Goal: Task Accomplishment & Management: Complete application form

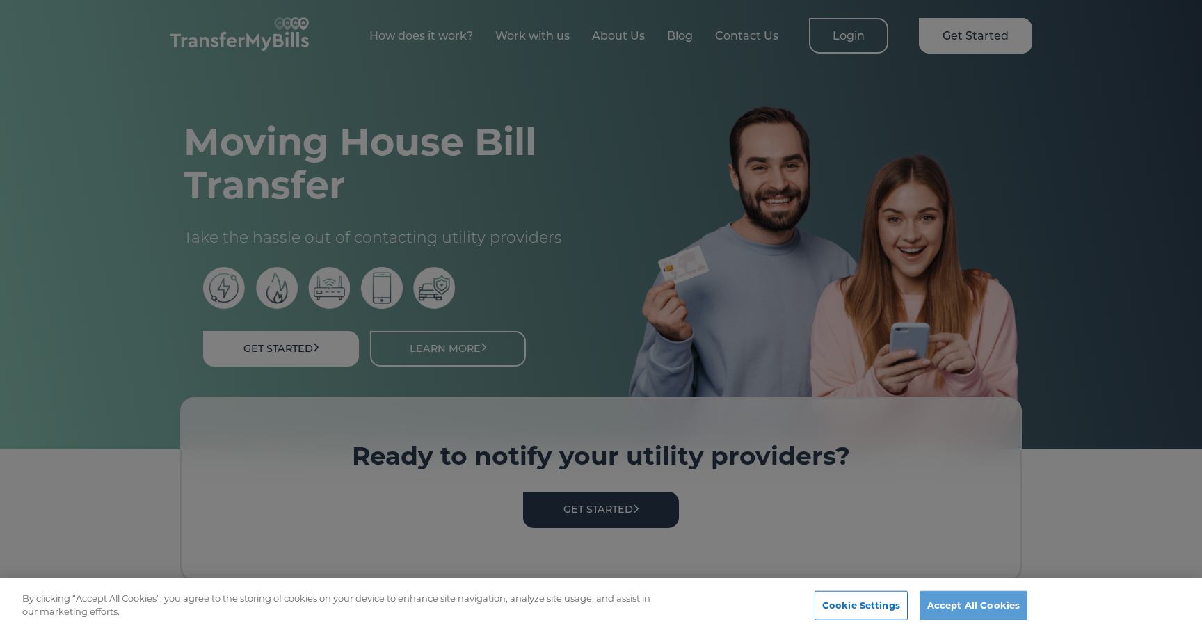
click at [965, 606] on button "Accept All Cookies" at bounding box center [974, 605] width 108 height 29
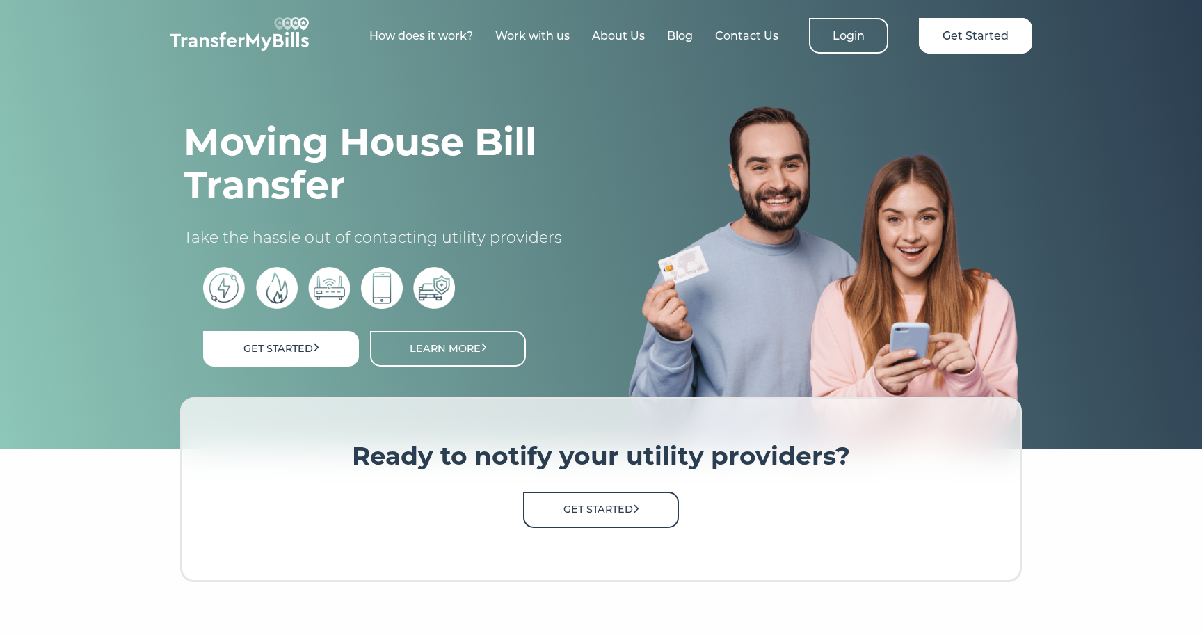
click at [582, 521] on link "Get Started" at bounding box center [601, 509] width 156 height 35
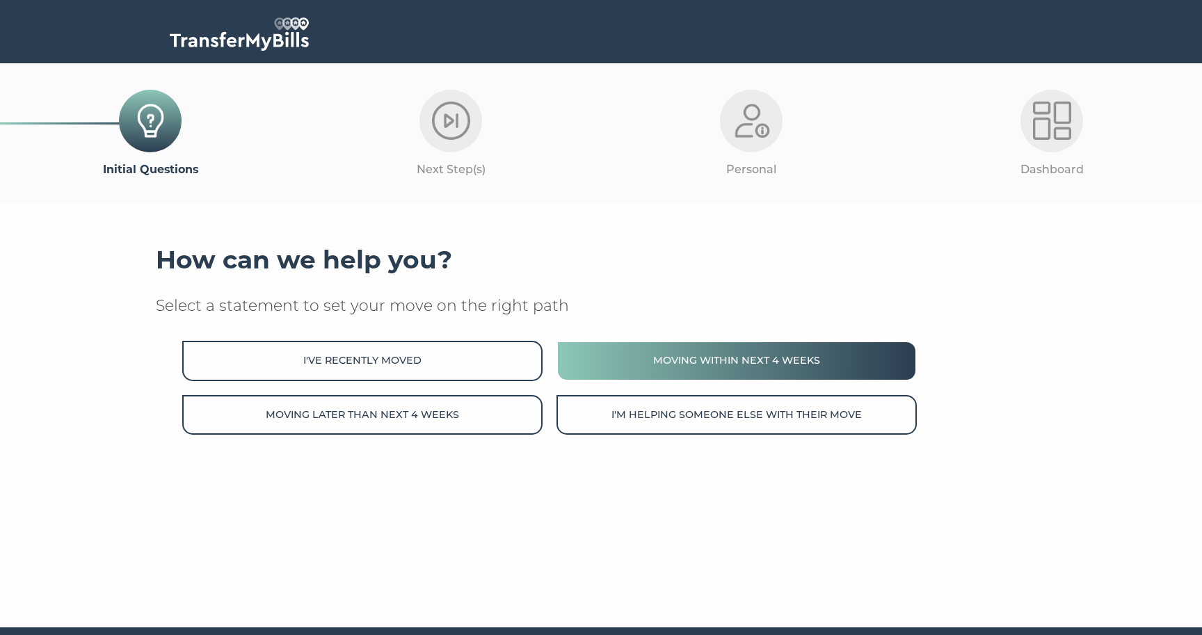
click at [649, 352] on button "Moving within next 4 weeks" at bounding box center [737, 361] width 360 height 40
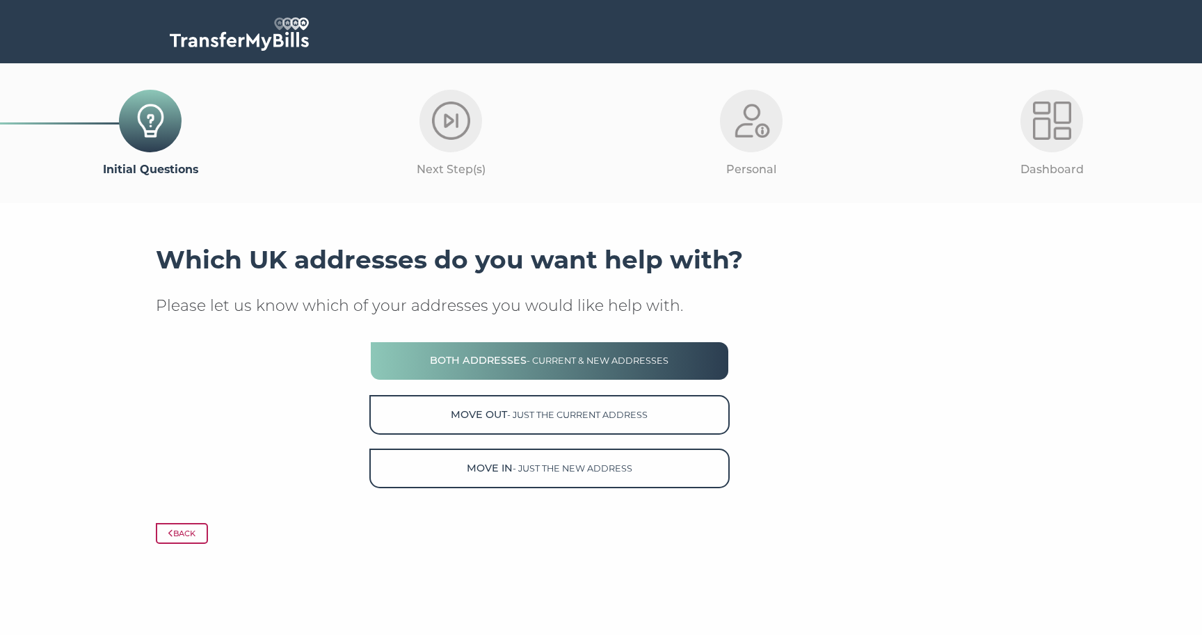
click at [645, 349] on button "Both Addresses - current & new addresses" at bounding box center [549, 361] width 360 height 40
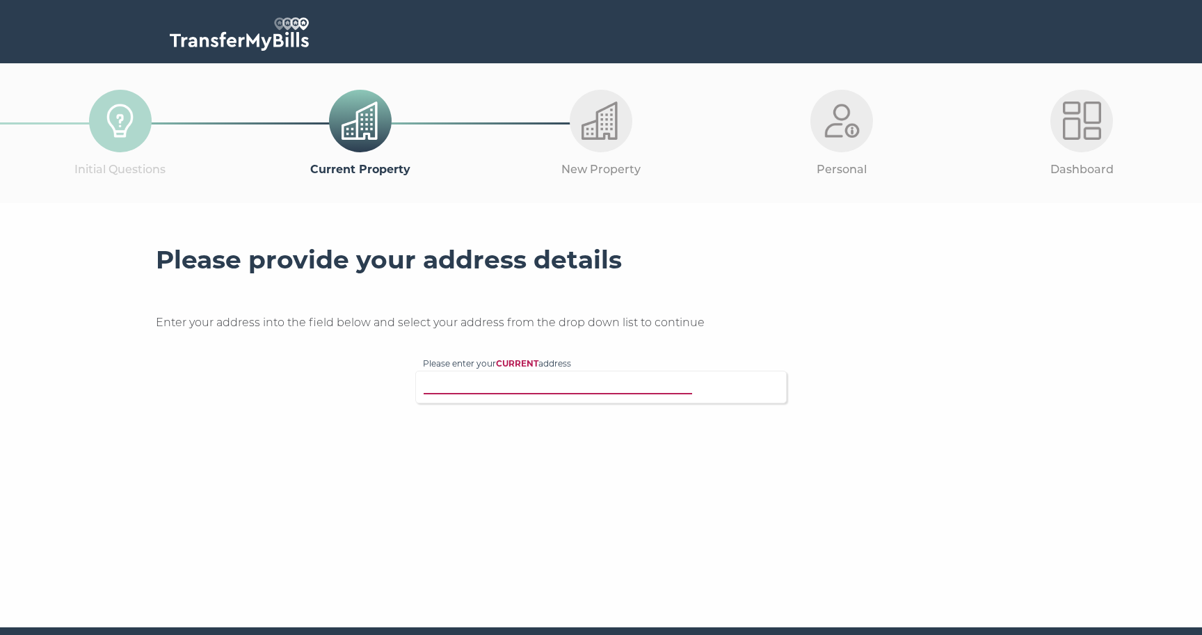
click at [637, 378] on input "Please enter your CURRENT address" at bounding box center [572, 385] width 299 height 14
type input "SL41HL"
click at [586, 420] on p "49A Albany Road, Windsor, SL4 1HL" at bounding box center [608, 428] width 342 height 16
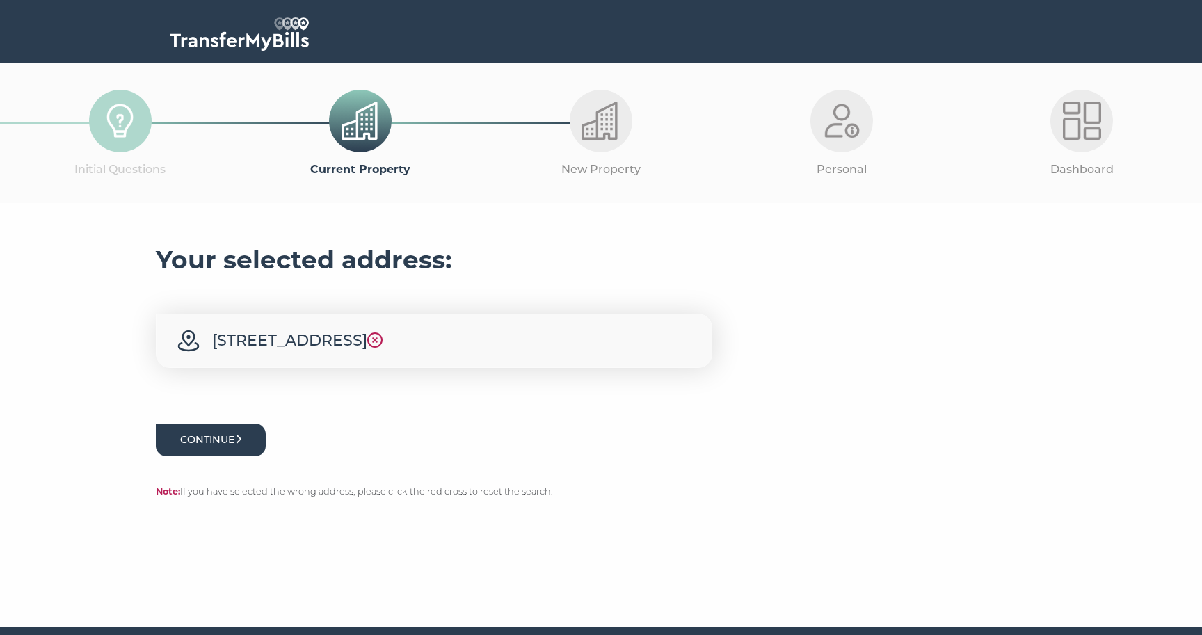
click at [198, 451] on button "Continue" at bounding box center [211, 440] width 110 height 33
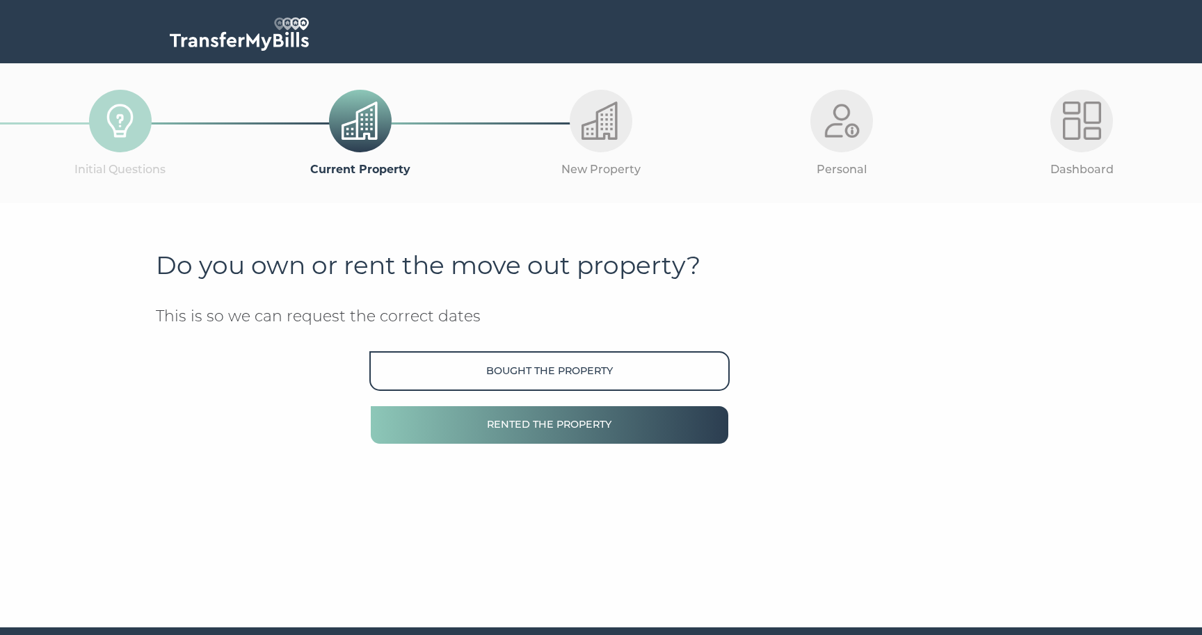
click at [424, 422] on button "Rented the property" at bounding box center [549, 425] width 360 height 40
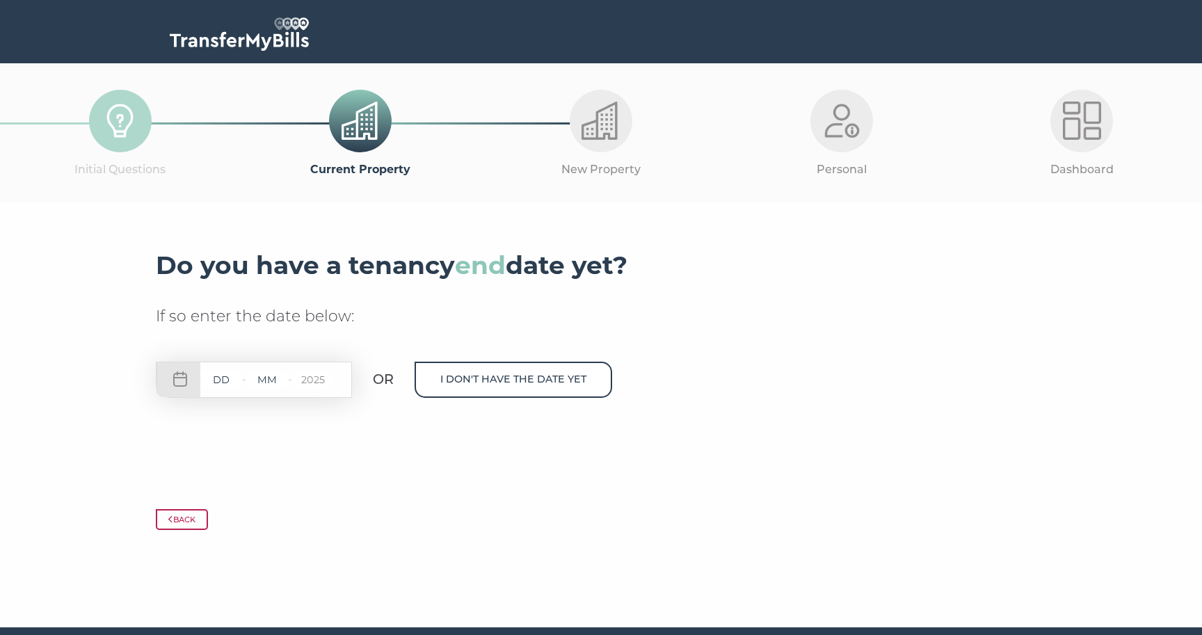
click at [223, 383] on input "text" at bounding box center [221, 379] width 42 height 17
type input "17"
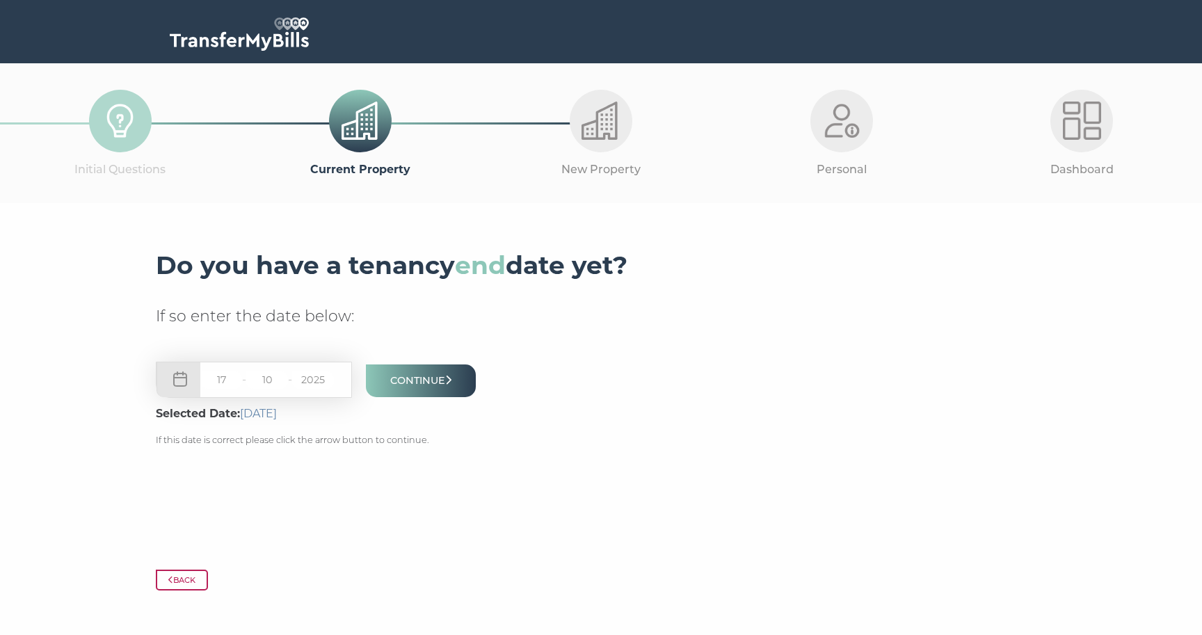
type input "10"
click at [414, 378] on button "Continue" at bounding box center [421, 381] width 110 height 33
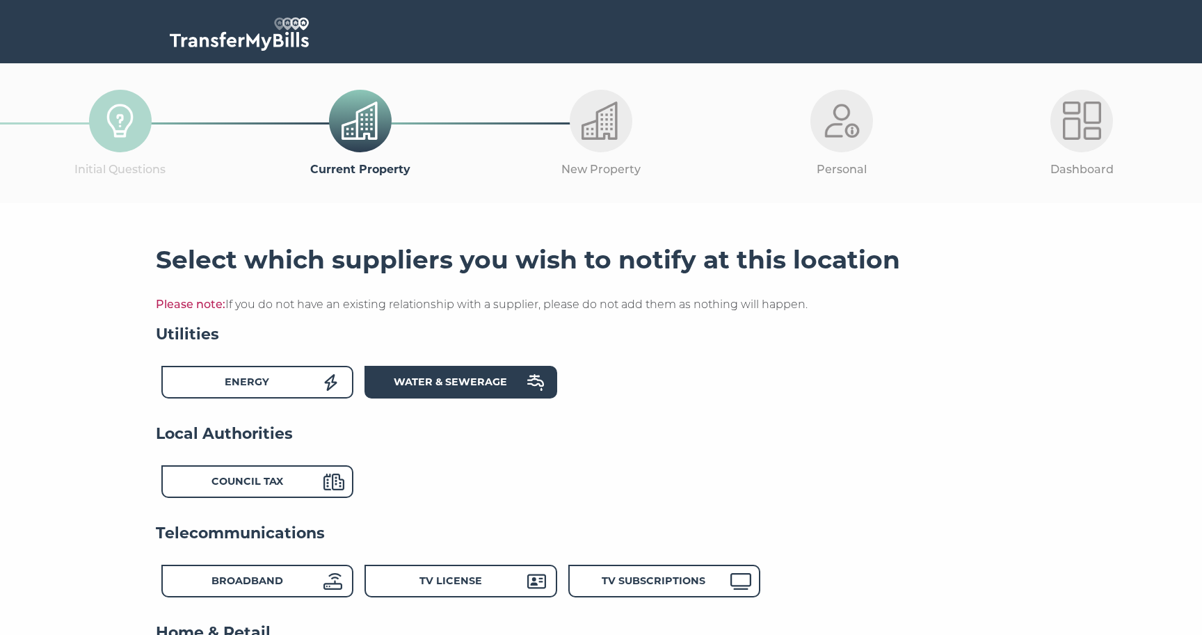
click at [384, 374] on div "Water & Sewerage" at bounding box center [450, 384] width 153 height 20
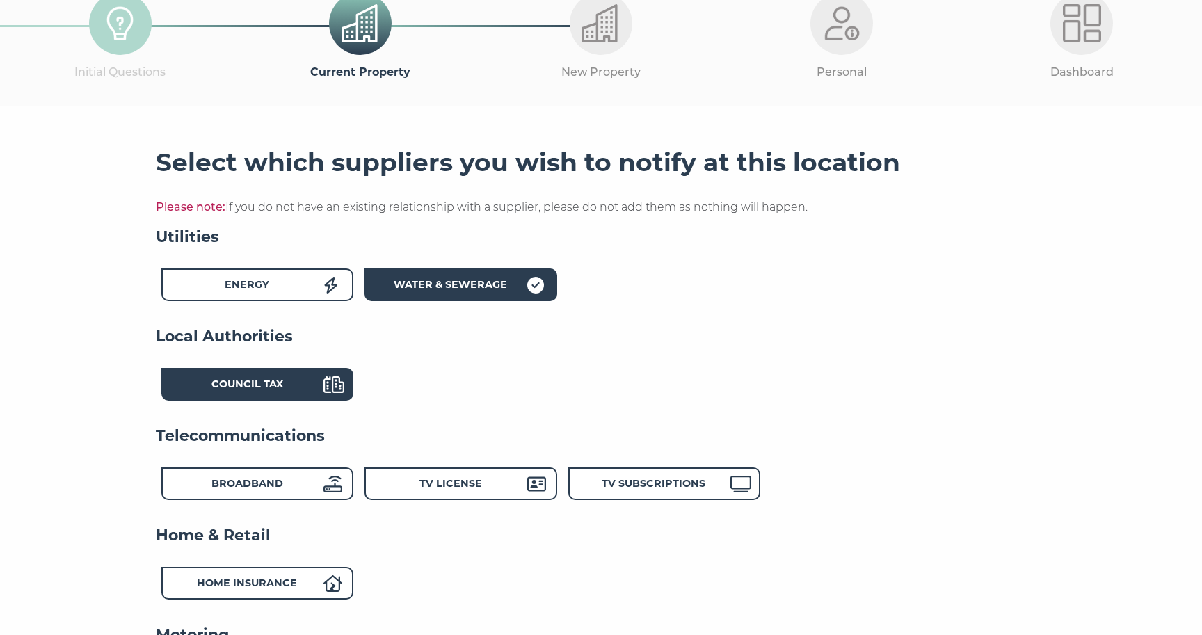
click at [330, 376] on icon at bounding box center [333, 384] width 21 height 17
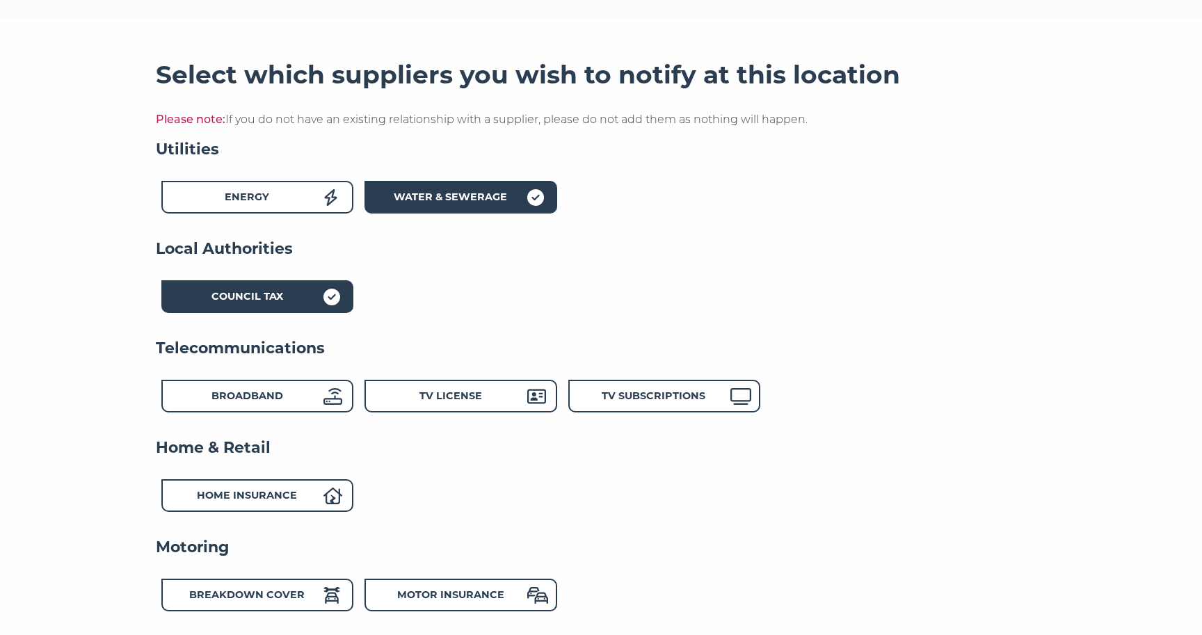
scroll to position [200, 0]
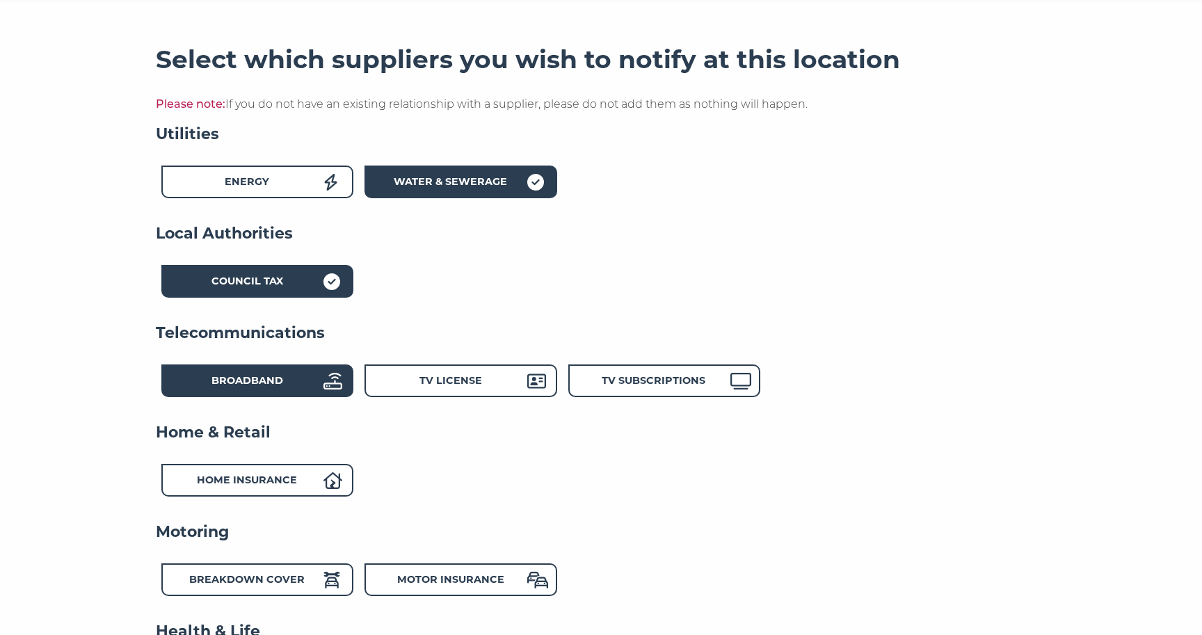
click at [312, 378] on div "Broadband" at bounding box center [246, 383] width 153 height 20
click at [430, 385] on div "TV License" at bounding box center [450, 383] width 153 height 20
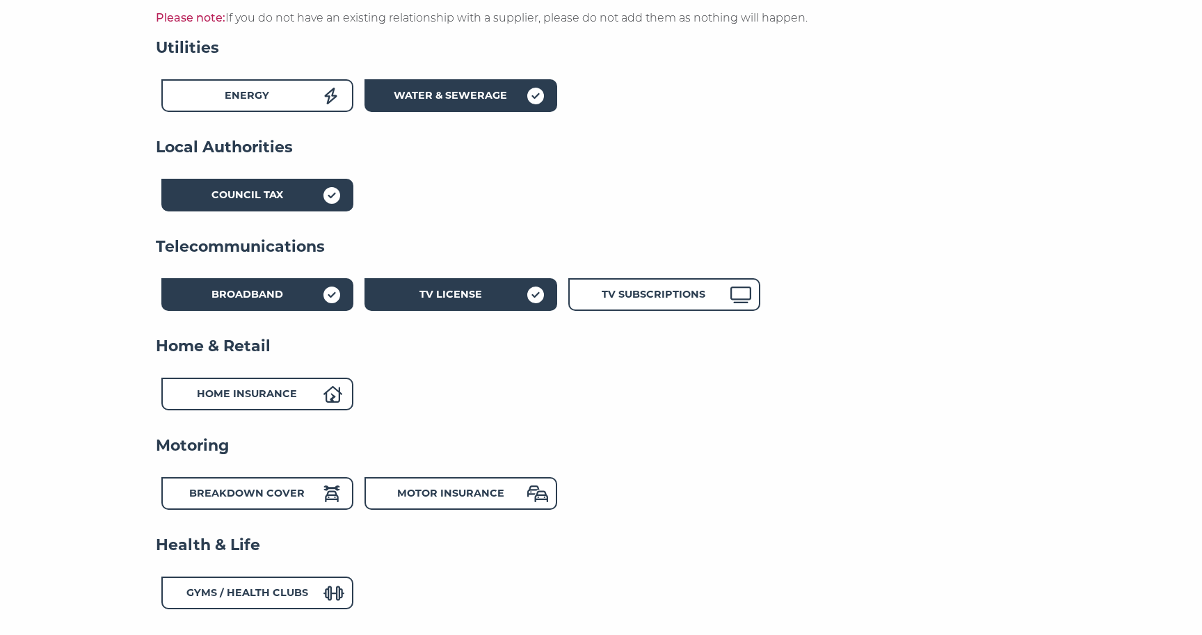
scroll to position [308, 0]
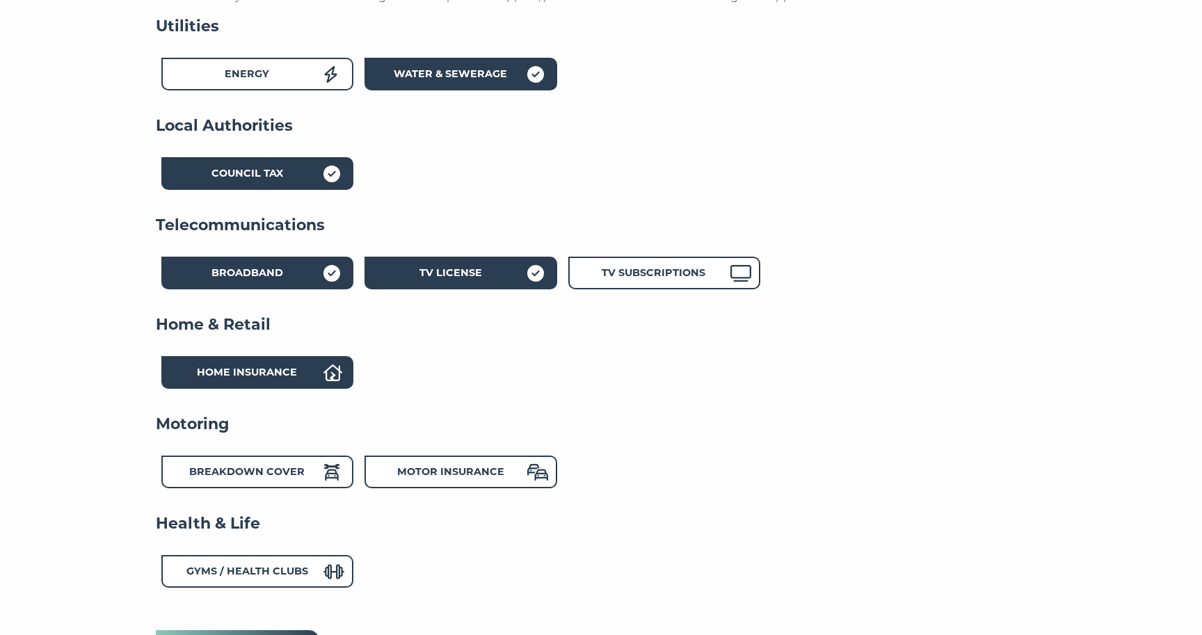
click at [333, 356] on div "Home Insurance" at bounding box center [257, 372] width 192 height 33
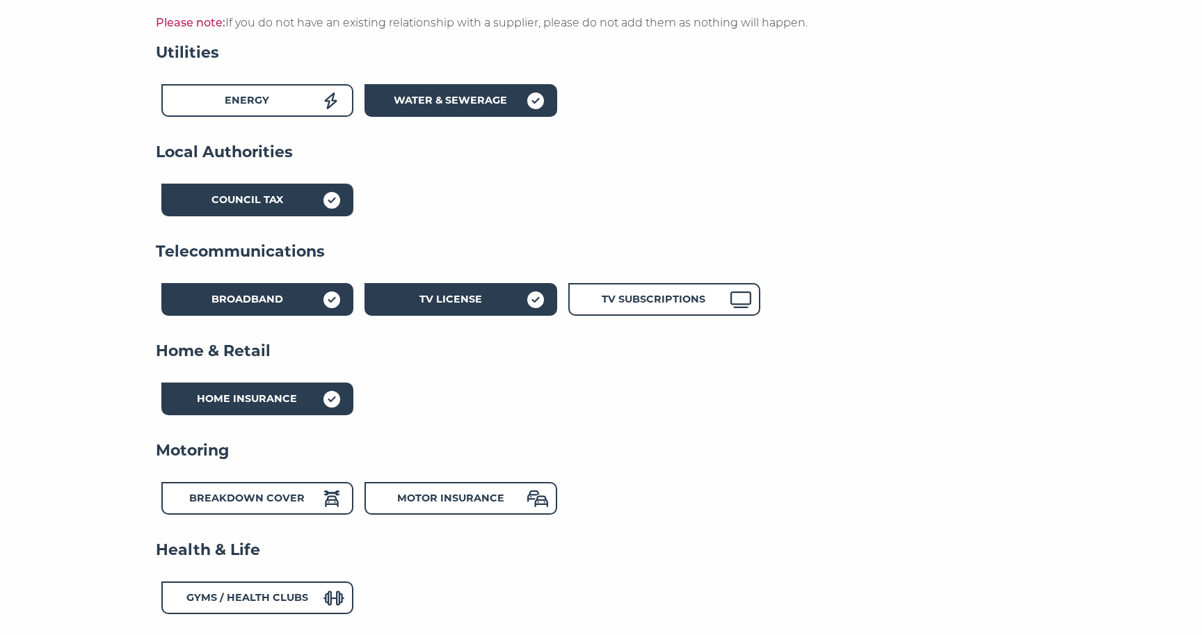
scroll to position [271, 0]
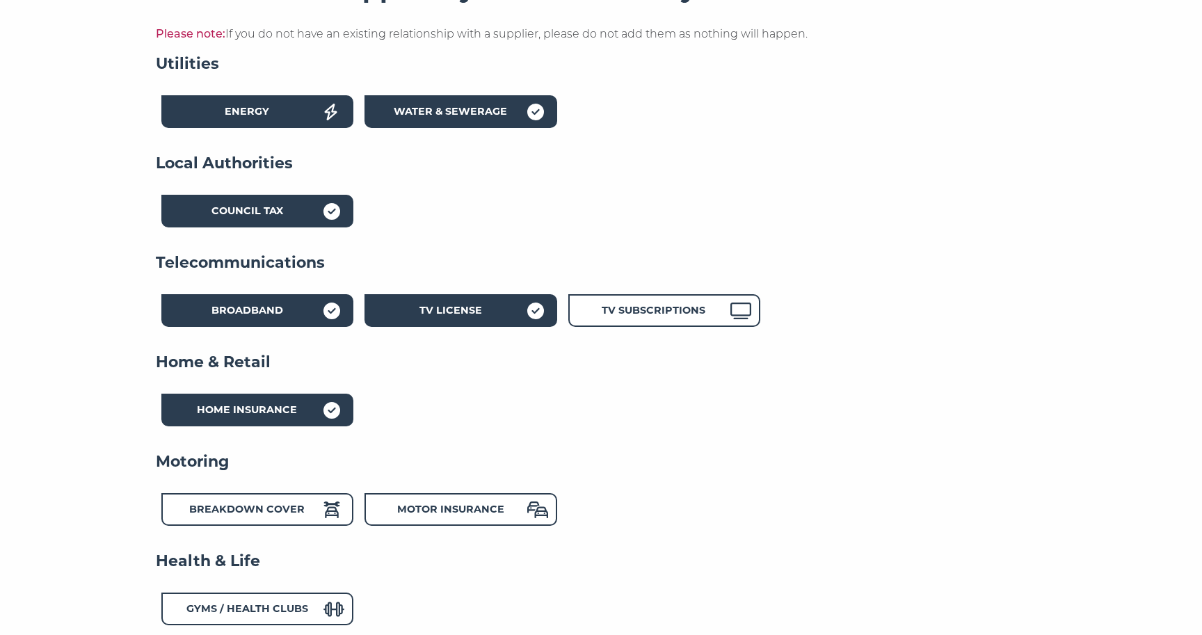
click at [314, 111] on div "Energy" at bounding box center [246, 114] width 153 height 20
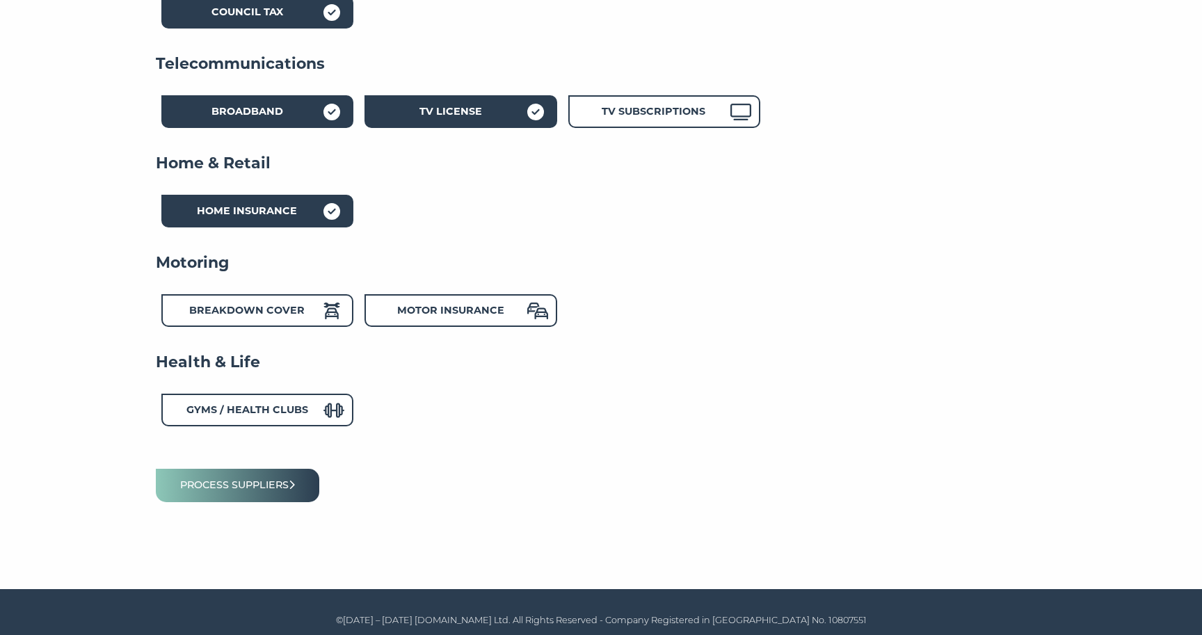
scroll to position [469, 0]
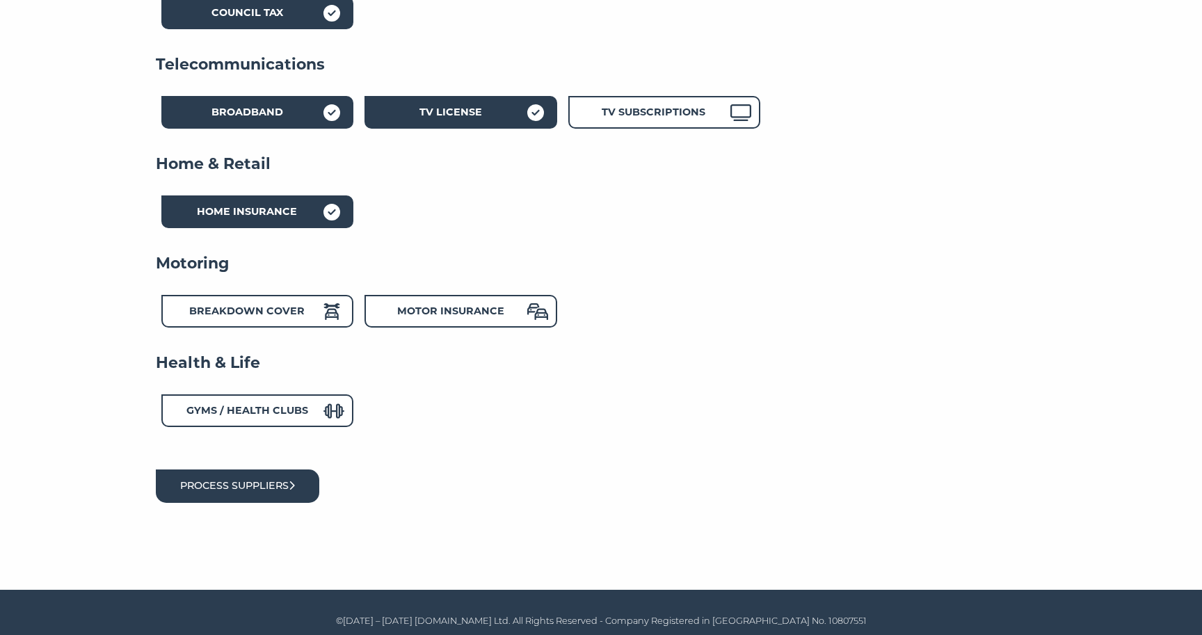
click at [256, 485] on button "Process suppliers" at bounding box center [237, 486] width 163 height 33
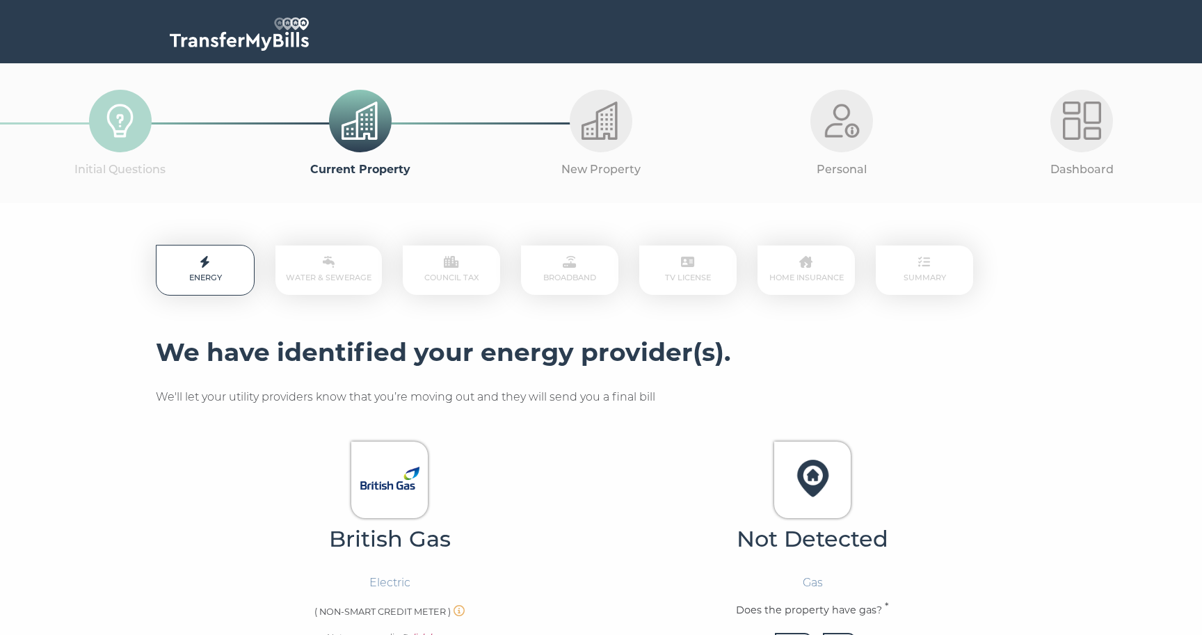
click at [387, 479] on img at bounding box center [389, 478] width 59 height 59
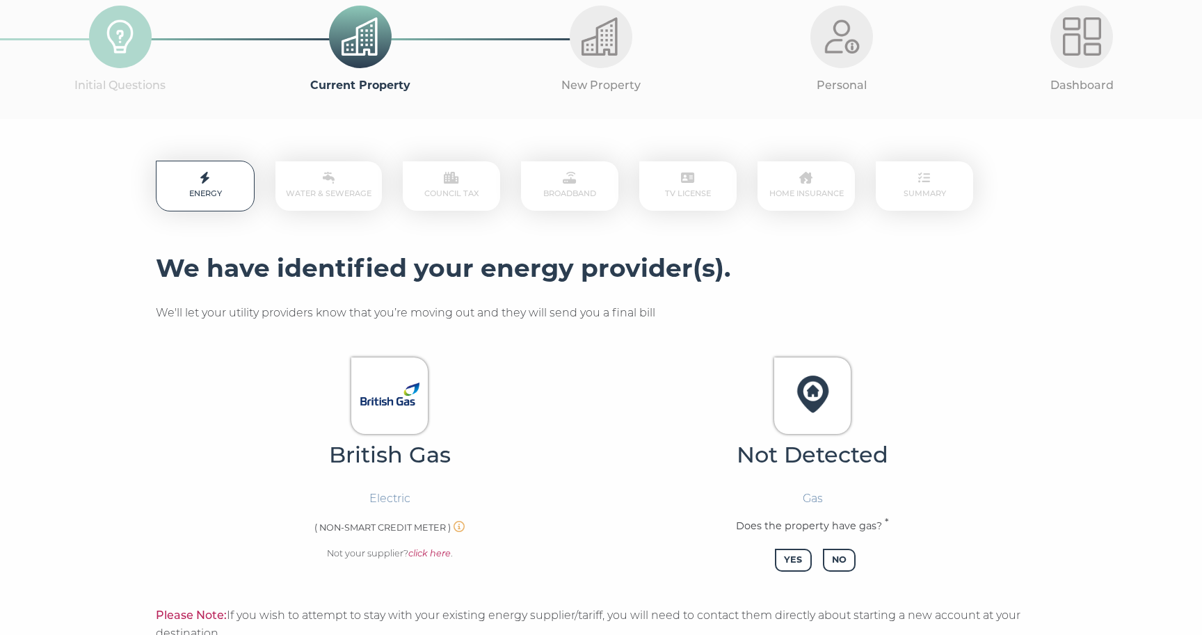
scroll to position [142, 0]
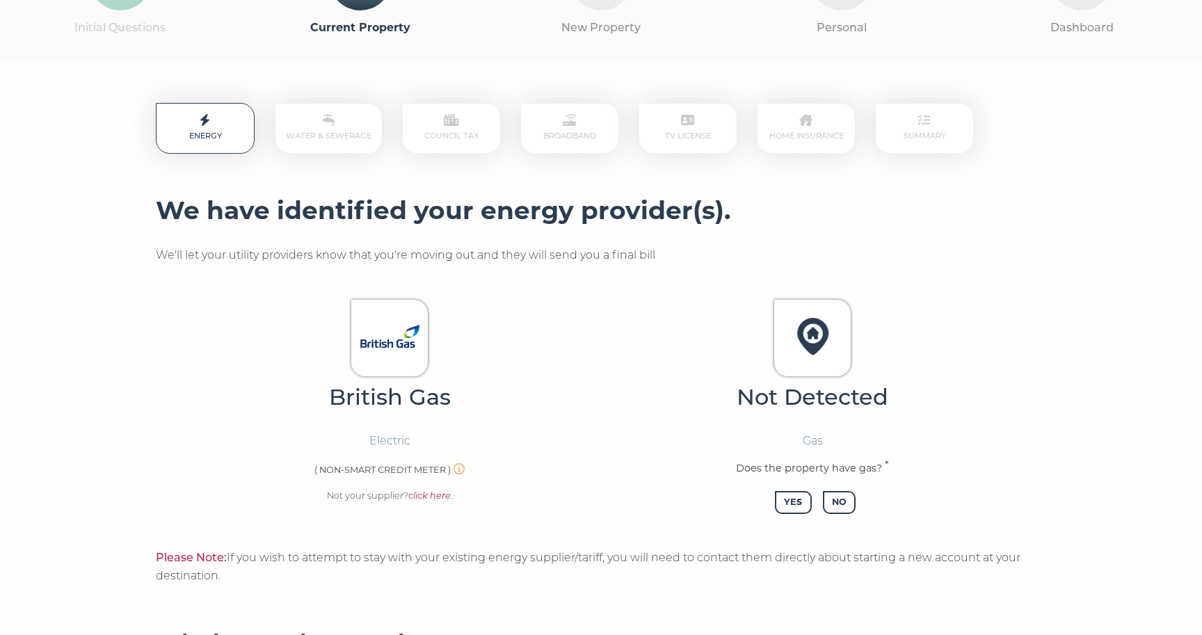
click at [391, 344] on img at bounding box center [389, 336] width 59 height 59
click at [393, 364] on div at bounding box center [389, 338] width 77 height 77
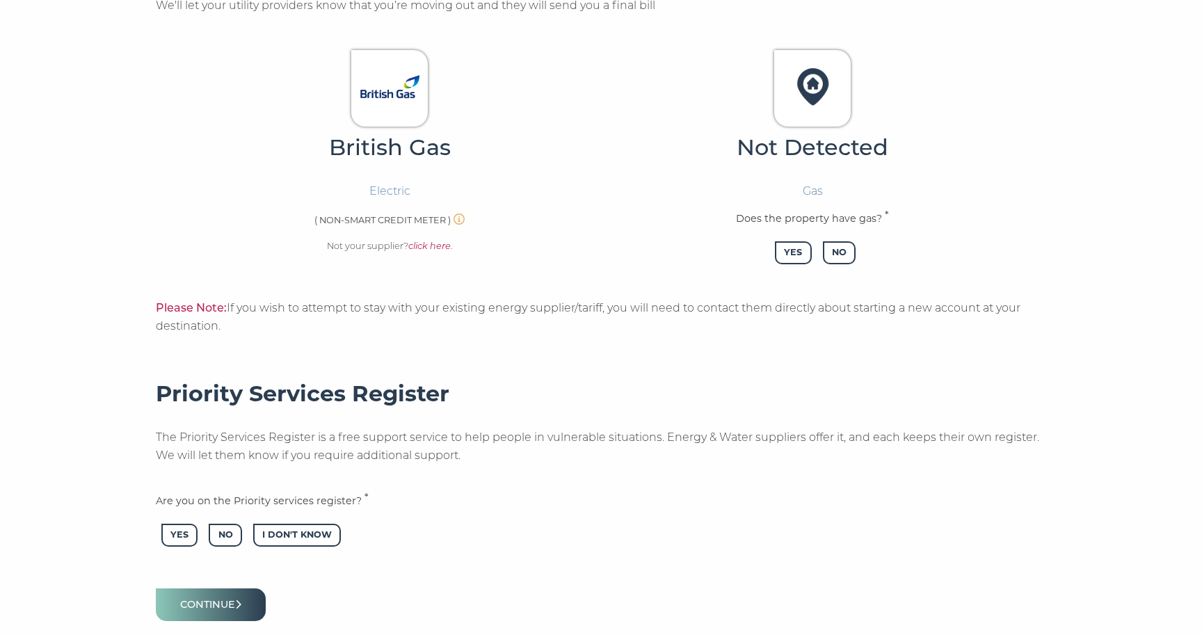
scroll to position [392, 0]
click at [232, 525] on span "No" at bounding box center [225, 534] width 33 height 23
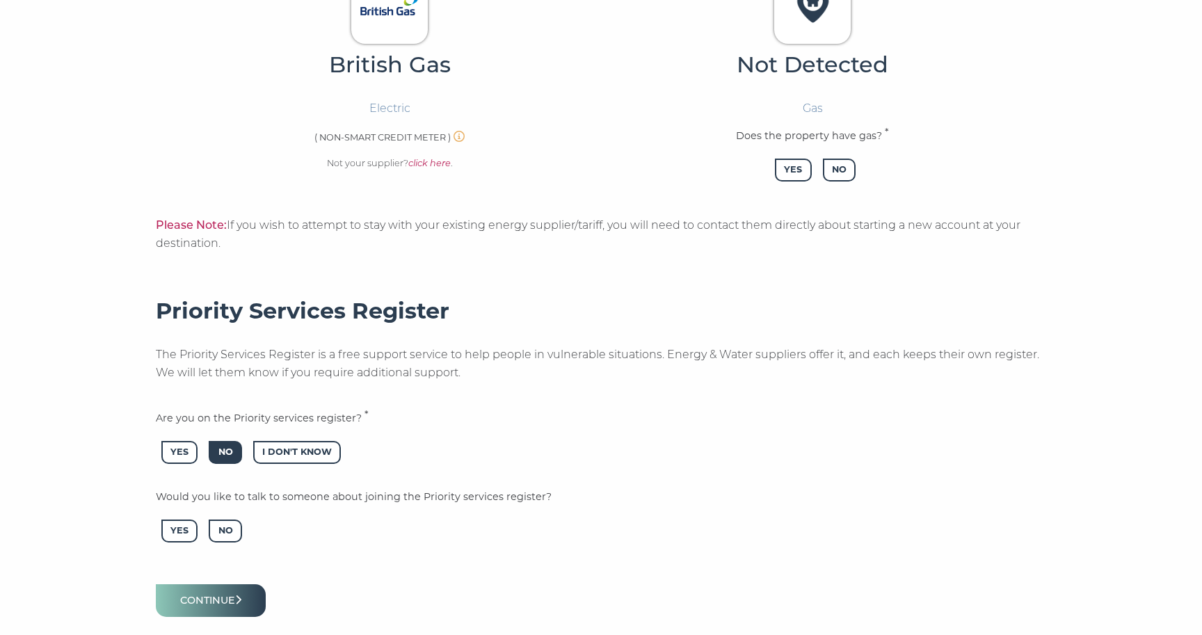
scroll to position [511, 0]
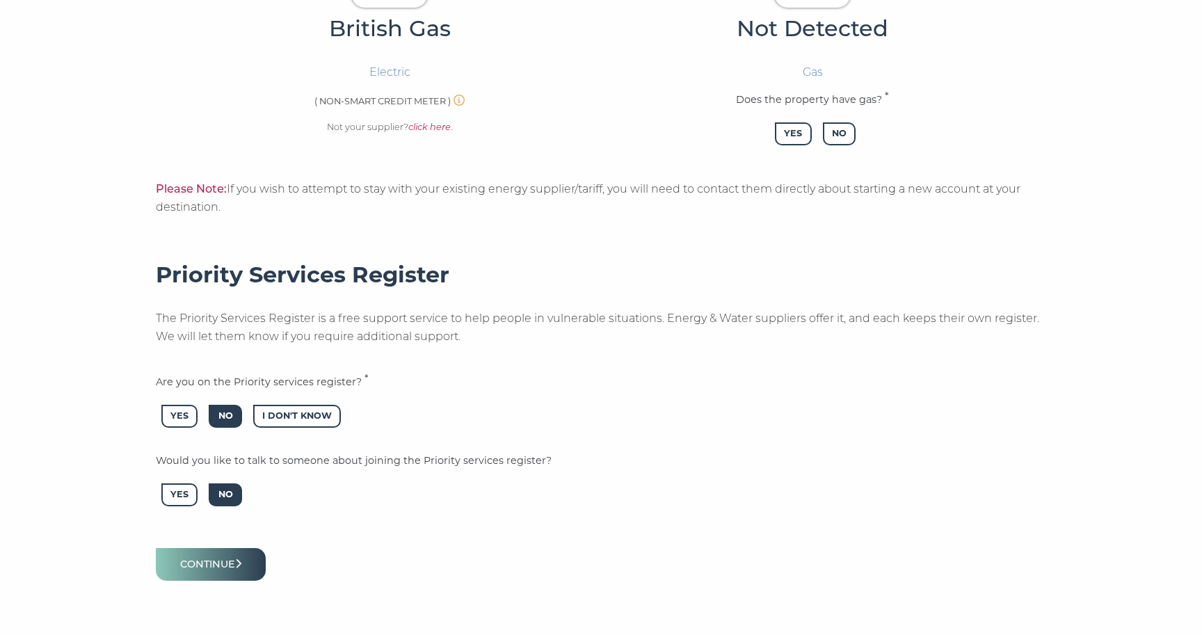
click at [221, 483] on span "No" at bounding box center [225, 494] width 33 height 23
click at [229, 554] on button "Continue" at bounding box center [211, 564] width 110 height 33
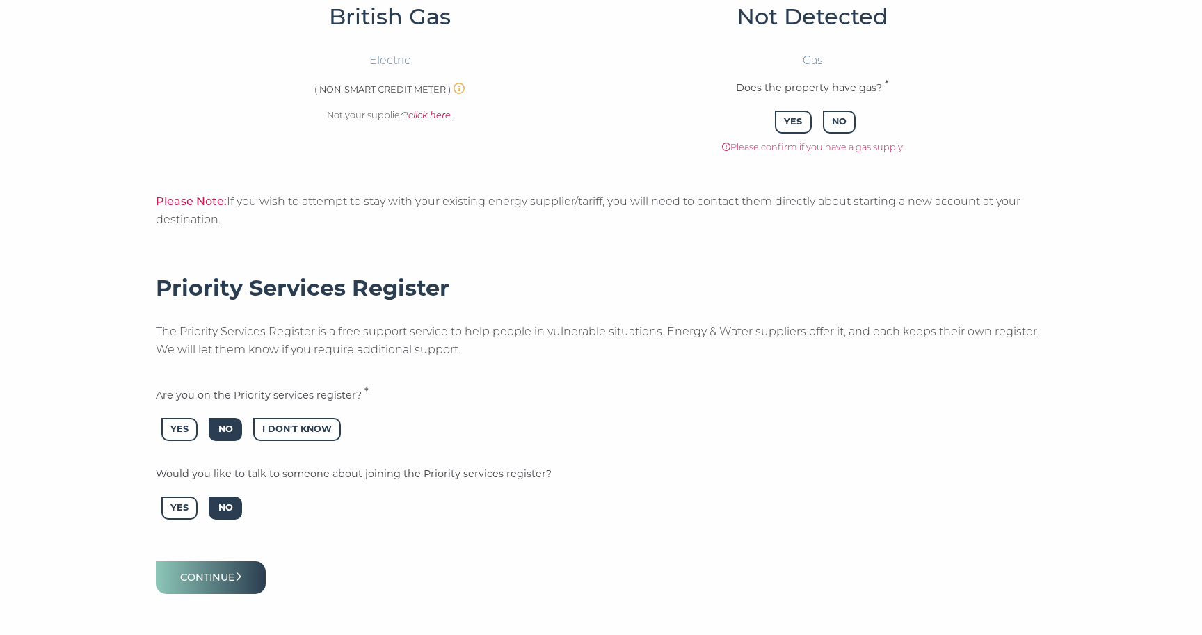
scroll to position [284, 0]
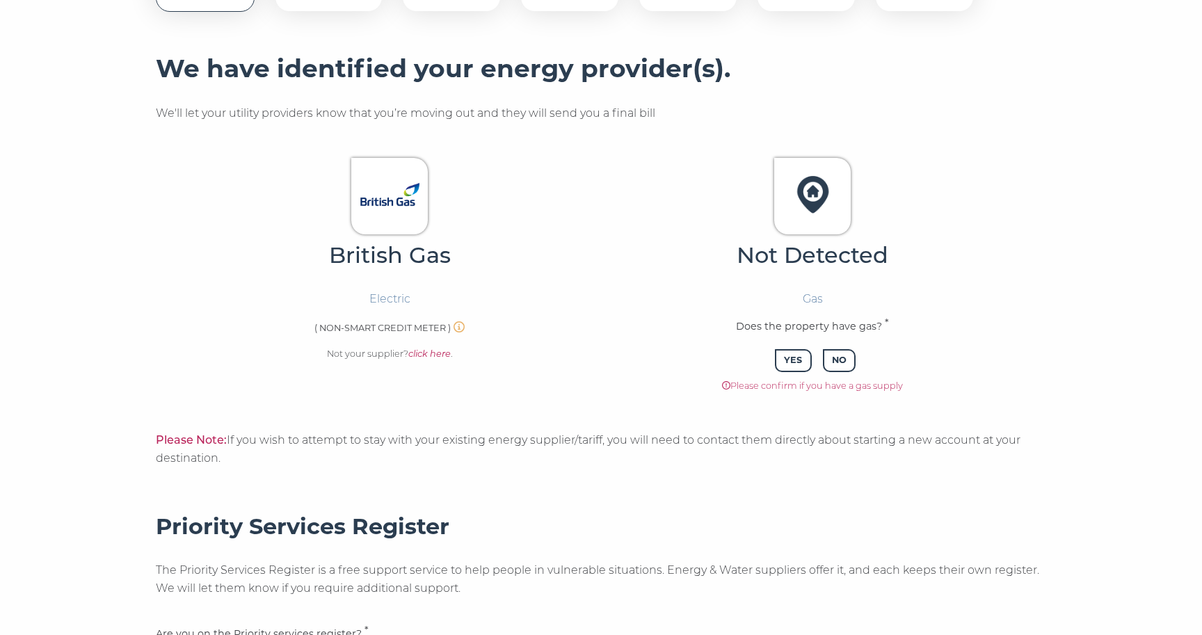
click at [387, 293] on p "Electric" at bounding box center [389, 299] width 41 height 18
click at [842, 362] on span "No" at bounding box center [839, 360] width 33 height 23
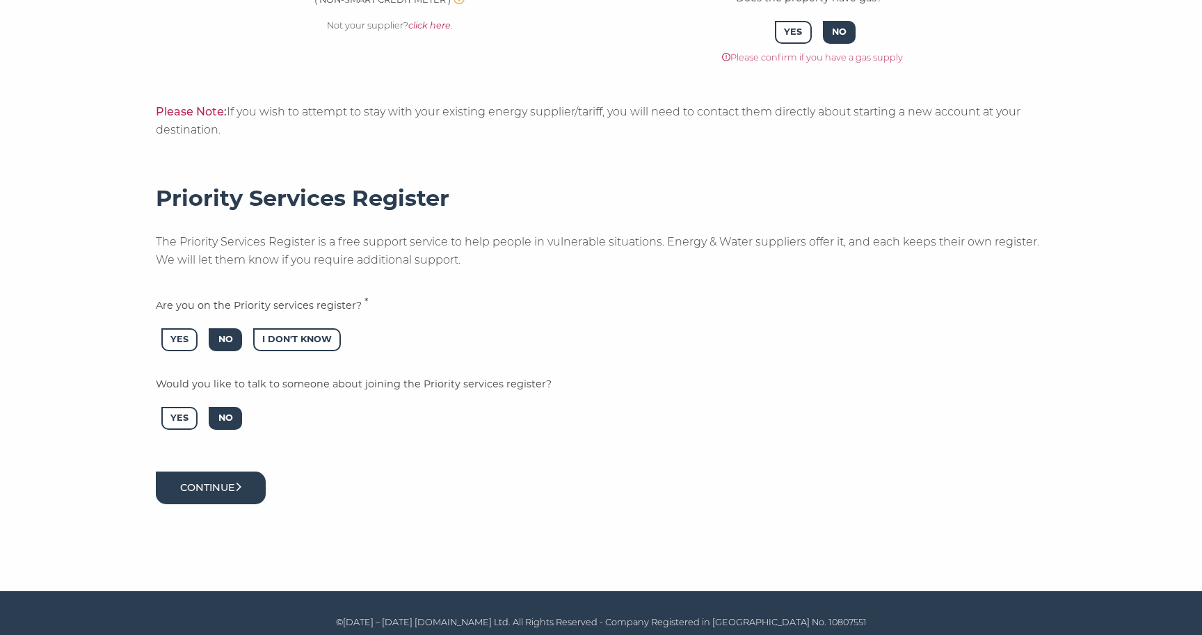
scroll to position [611, 0]
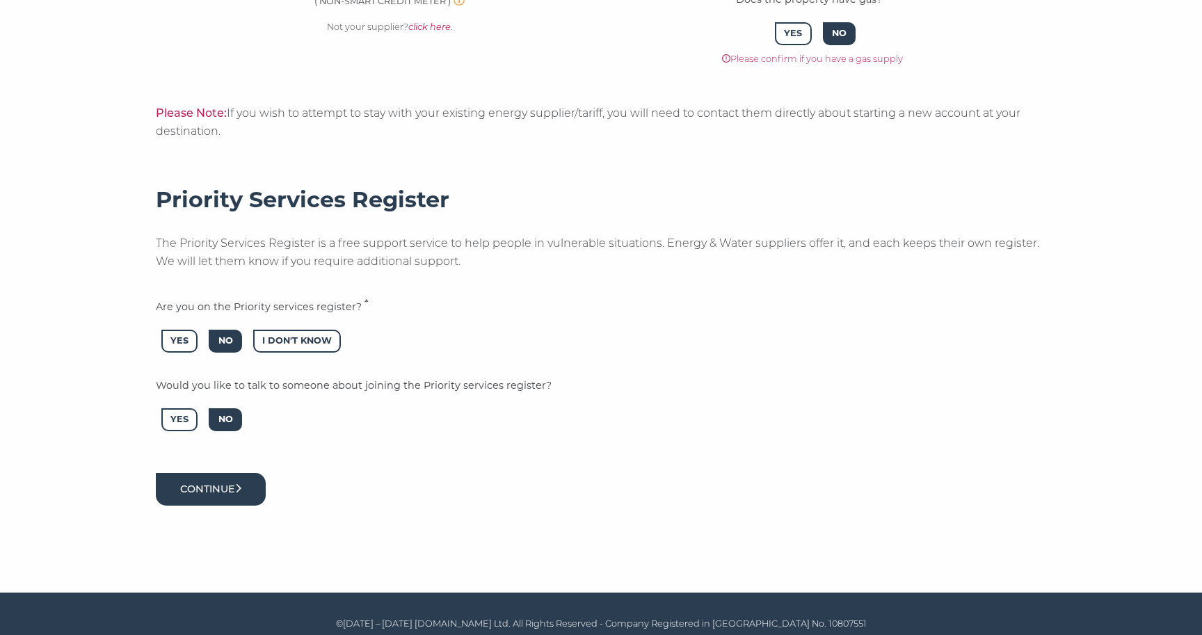
click at [203, 482] on button "Continue" at bounding box center [211, 489] width 110 height 33
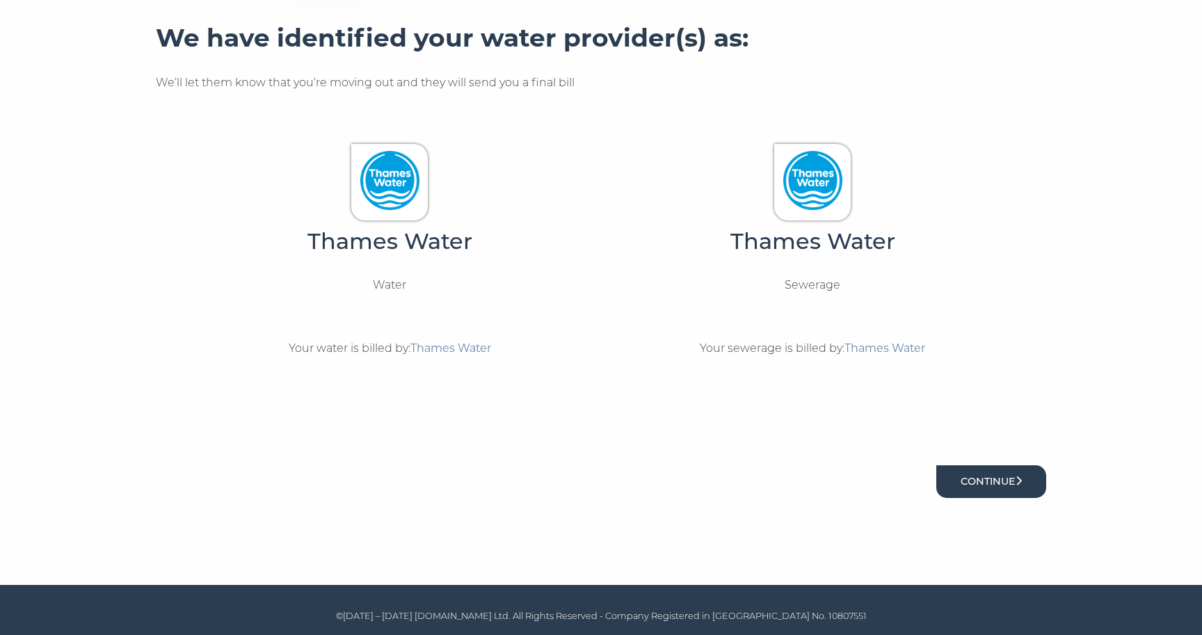
scroll to position [314, 0]
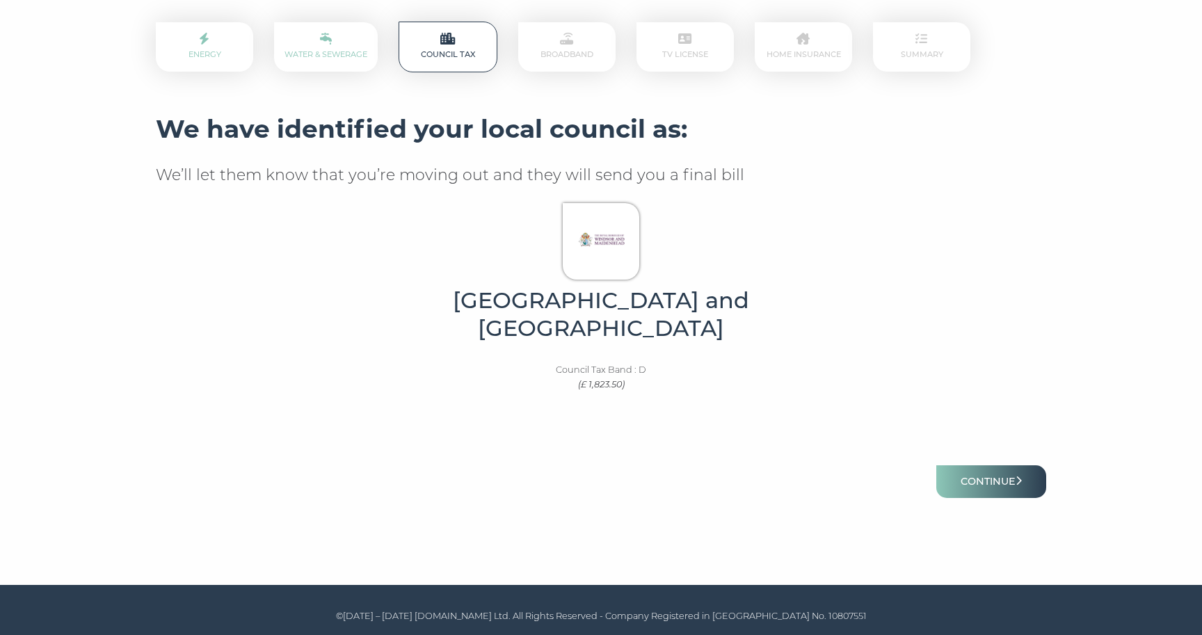
scroll to position [223, 0]
click at [966, 477] on button "Continue" at bounding box center [991, 482] width 110 height 33
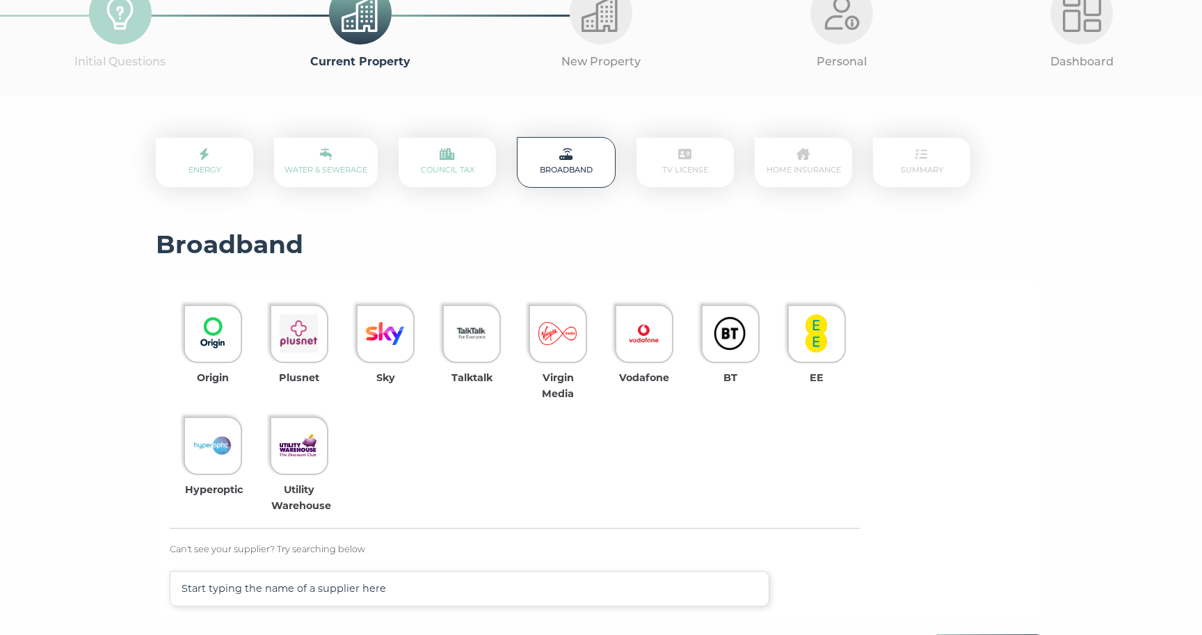
scroll to position [139, 0]
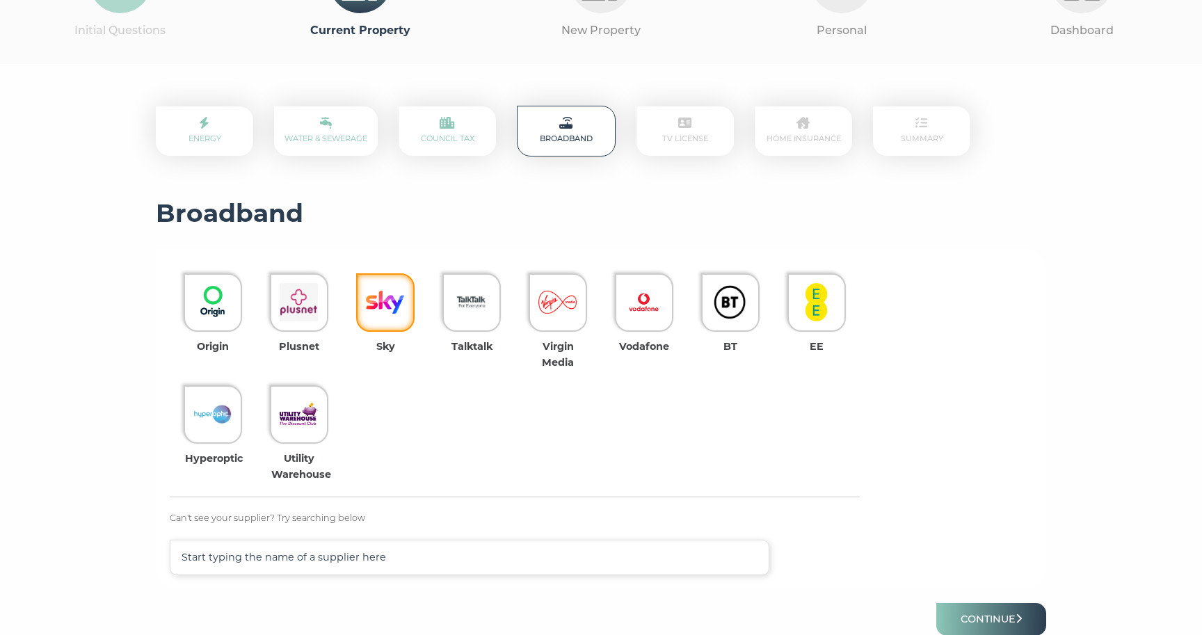
click at [389, 308] on img at bounding box center [385, 302] width 38 height 38
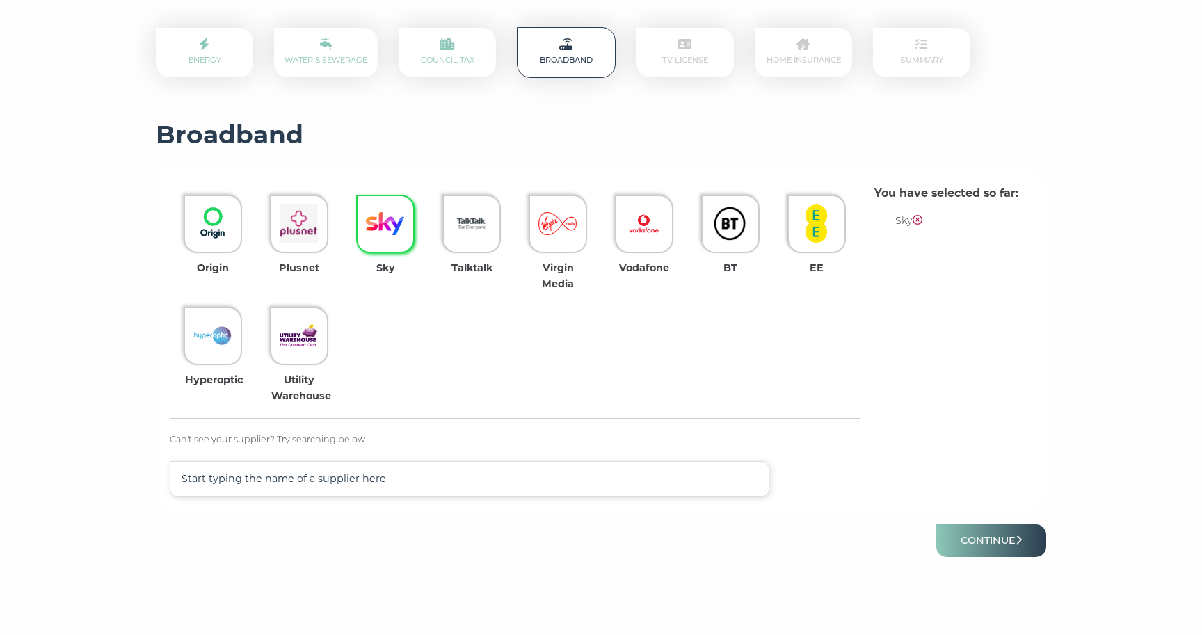
scroll to position [250, 0]
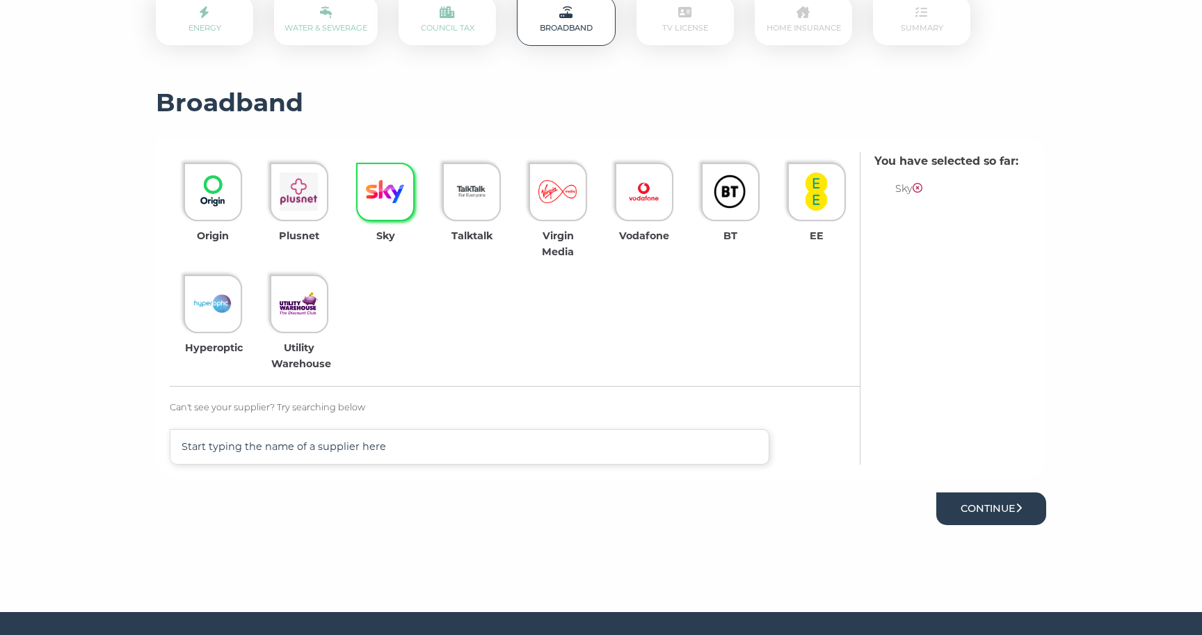
click at [961, 511] on button "Continue" at bounding box center [991, 509] width 110 height 33
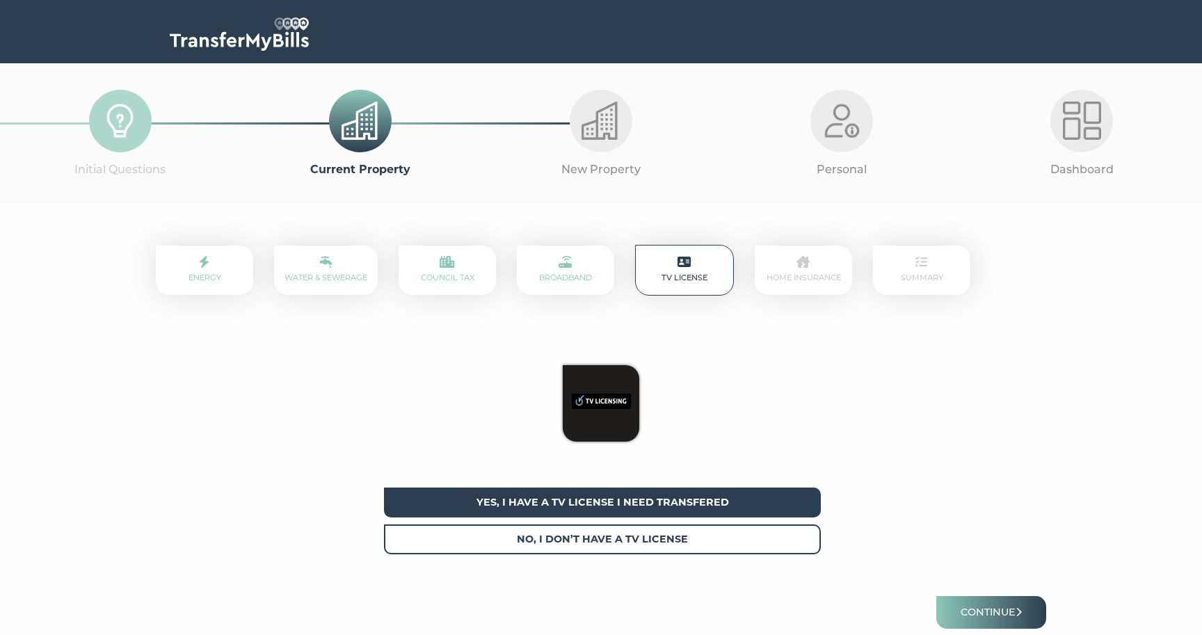
click at [772, 497] on span "Yes, I have a tv license I need transfered" at bounding box center [602, 503] width 437 height 30
click at [986, 616] on button "Continue" at bounding box center [991, 612] width 110 height 33
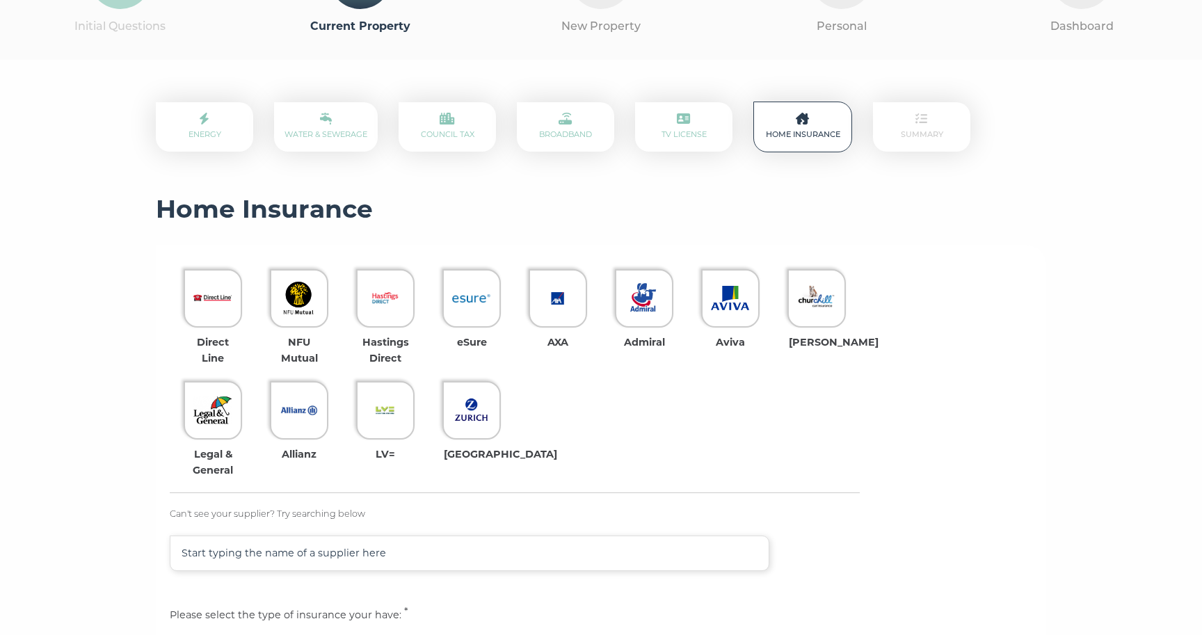
scroll to position [144, 0]
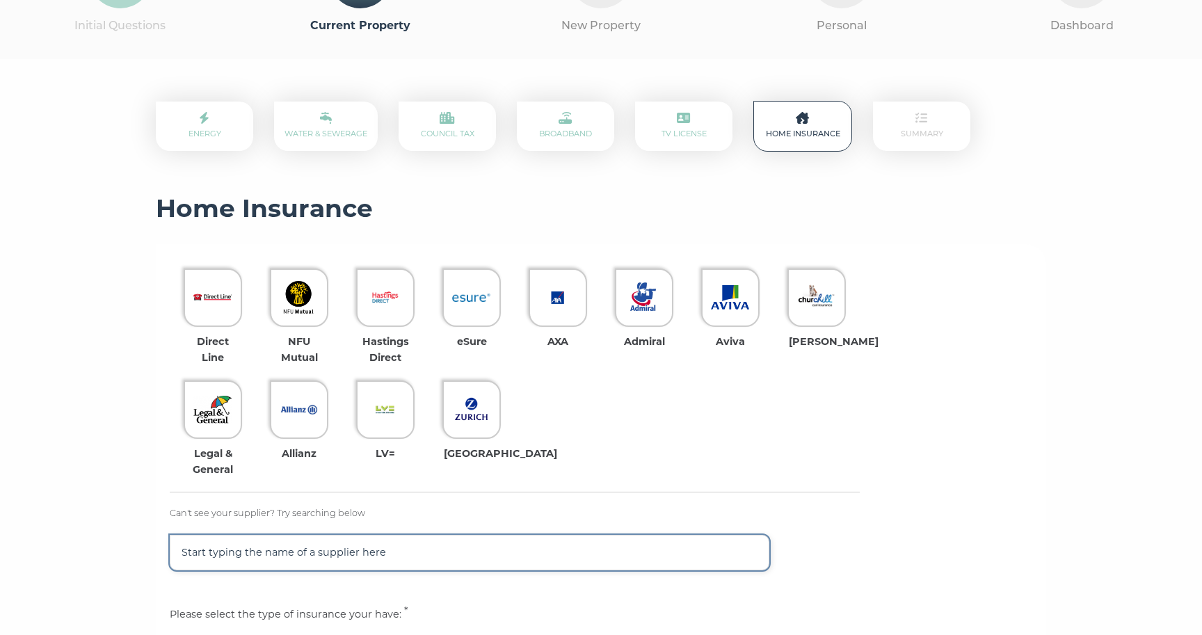
click at [499, 552] on input "text" at bounding box center [470, 552] width 600 height 35
type input "pay"
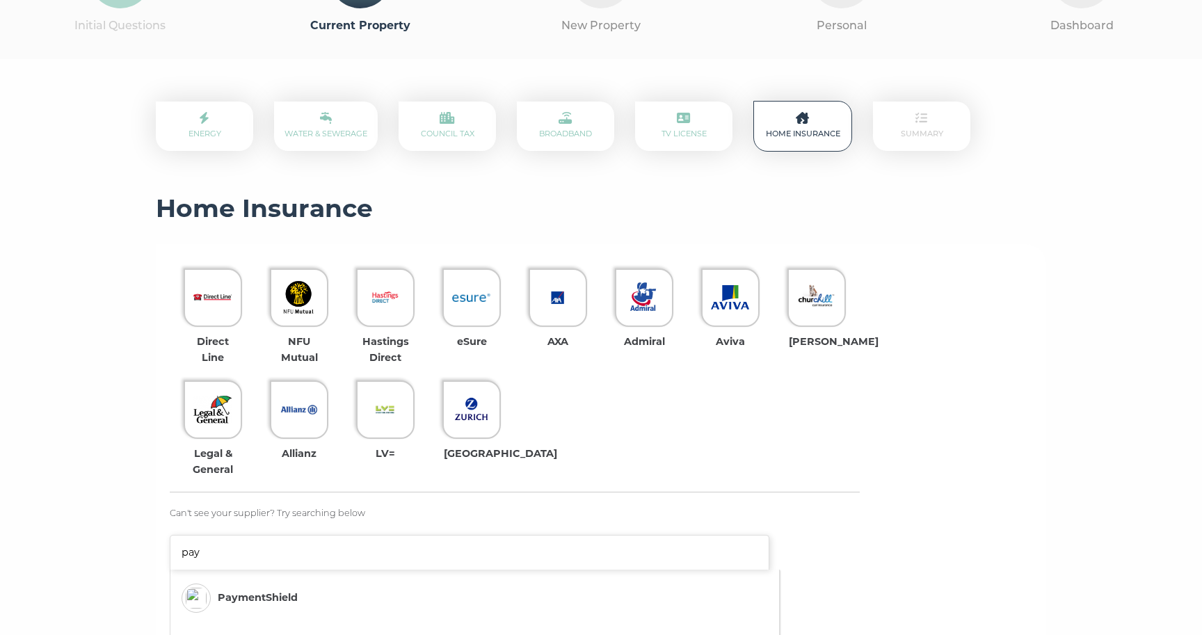
click at [401, 586] on li "PaymentShield" at bounding box center [455, 598] width 561 height 43
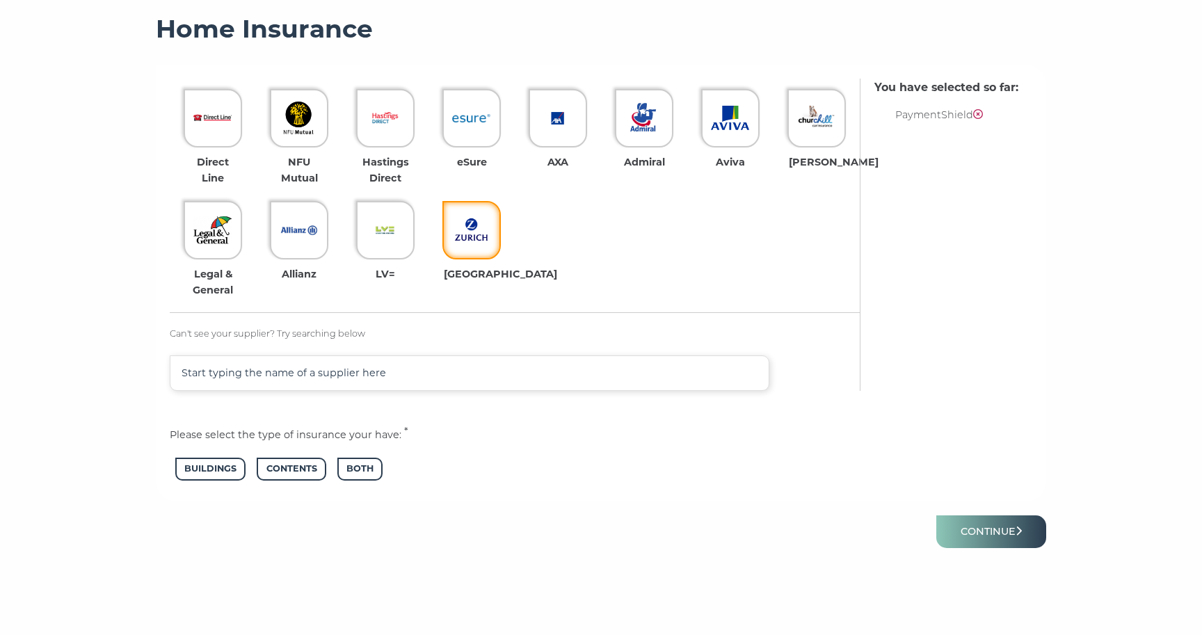
scroll to position [324, 0]
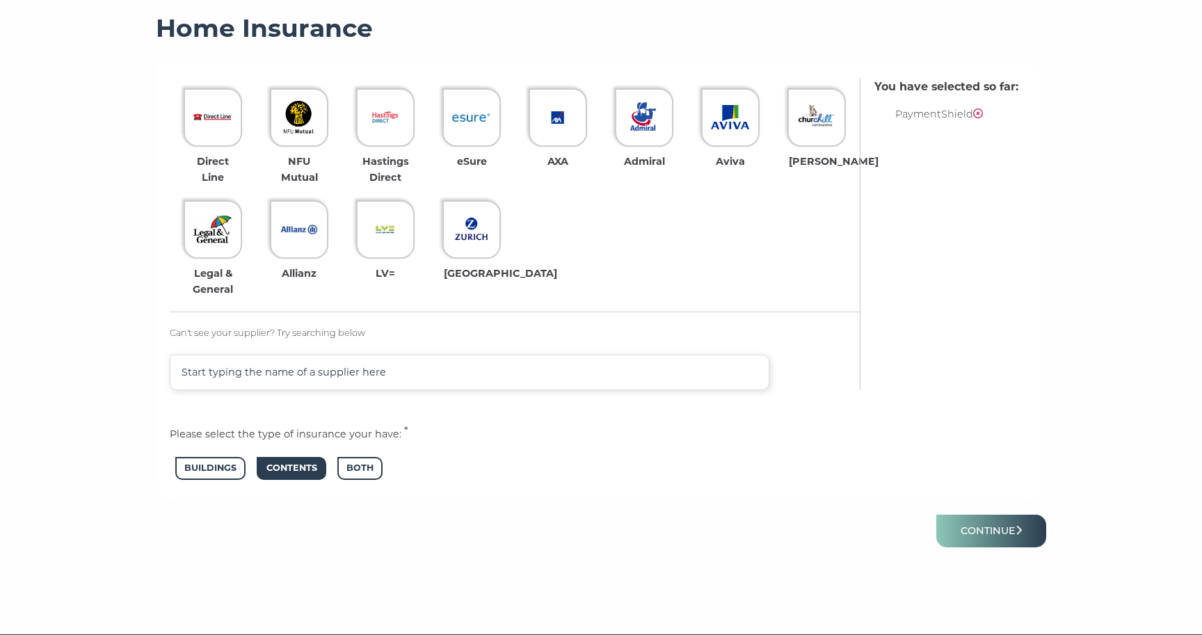
click at [273, 468] on span "Contents" at bounding box center [291, 468] width 69 height 23
click at [1017, 516] on button "Continue" at bounding box center [991, 531] width 110 height 33
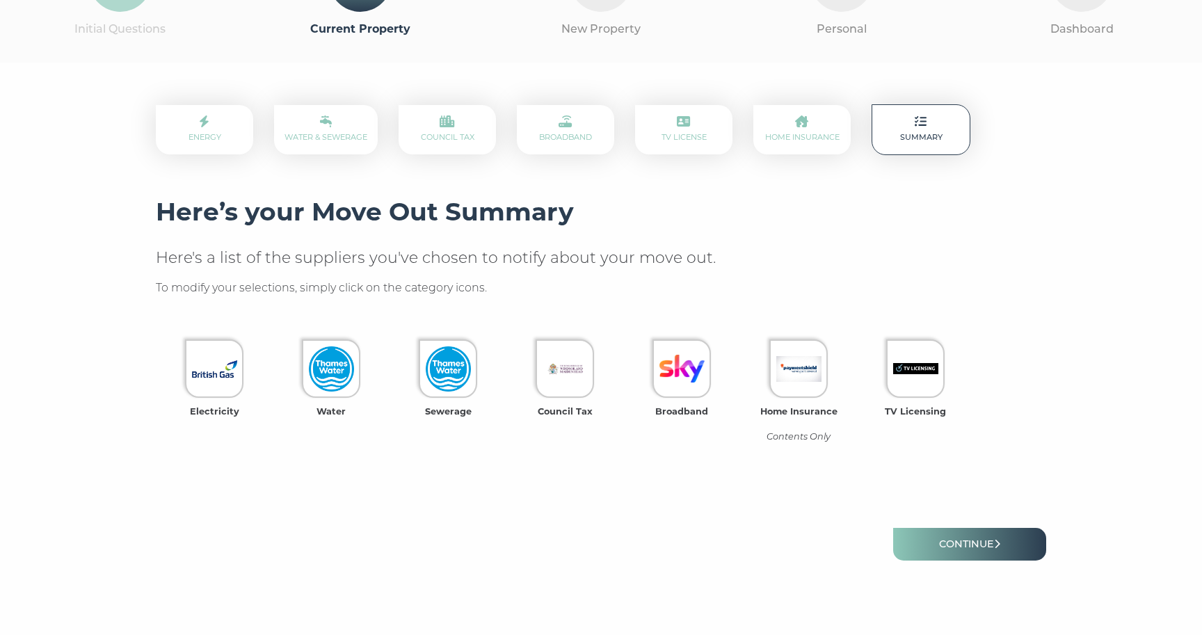
scroll to position [141, 0]
click at [957, 534] on link "Continue" at bounding box center [969, 543] width 153 height 33
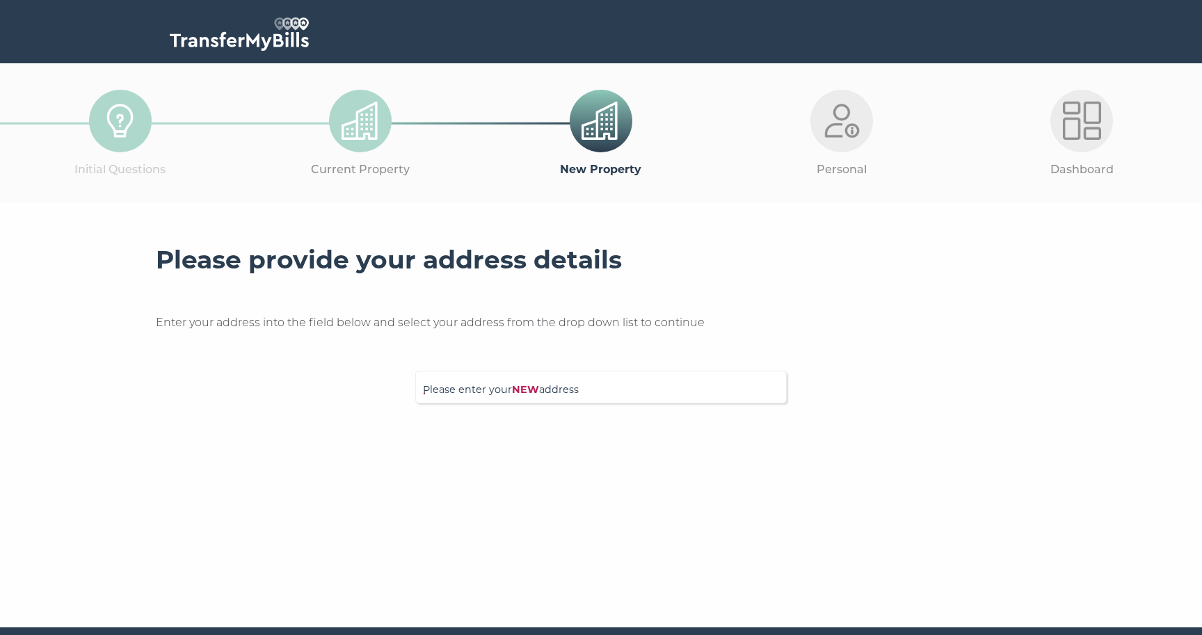
click at [555, 390] on span "Please enter your NEW address" at bounding box center [601, 394] width 356 height 24
click at [555, 390] on input "Please enter your NEW address" at bounding box center [572, 385] width 299 height 14
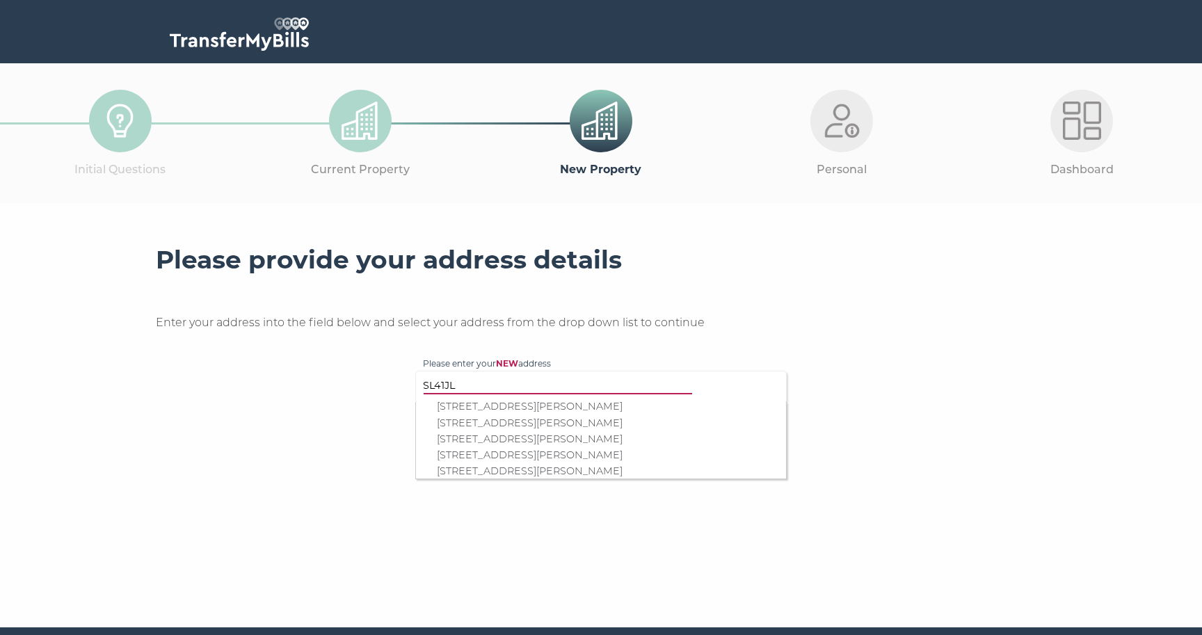
scroll to position [346, 0]
type input "SL41JL"
click at [542, 448] on p "46 Dagmar Road, Windsor, SL4 1JL" at bounding box center [608, 456] width 342 height 16
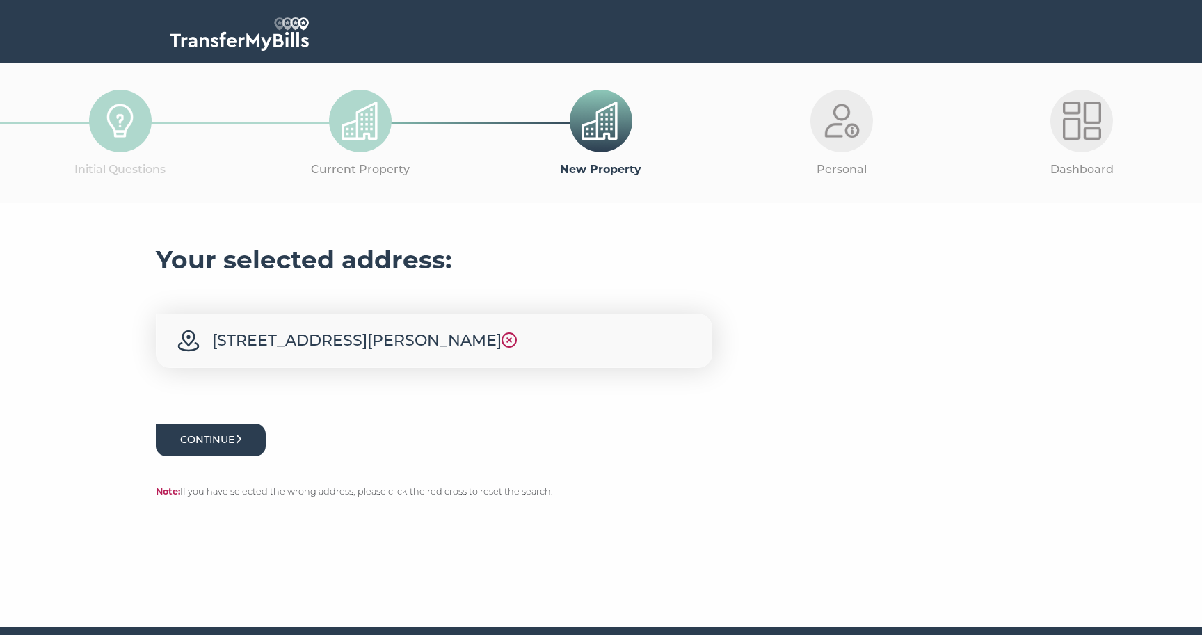
click at [229, 444] on button "Continue" at bounding box center [211, 440] width 110 height 33
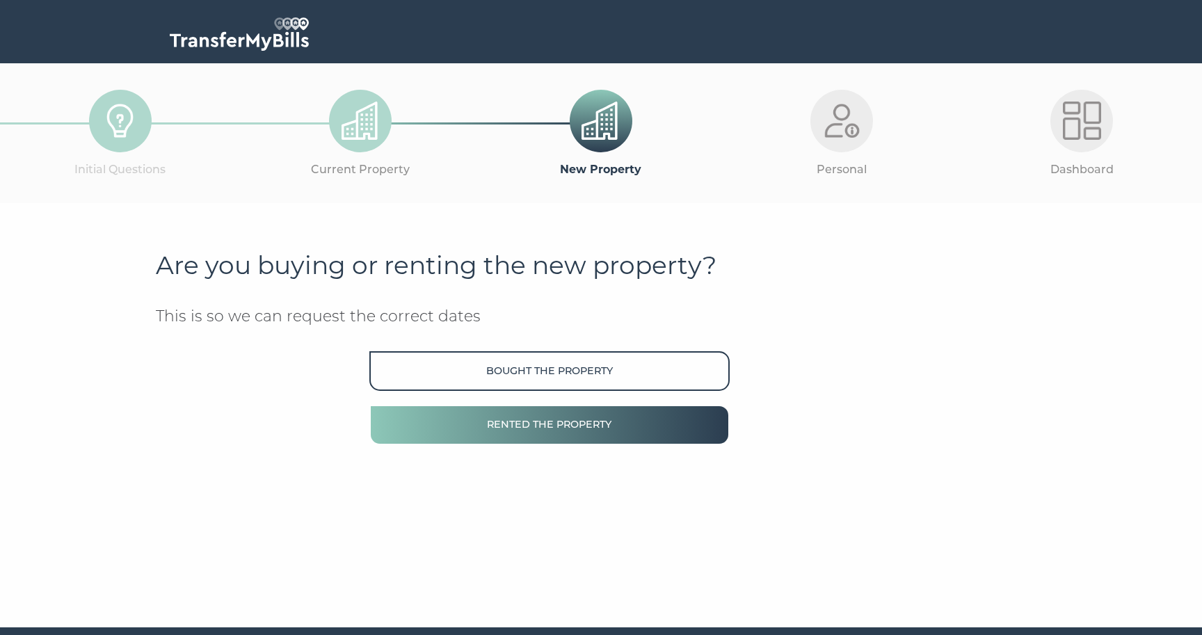
click at [510, 425] on button "Rented the property" at bounding box center [549, 425] width 360 height 40
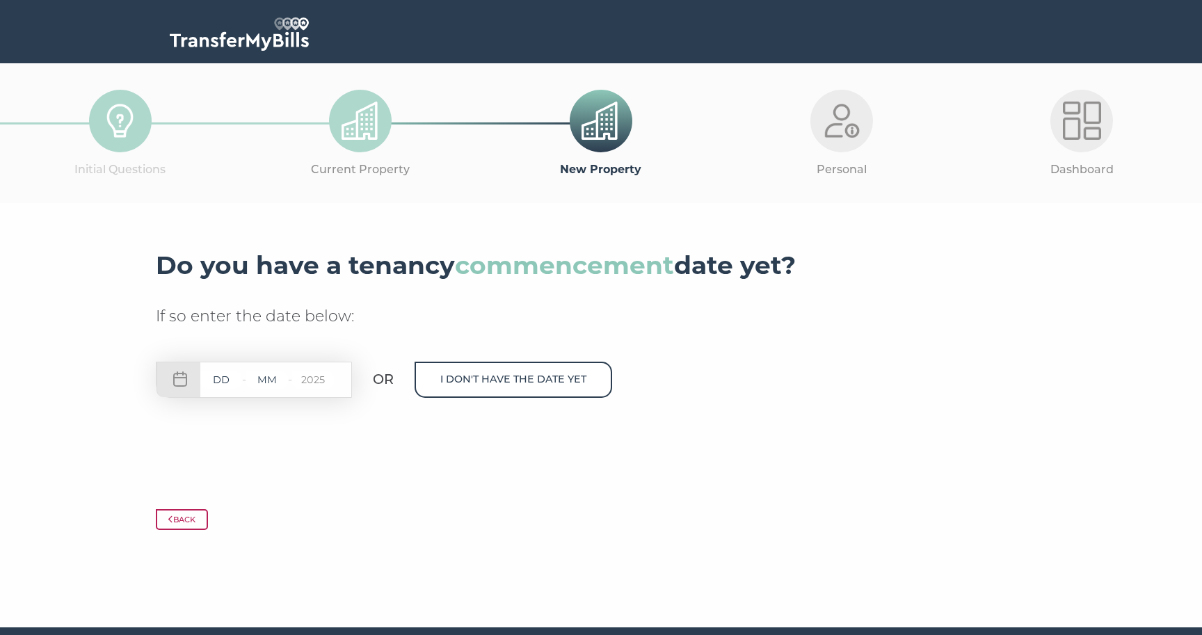
click at [212, 379] on input "text" at bounding box center [221, 379] width 42 height 17
type input "17"
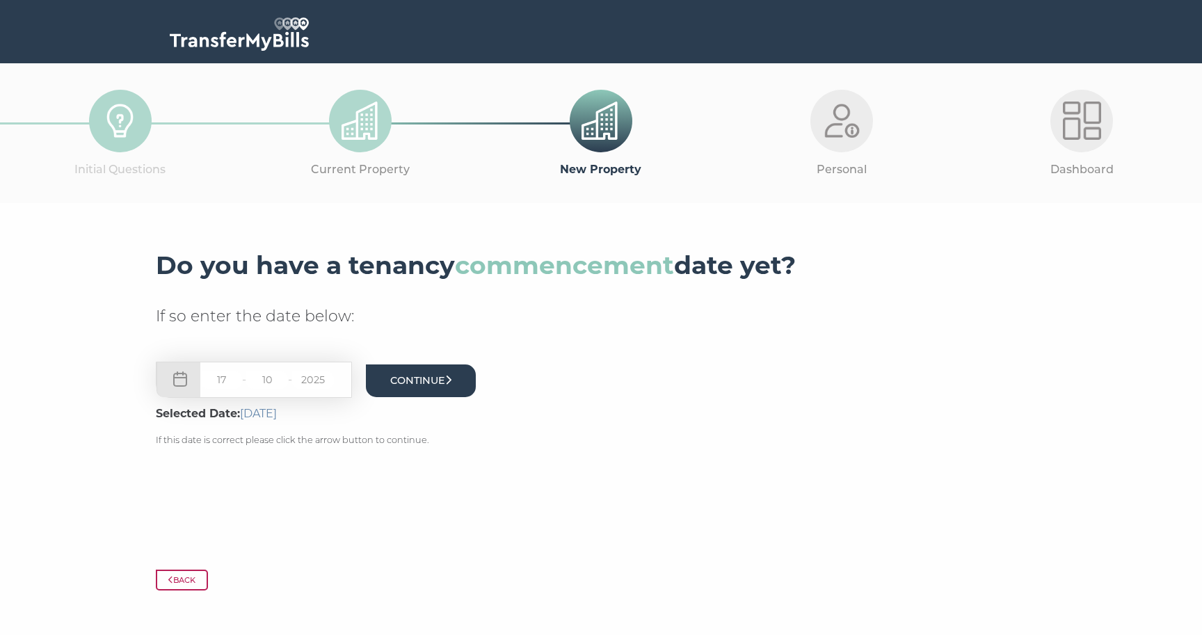
type input "10"
click at [441, 381] on button "Continue" at bounding box center [421, 381] width 110 height 33
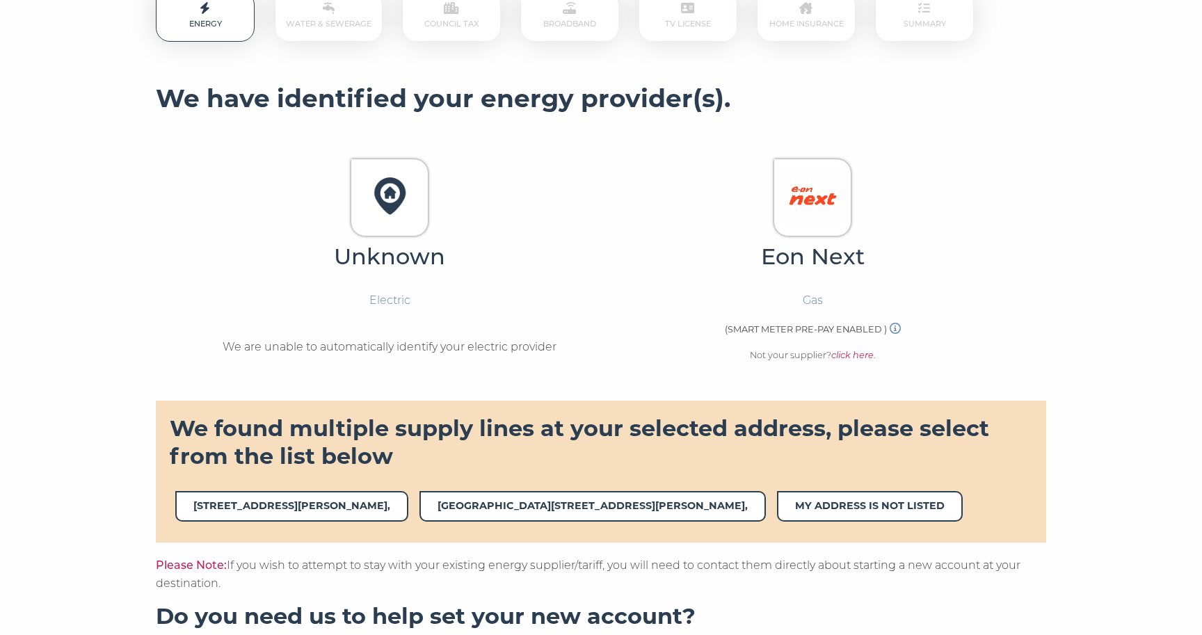
scroll to position [257, 0]
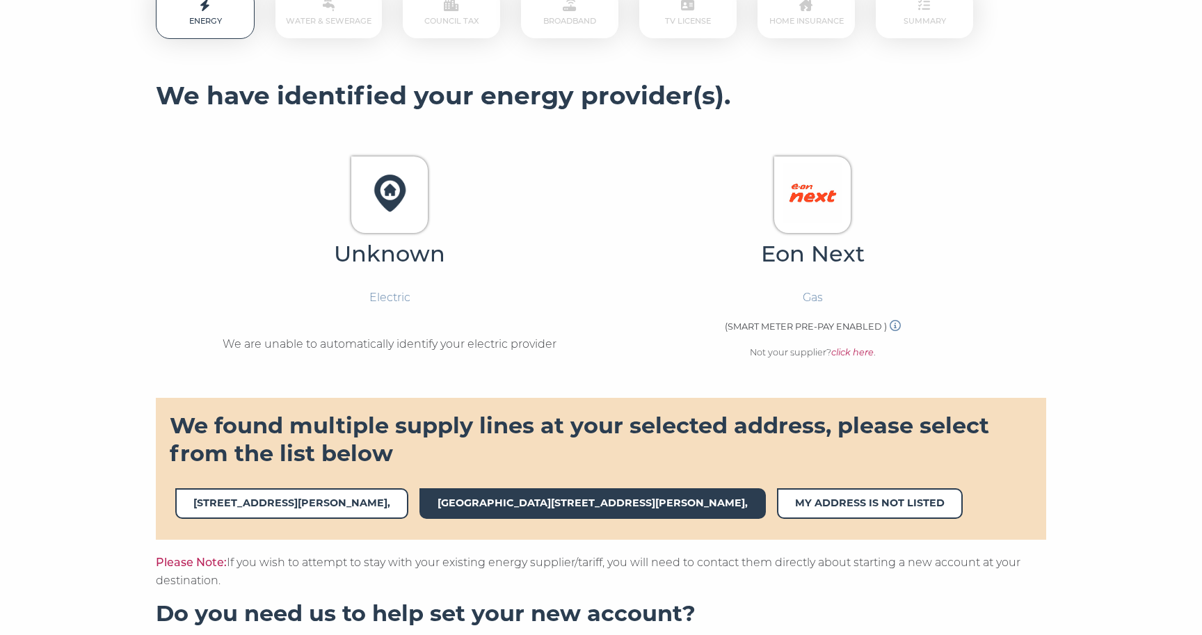
click at [501, 499] on span "[GEOGRAPHIC_DATA][STREET_ADDRESS][PERSON_NAME]," at bounding box center [592, 503] width 346 height 30
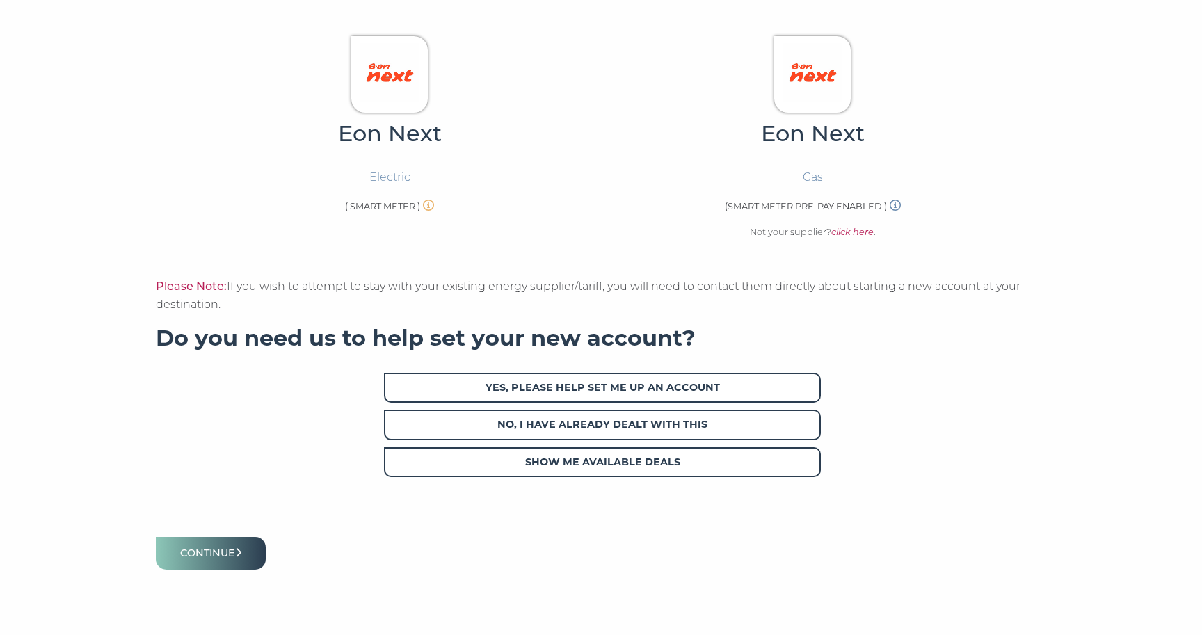
scroll to position [383, 0]
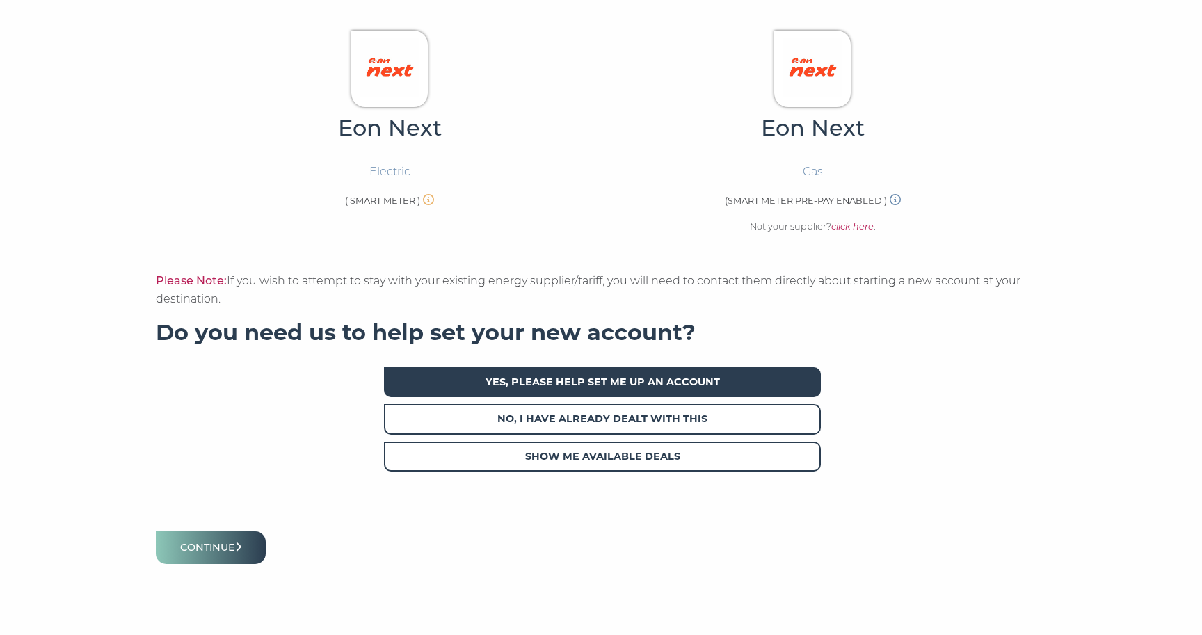
click at [517, 378] on span "Yes, please help set me up an account" at bounding box center [602, 382] width 437 height 30
click at [230, 541] on button "Continue" at bounding box center [211, 547] width 110 height 33
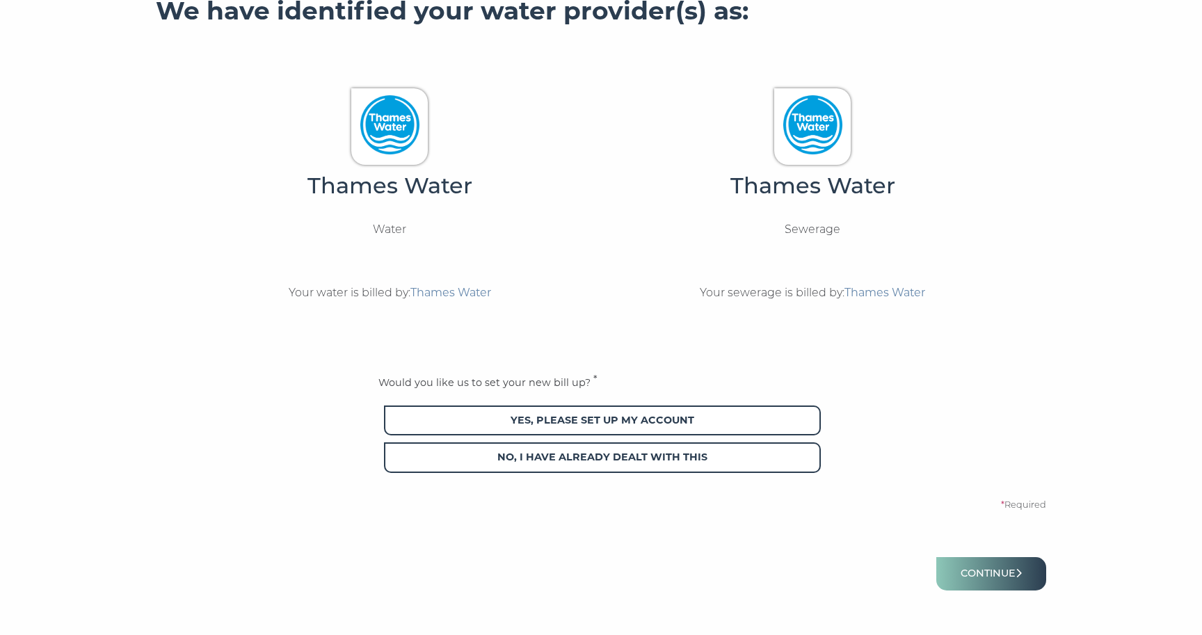
scroll to position [345, 0]
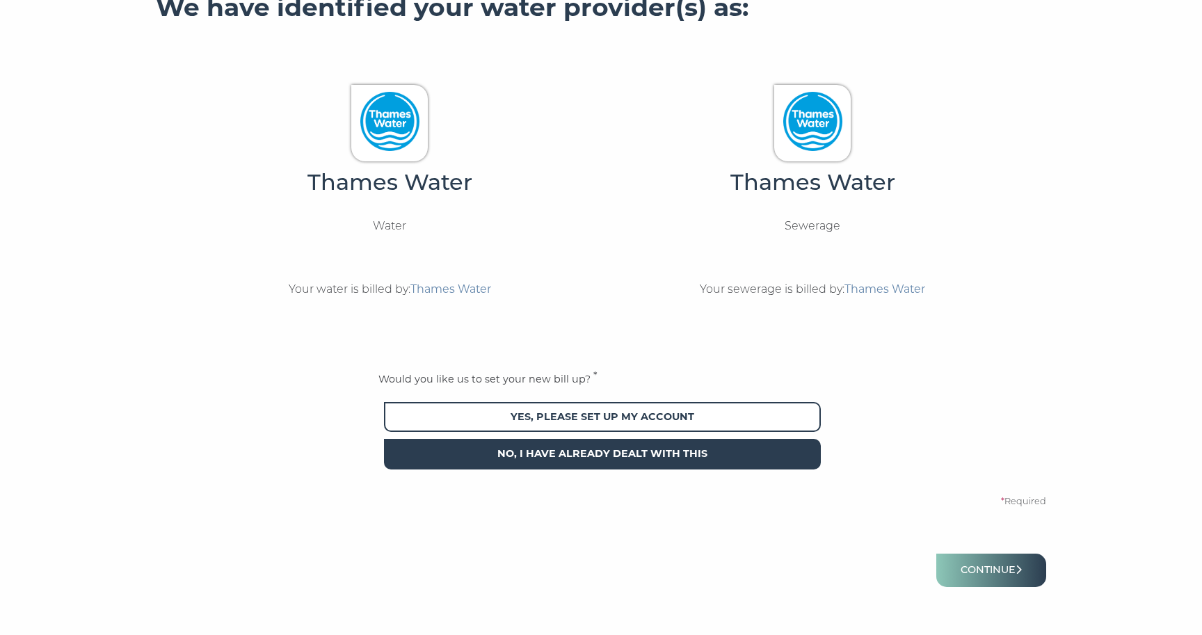
click at [536, 454] on span "No, I have already dealt with this" at bounding box center [602, 454] width 437 height 30
click at [991, 571] on button "Continue" at bounding box center [991, 570] width 110 height 33
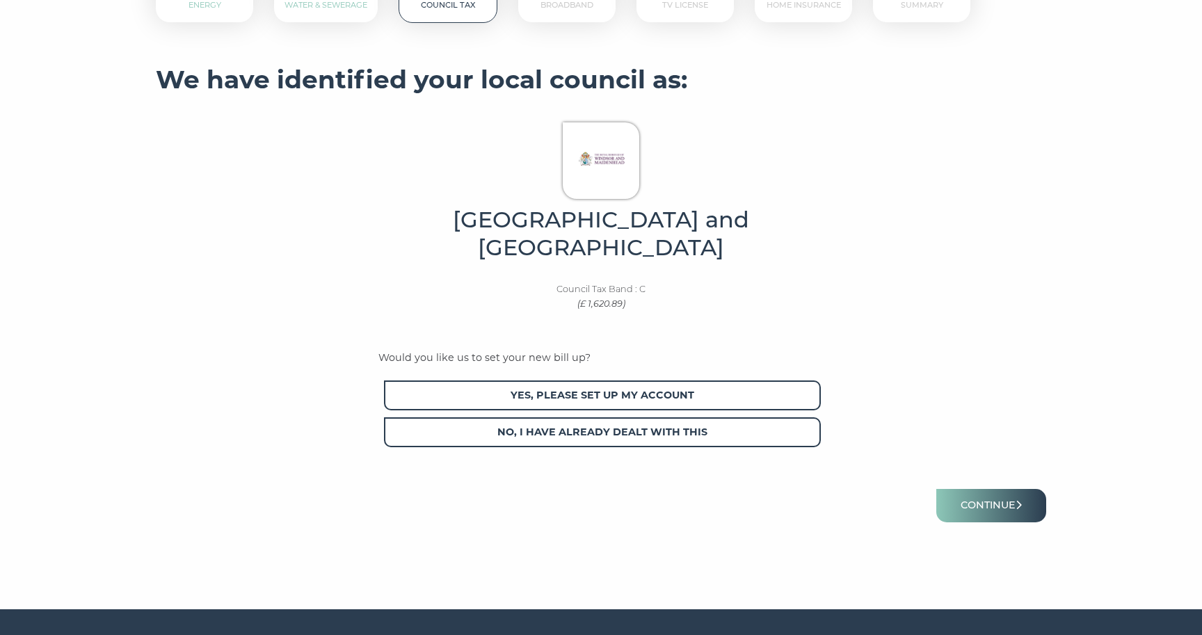
scroll to position [275, 0]
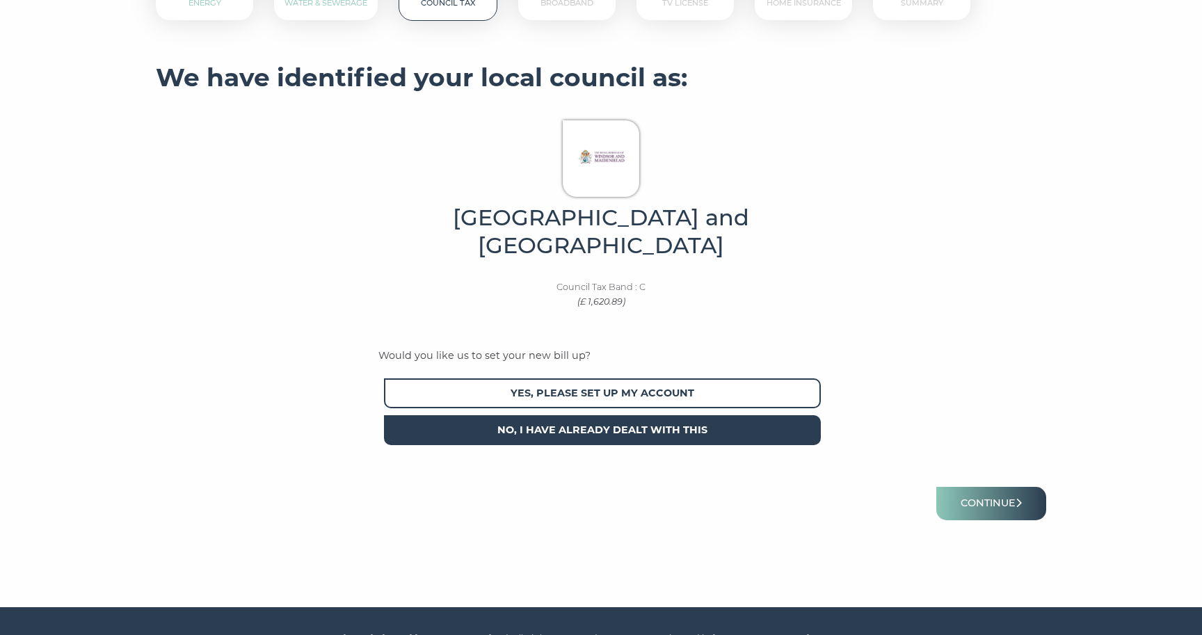
click at [756, 420] on span "No, I have already dealt with this" at bounding box center [602, 430] width 437 height 30
click at [965, 493] on button "Continue" at bounding box center [991, 503] width 110 height 33
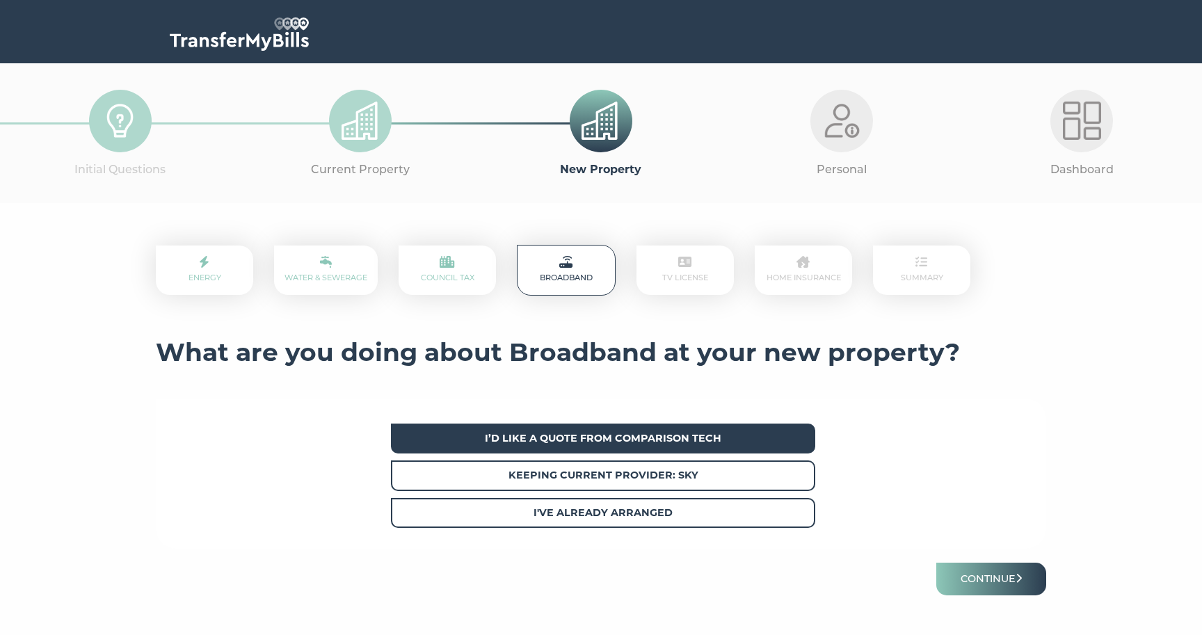
click at [807, 439] on span "I’d like a quote from Comparison Tech" at bounding box center [603, 439] width 424 height 30
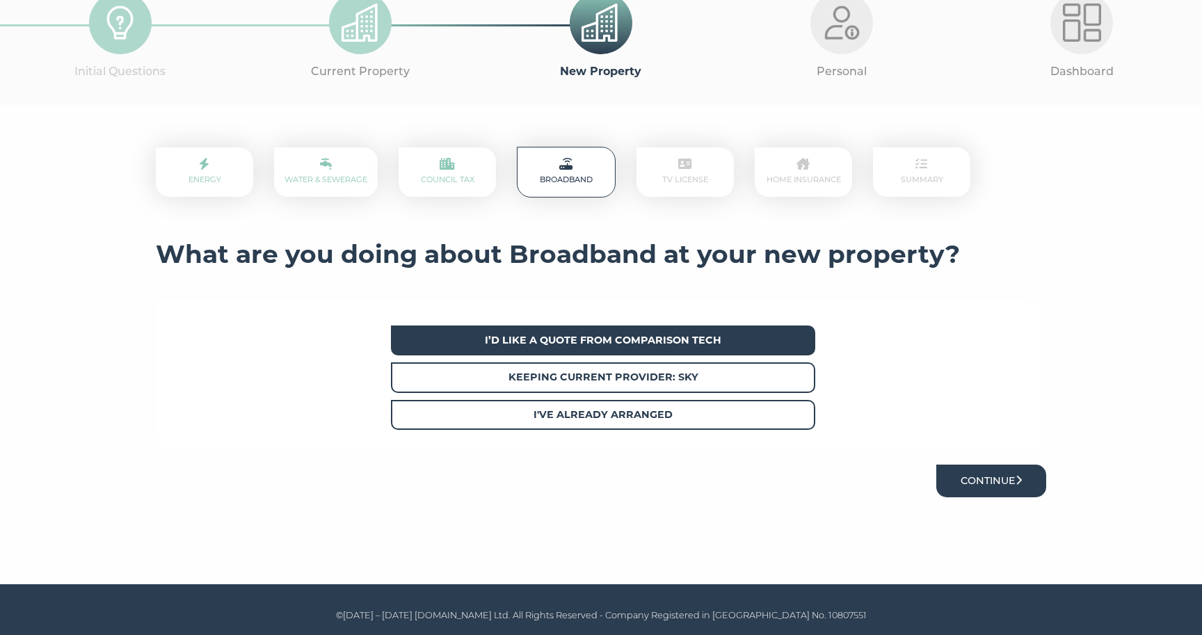
scroll to position [97, 0]
click at [1005, 475] on button "Continue" at bounding box center [991, 481] width 110 height 33
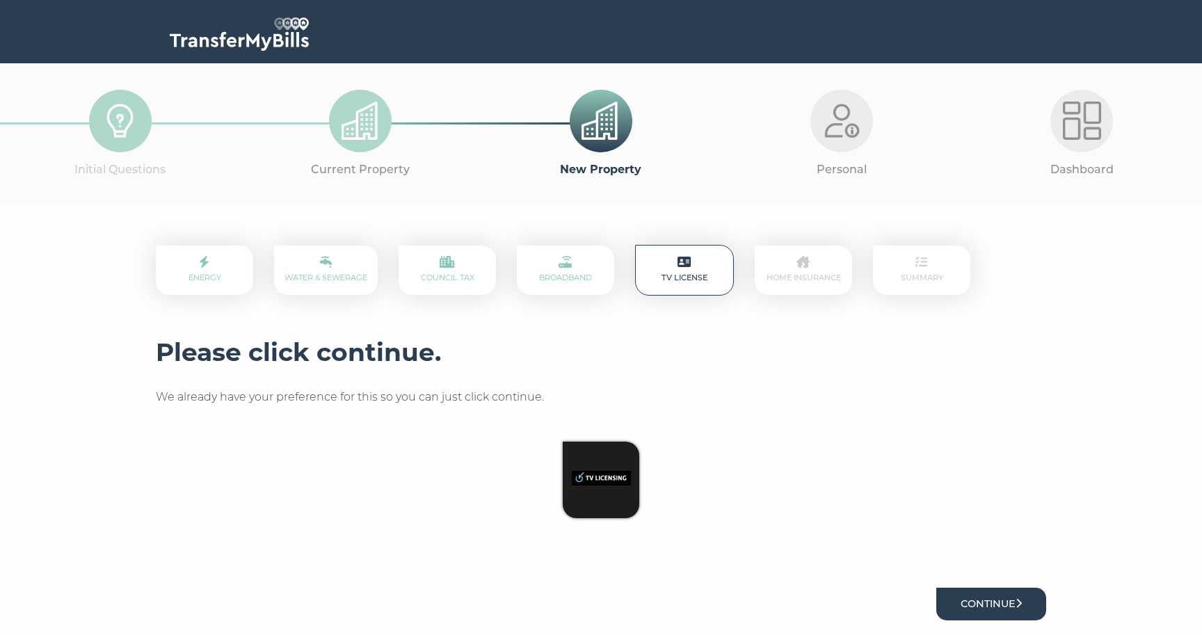
click at [986, 594] on button "Continue" at bounding box center [991, 604] width 110 height 33
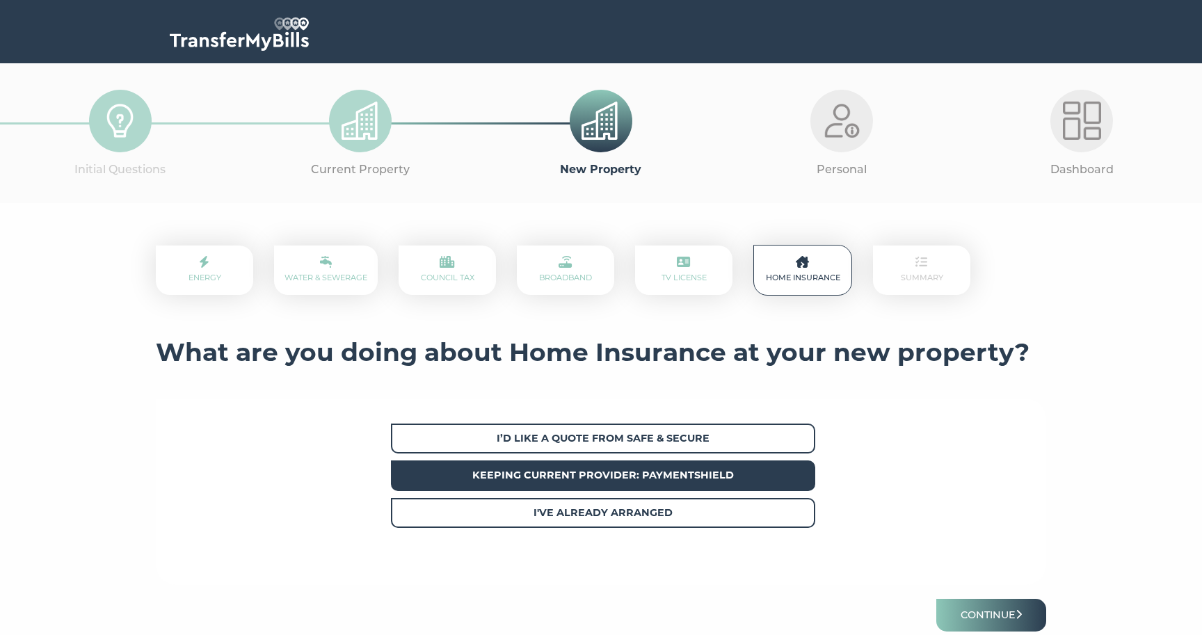
click at [781, 465] on span "Keeping current provider: PaymentShield" at bounding box center [603, 476] width 424 height 30
click at [998, 619] on button "Continue" at bounding box center [991, 615] width 110 height 33
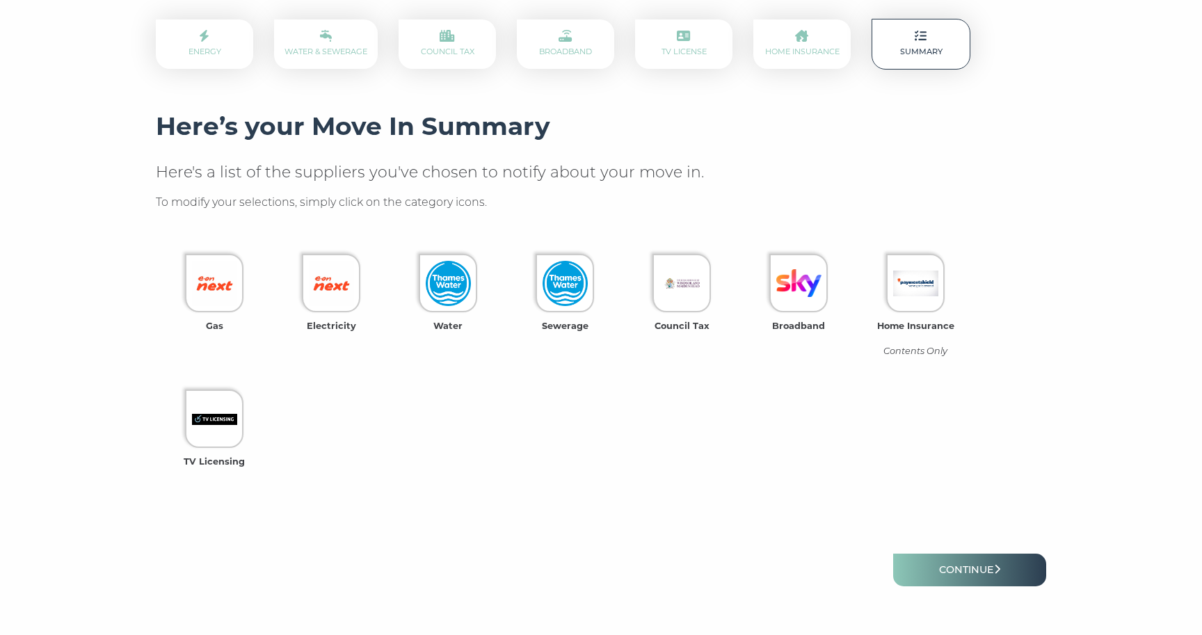
scroll to position [289, 0]
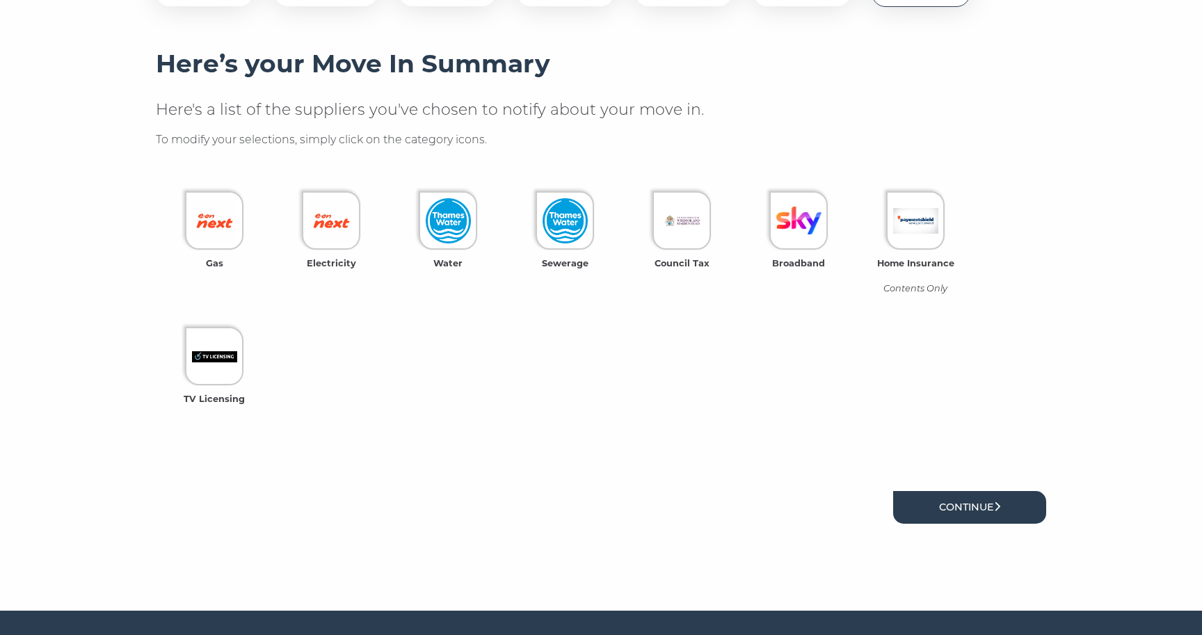
click at [978, 511] on link "Continue" at bounding box center [969, 507] width 153 height 33
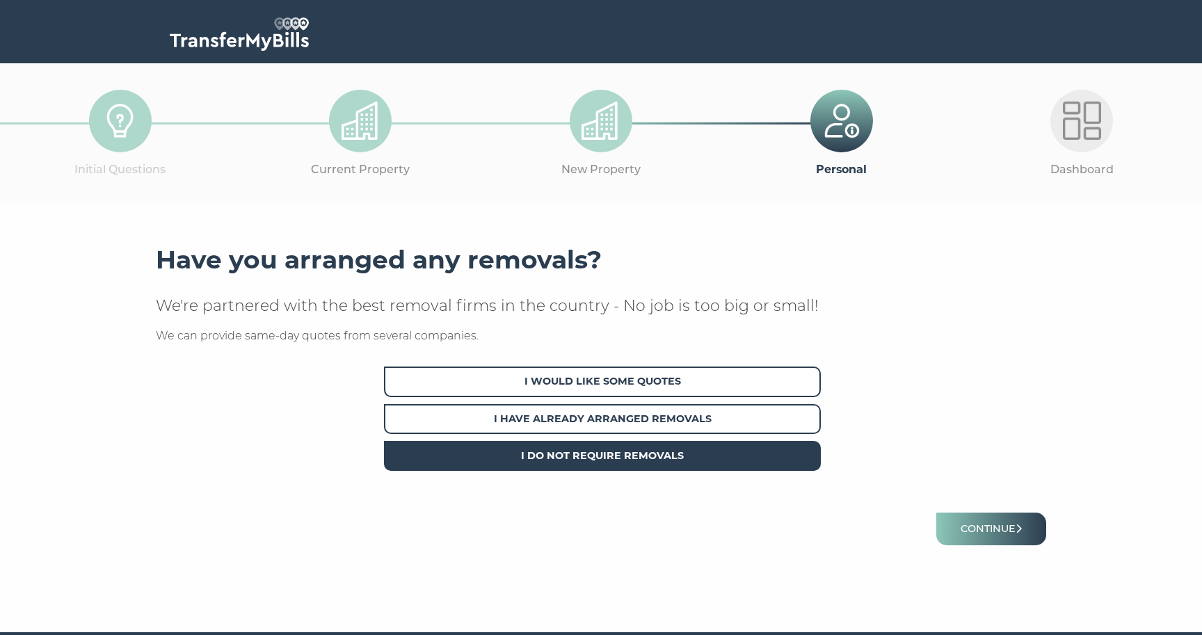
click at [690, 449] on span "I Do Not Require Removals" at bounding box center [602, 456] width 437 height 30
click at [1011, 530] on button "Continue" at bounding box center [991, 529] width 110 height 33
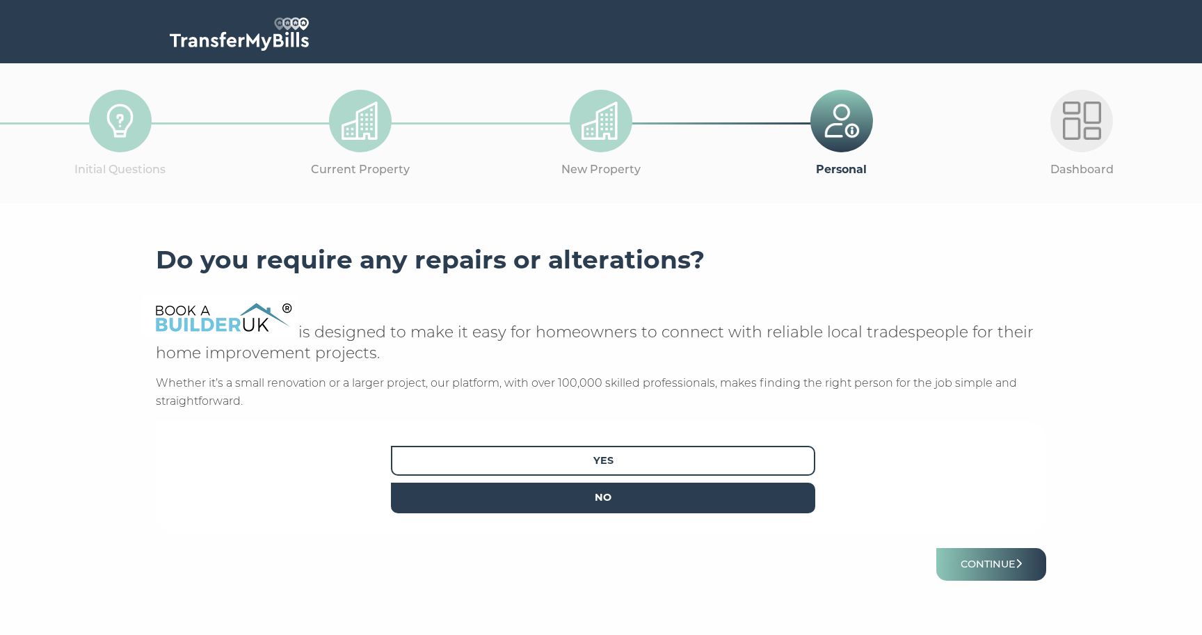
click at [680, 504] on span "No" at bounding box center [603, 498] width 424 height 30
click at [961, 553] on button "Continue" at bounding box center [991, 564] width 110 height 33
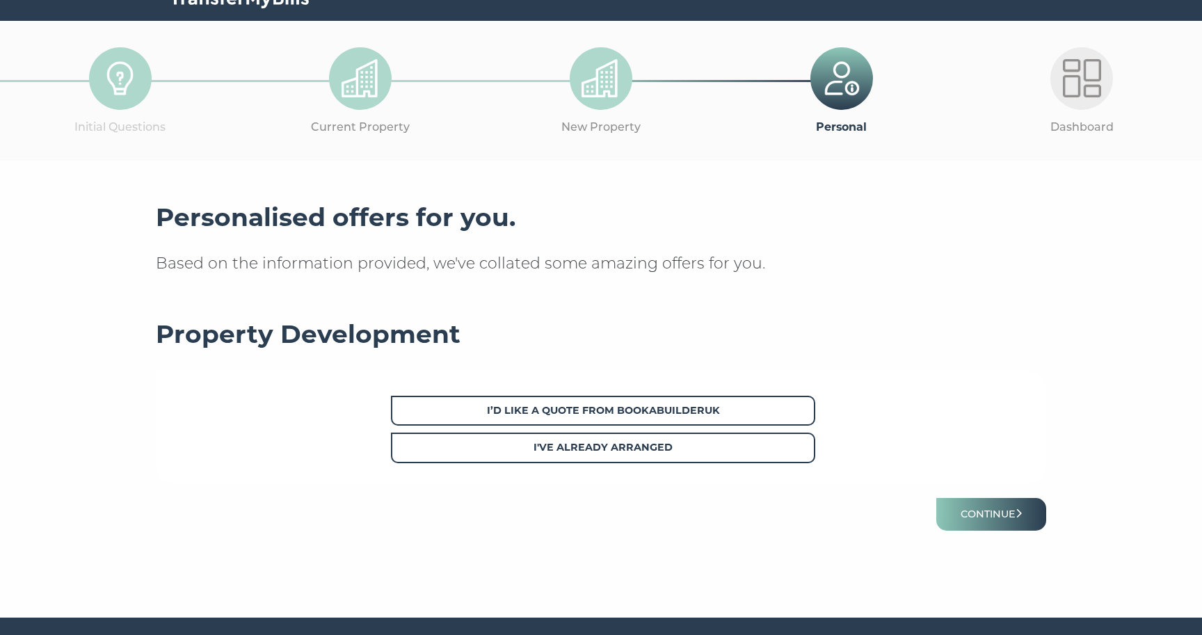
scroll to position [45, 0]
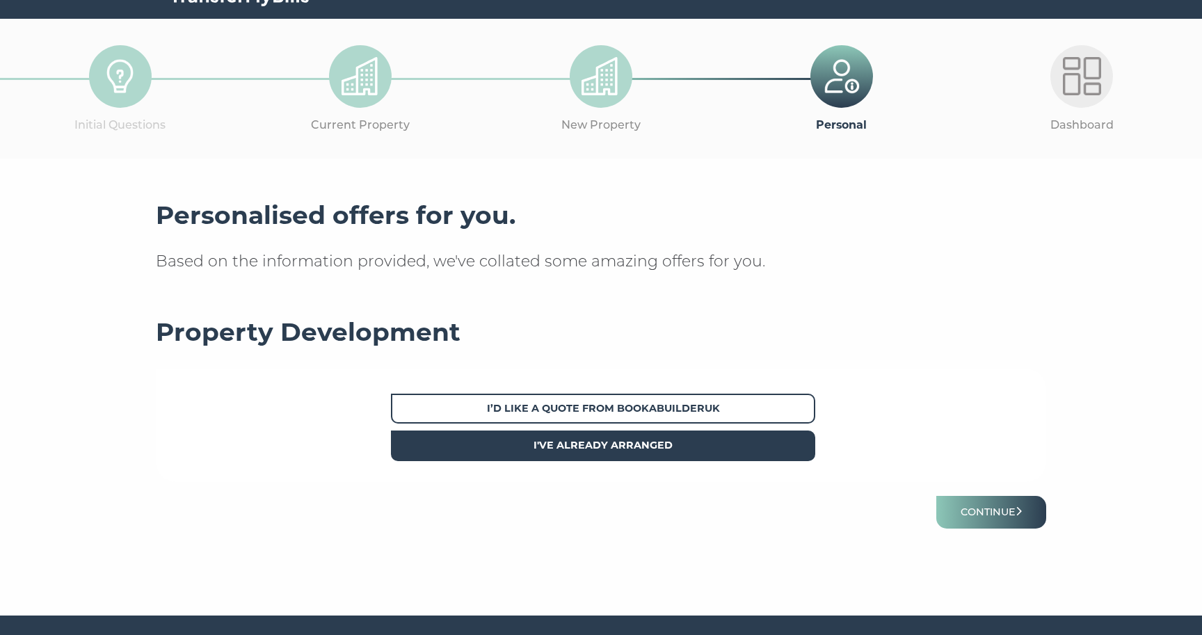
click at [782, 439] on span "I've already arranged" at bounding box center [603, 446] width 424 height 30
click at [983, 506] on button "Continue" at bounding box center [991, 512] width 110 height 33
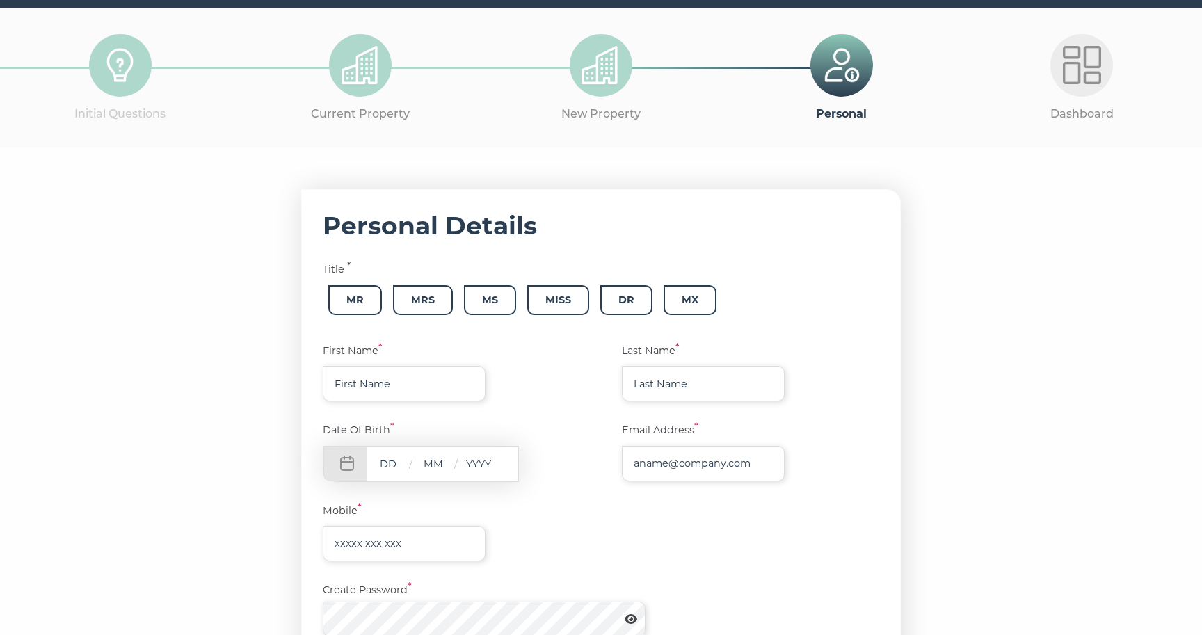
scroll to position [74, 0]
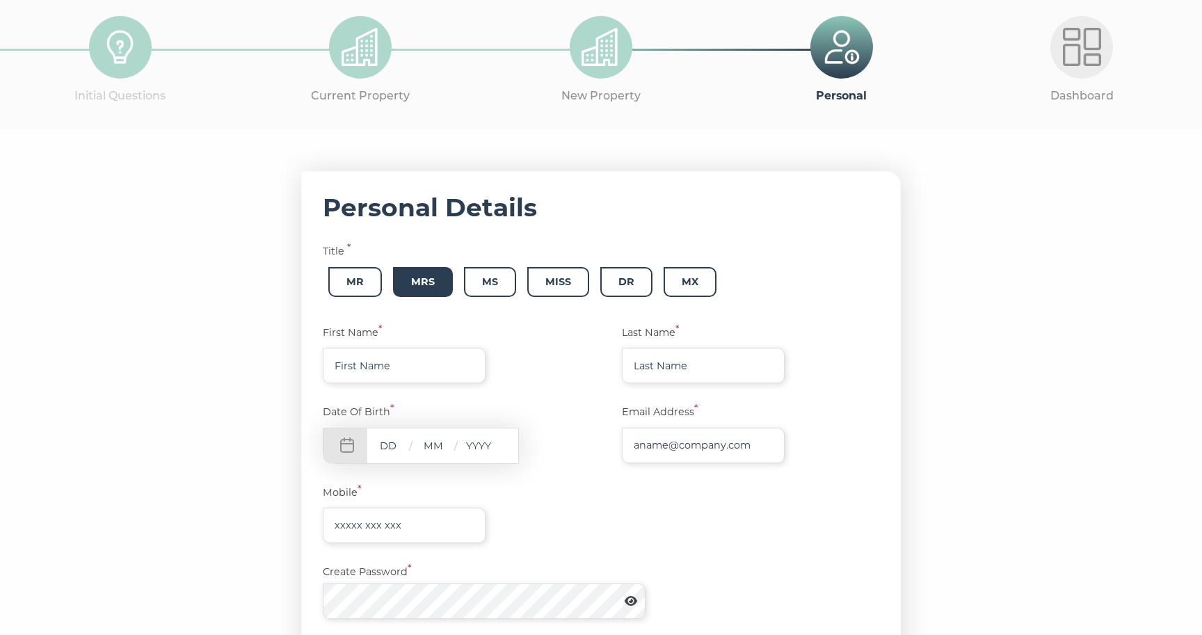
click at [429, 286] on span "Mrs" at bounding box center [423, 282] width 60 height 30
click at [465, 367] on input "text" at bounding box center [404, 365] width 163 height 35
type input "Haydée"
type input "Agras"
type input "26"
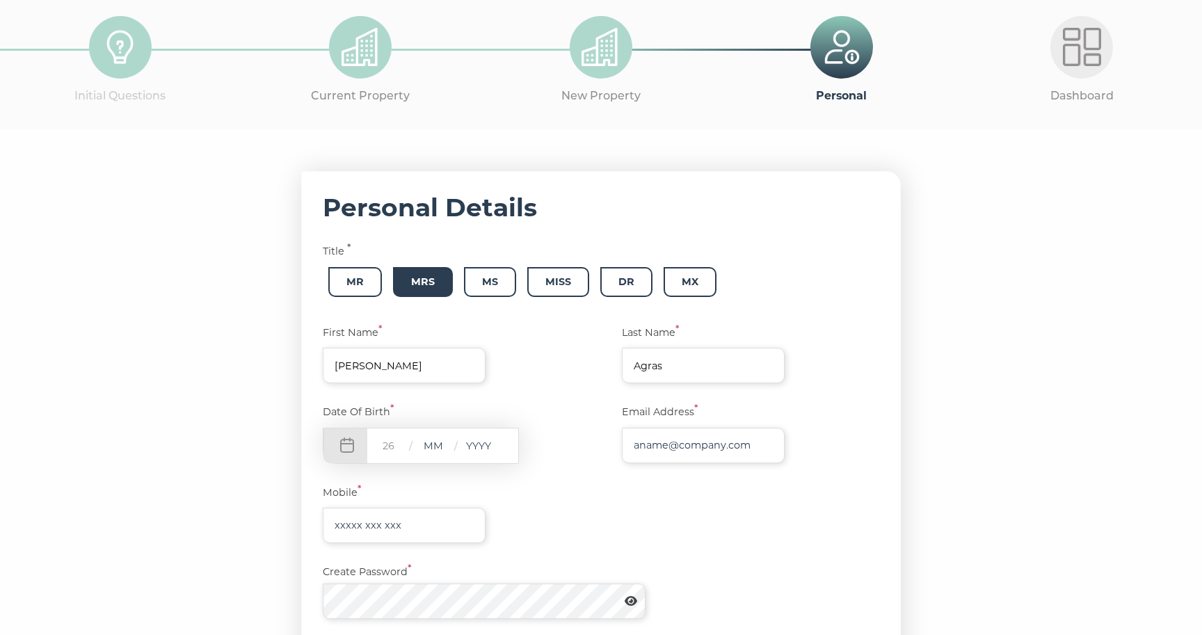
type input "06"
type input "1984"
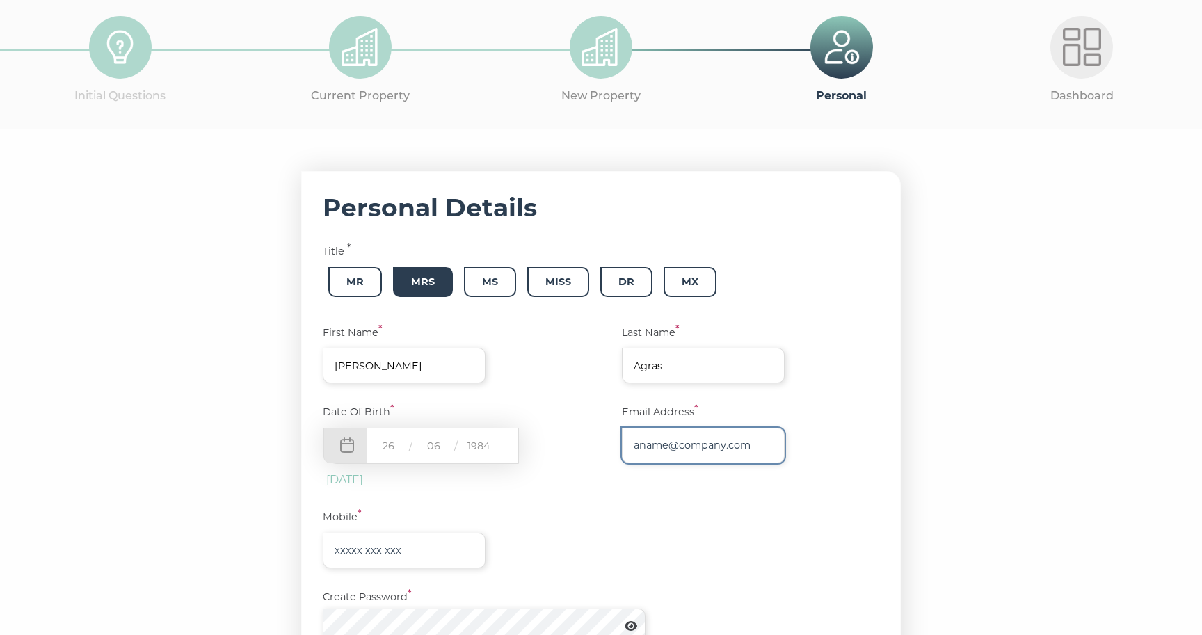
type input "[PERSON_NAME][EMAIL_ADDRESS][DOMAIN_NAME]"
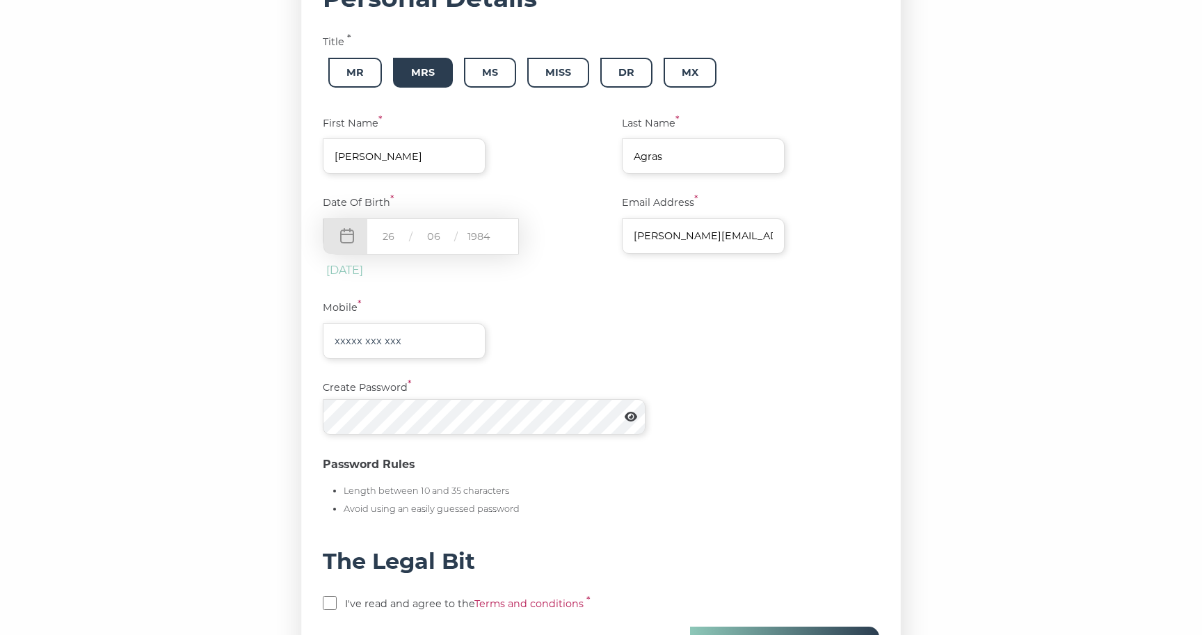
scroll to position [296, 0]
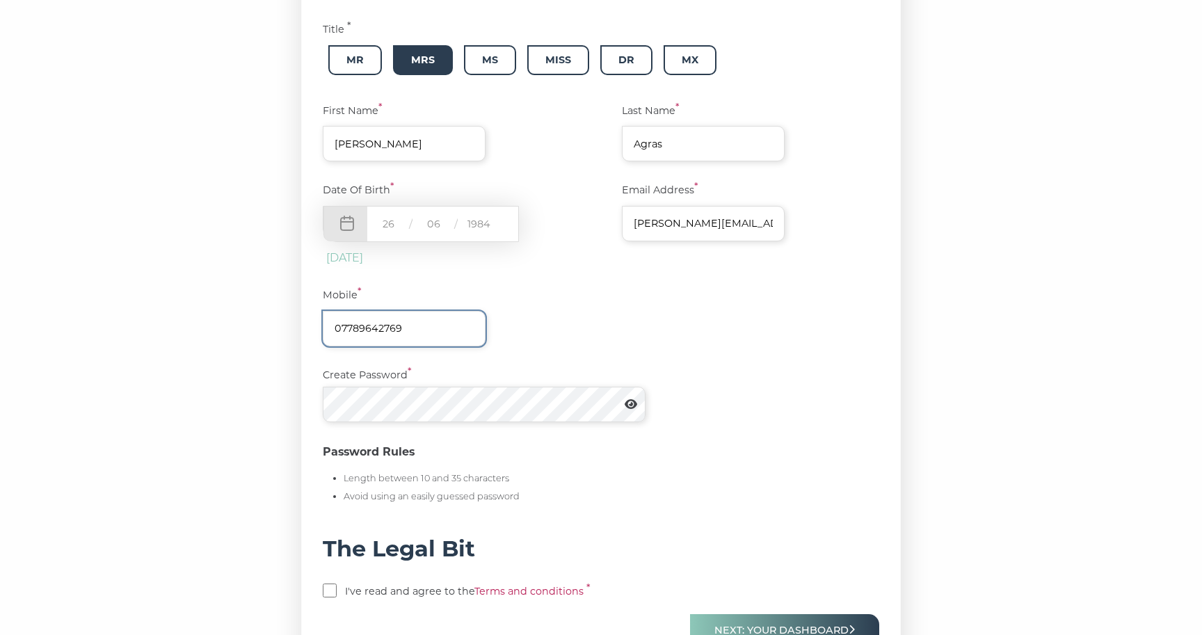
type input "07789642769"
click at [633, 403] on icon at bounding box center [631, 404] width 13 height 10
click at [619, 479] on div "Password Rules Length between 10 and 35 characters Avoid using an easily guesse…" at bounding box center [601, 478] width 557 height 71
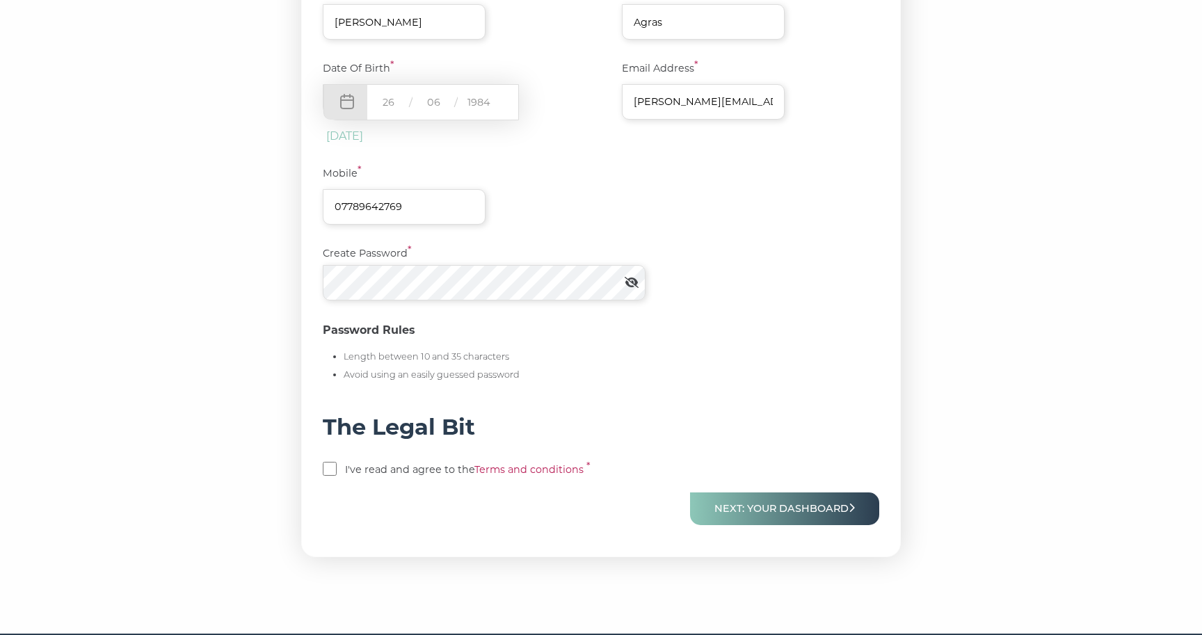
scroll to position [418, 0]
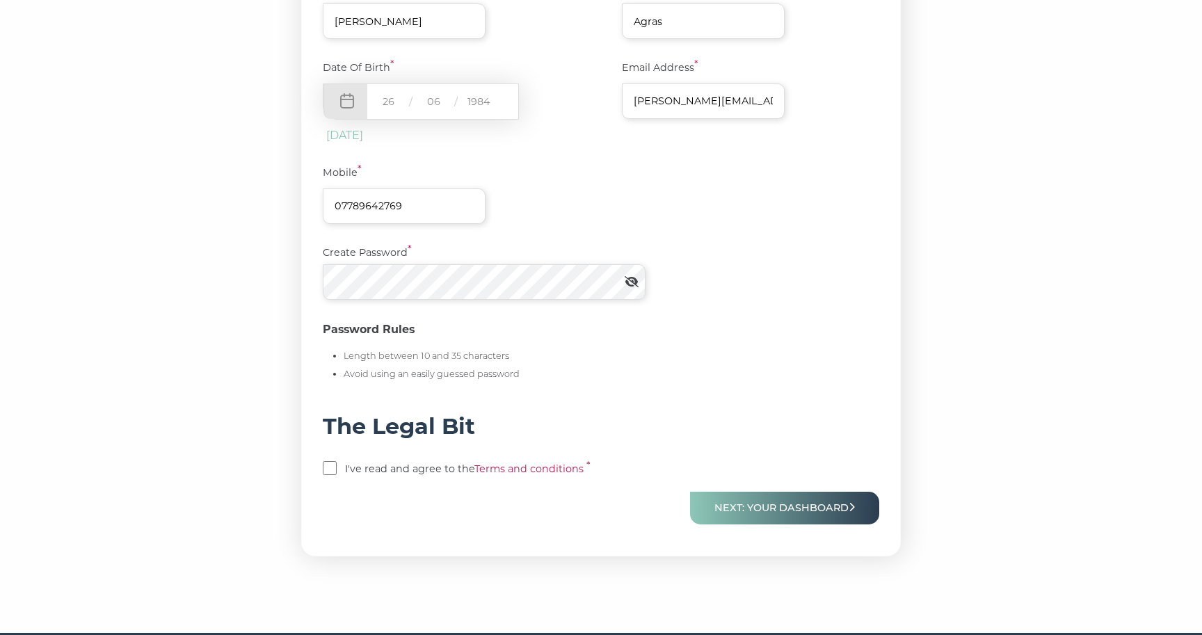
click at [319, 467] on form "Personal Details Title * Mr Mrs Ms Miss Dr Mx First Name * Haydée Last Name * A…" at bounding box center [601, 192] width 600 height 730
click at [327, 465] on input "checkbox" at bounding box center [330, 468] width 14 height 14
checkbox input "true"
click at [732, 500] on button "Next: Your Dashboard" at bounding box center [784, 508] width 189 height 33
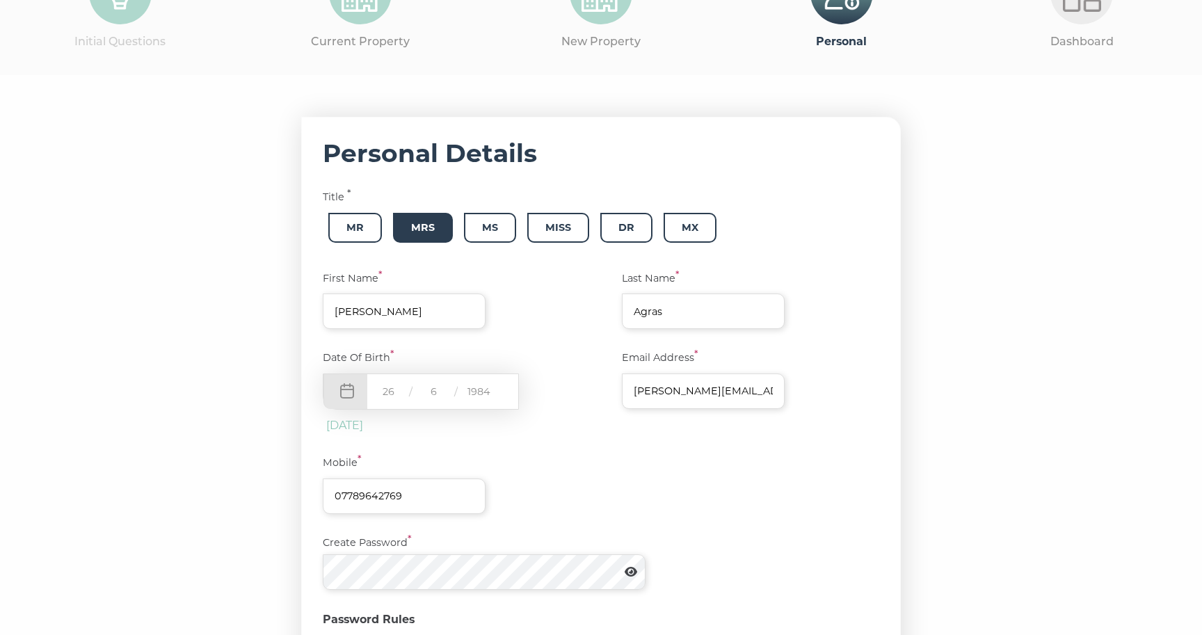
scroll to position [214, 0]
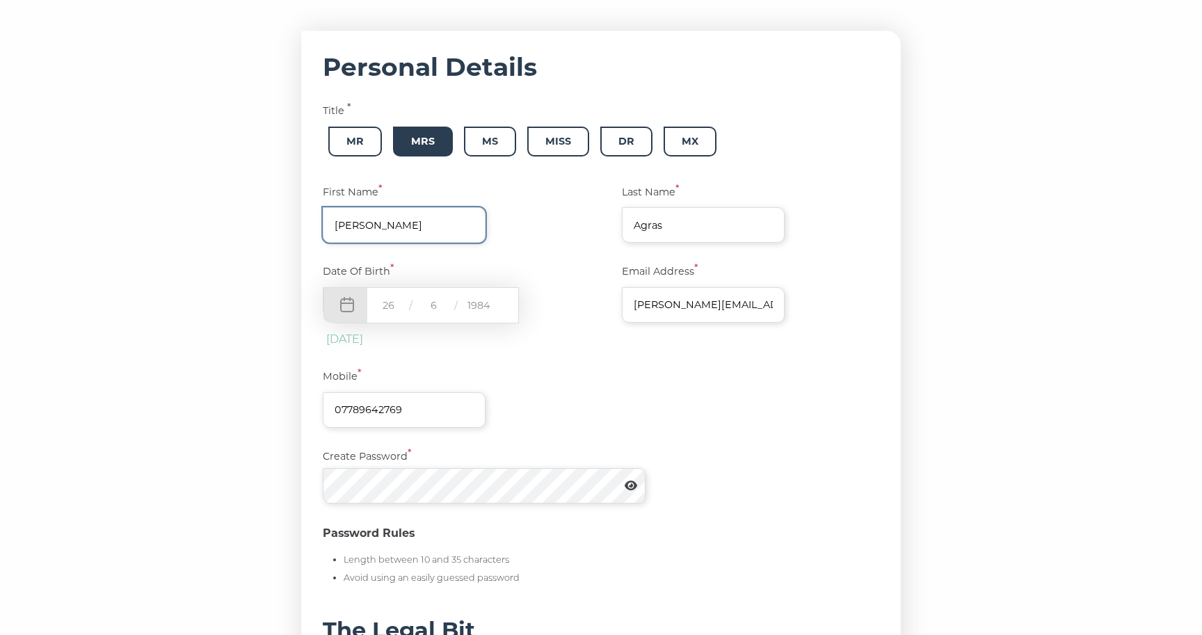
type input "[PERSON_NAME]"
click at [570, 553] on div "Password Rules Length between 10 and 35 characters Avoid using an easily guesse…" at bounding box center [601, 560] width 557 height 71
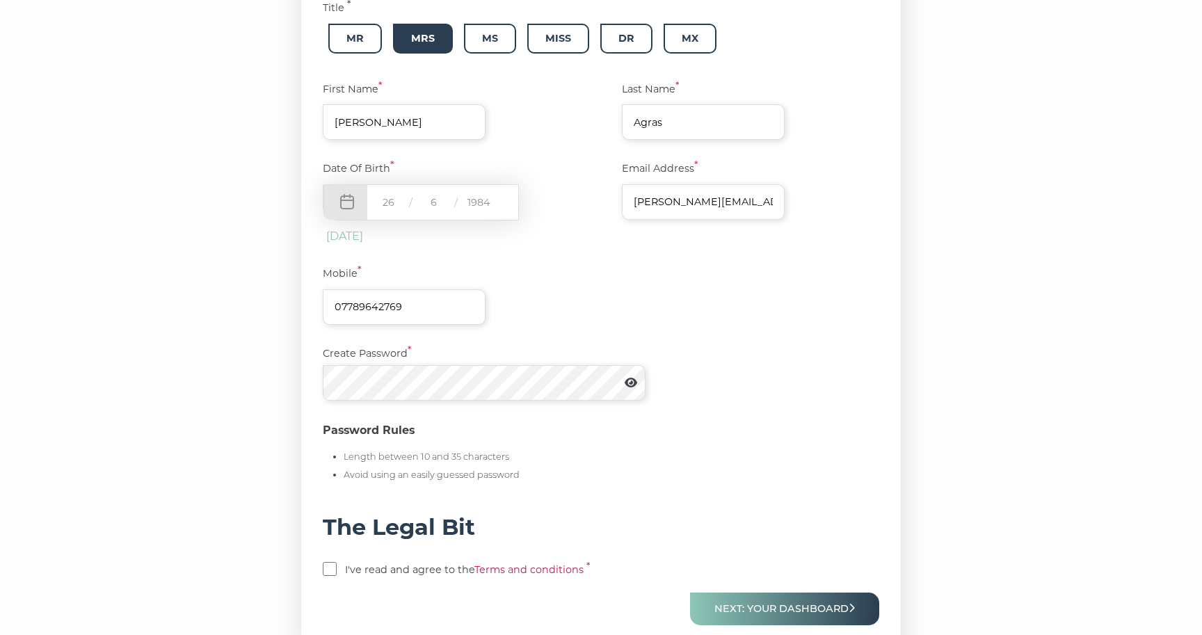
scroll to position [366, 0]
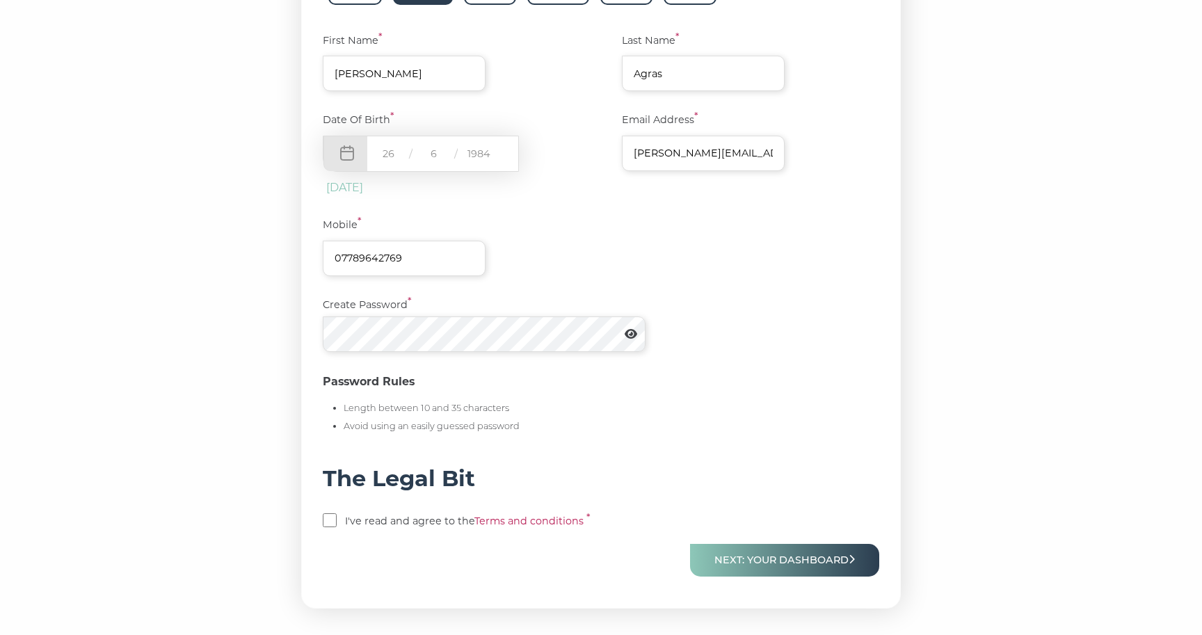
click at [328, 518] on input "checkbox" at bounding box center [330, 520] width 14 height 14
checkbox input "true"
click at [859, 546] on button "Next: Your Dashboard" at bounding box center [784, 560] width 189 height 33
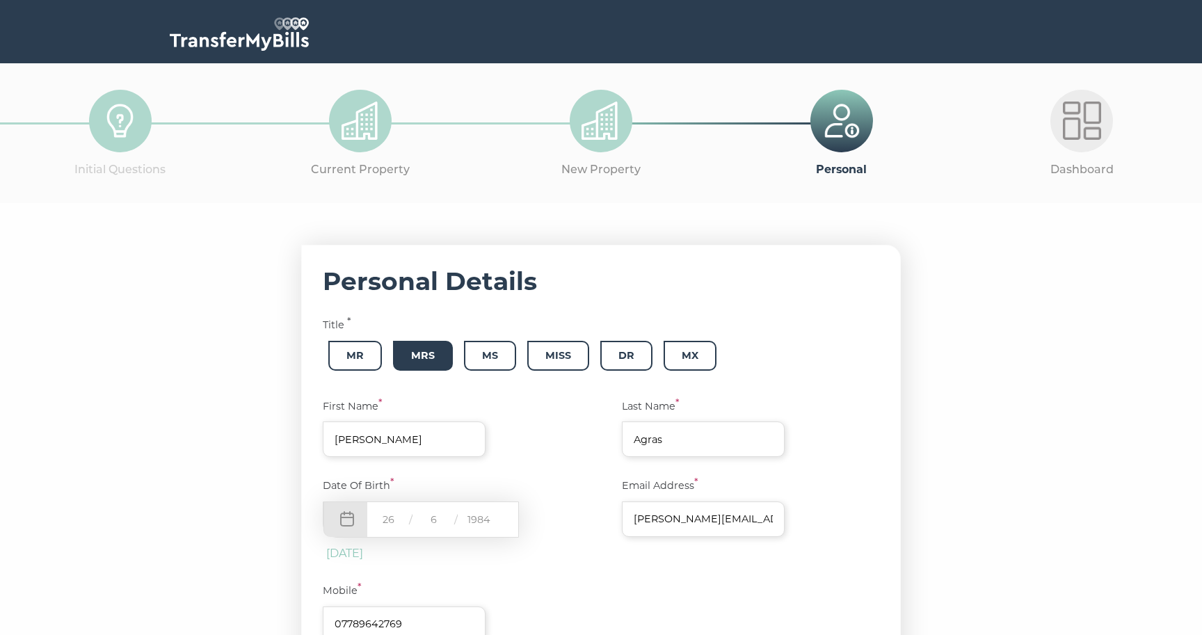
click at [849, 449] on div "Last Name * [PERSON_NAME]" at bounding box center [740, 428] width 278 height 58
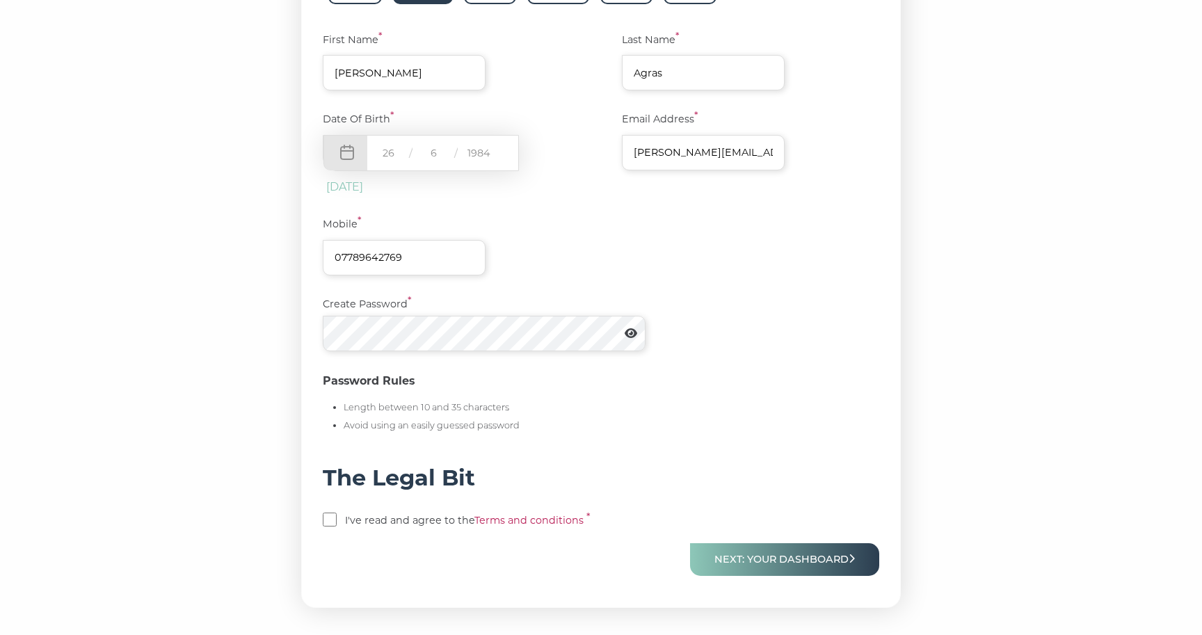
scroll to position [387, 0]
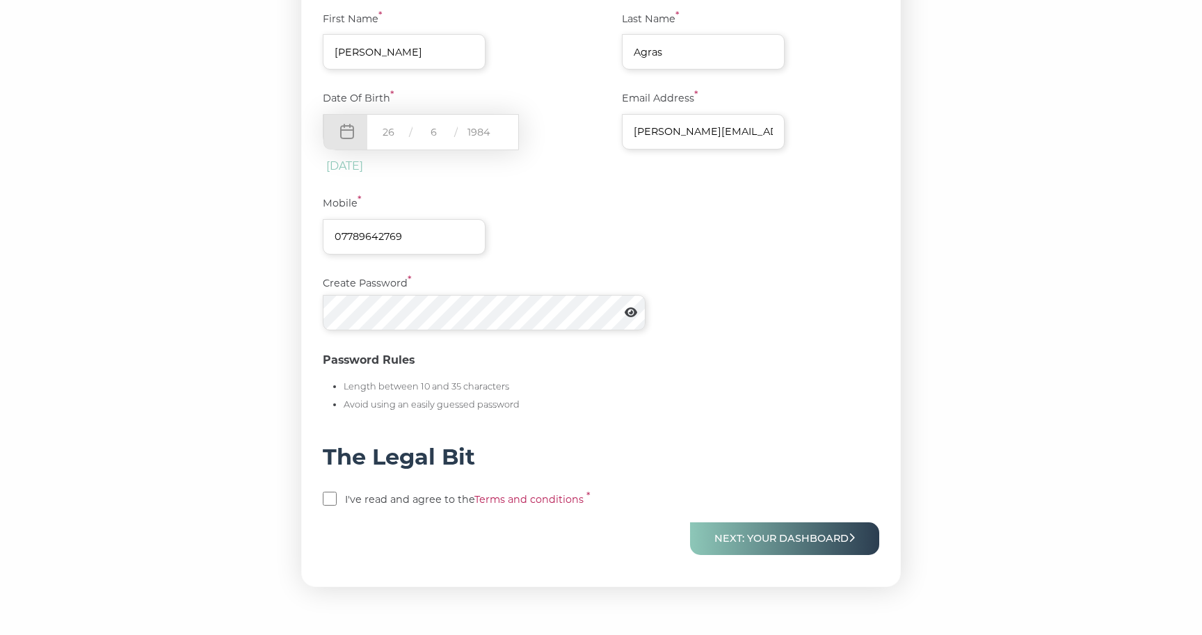
click at [632, 310] on icon at bounding box center [631, 312] width 13 height 11
click at [562, 374] on div "Password Rules Length between 10 and 35 characters Avoid using an easily guesse…" at bounding box center [601, 386] width 557 height 71
click at [330, 501] on input "checkbox" at bounding box center [330, 499] width 14 height 14
checkbox input "true"
click at [769, 538] on button "Next: Your Dashboard" at bounding box center [784, 538] width 189 height 33
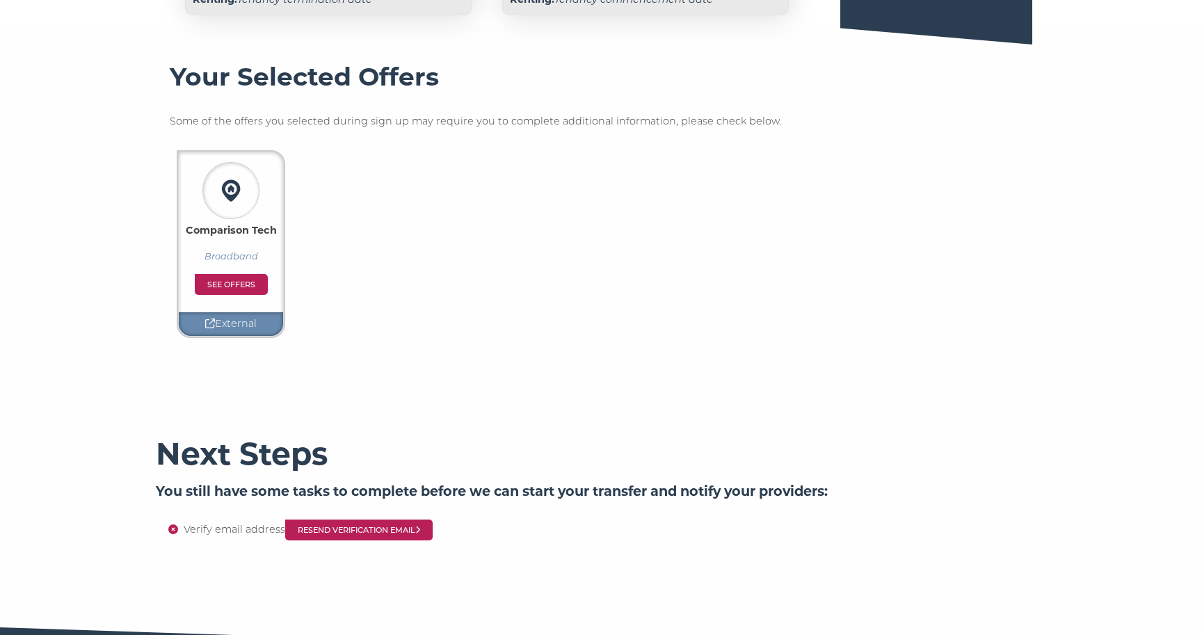
scroll to position [278, 0]
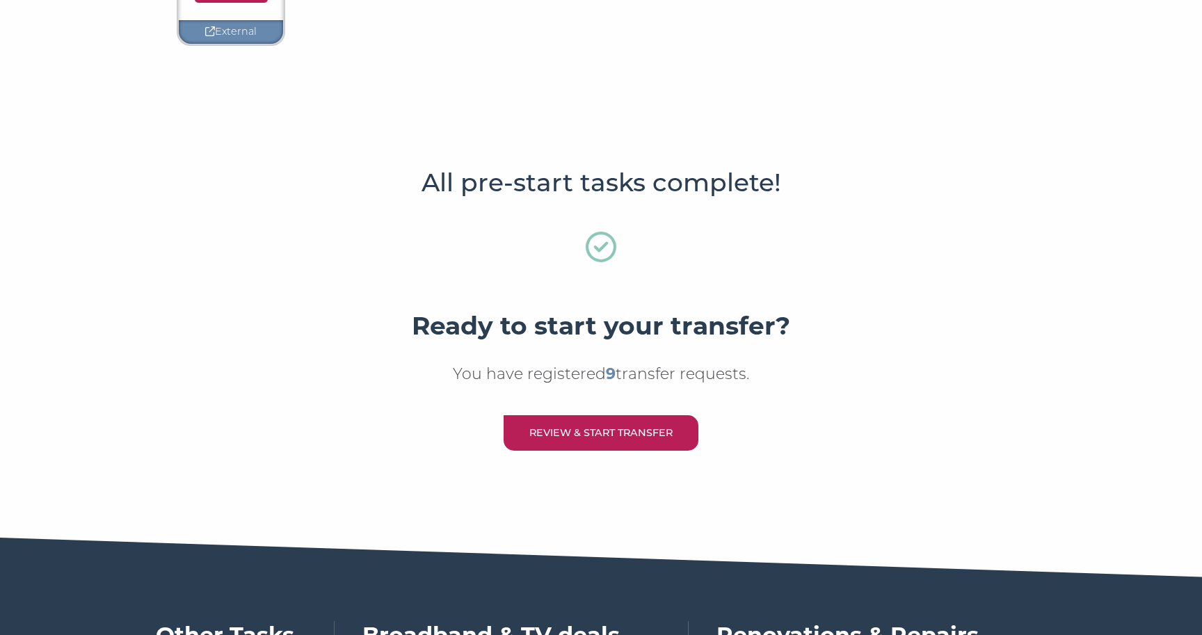
scroll to position [542, 0]
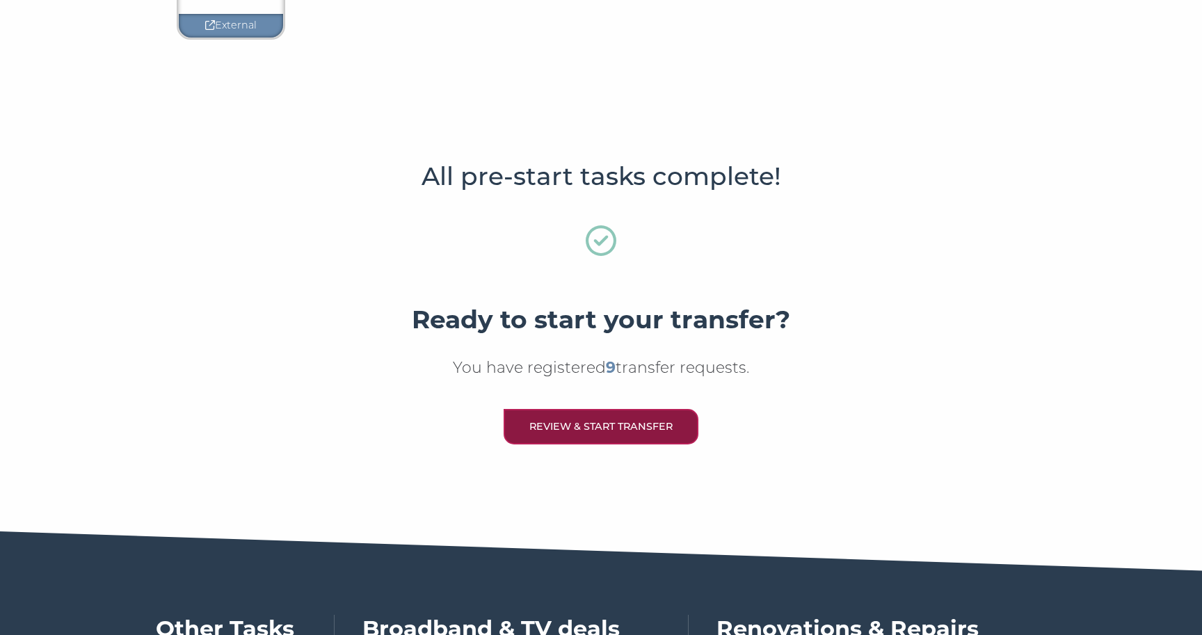
click at [614, 433] on link "Review & Start Transfer" at bounding box center [601, 426] width 195 height 35
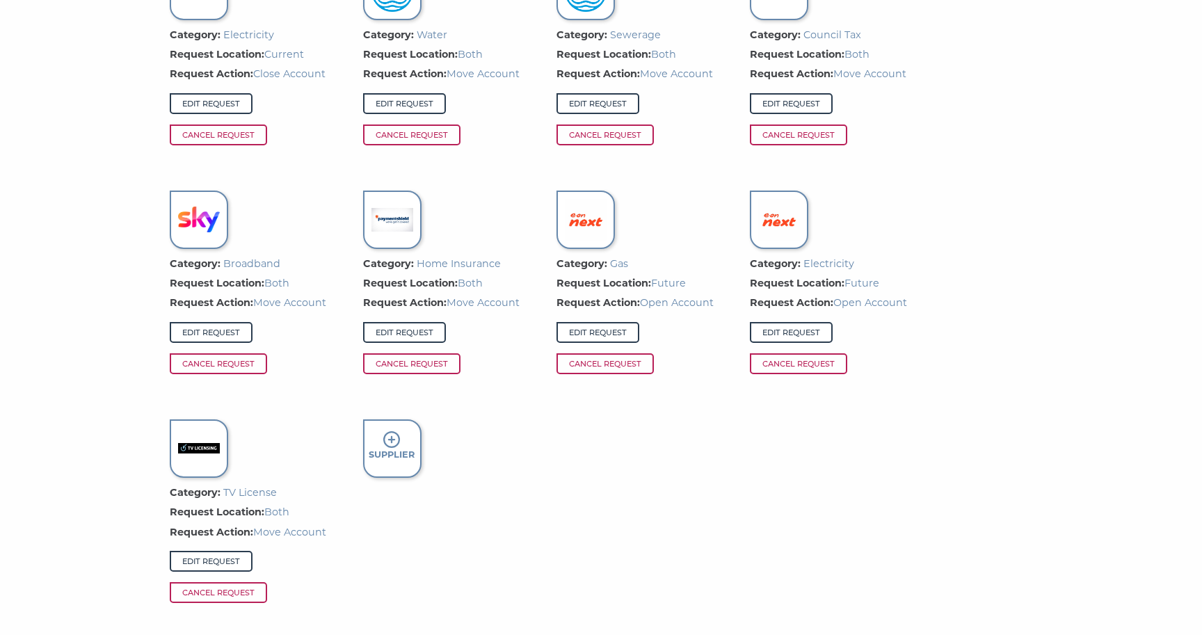
scroll to position [1077, 0]
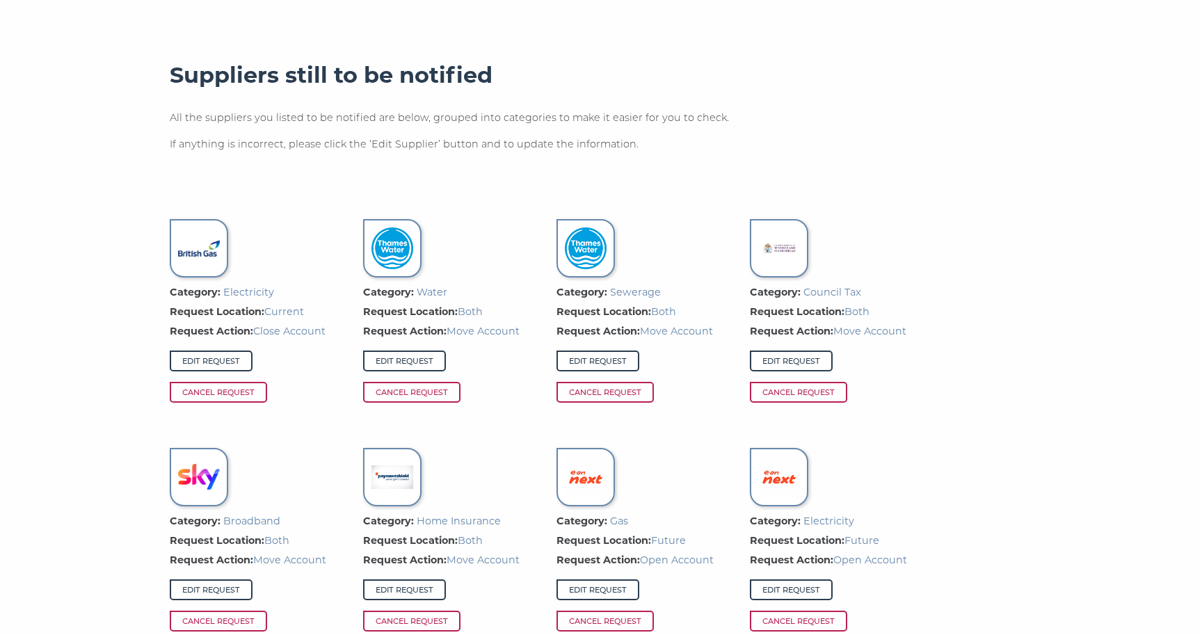
scroll to position [821, 0]
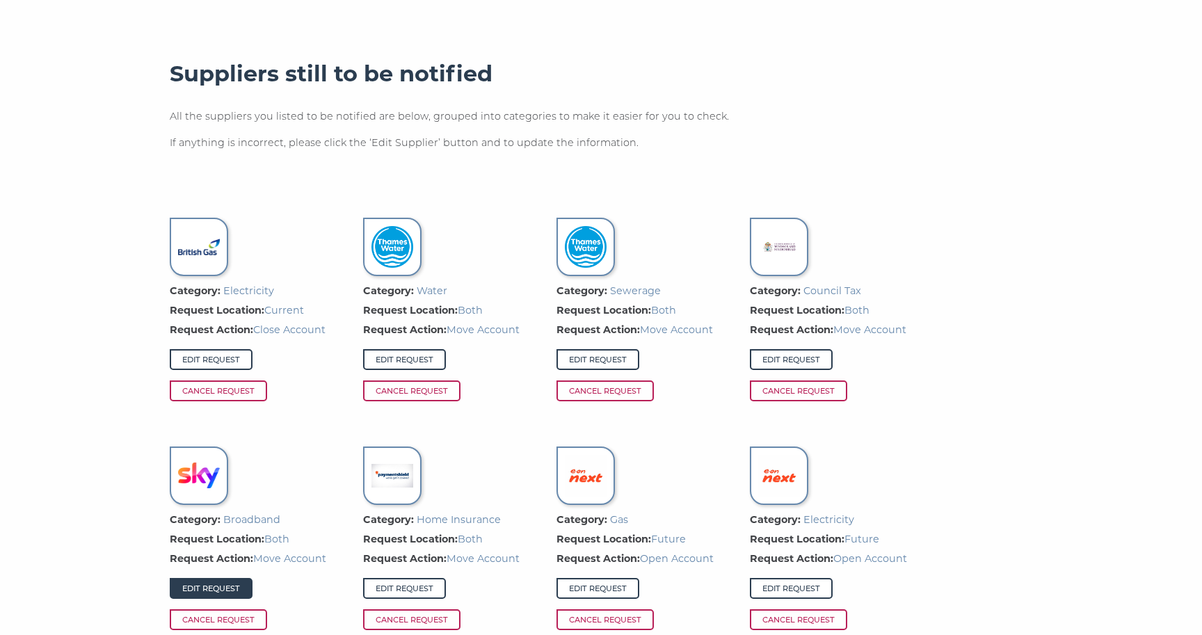
click at [221, 586] on link "Edit Request" at bounding box center [211, 588] width 83 height 21
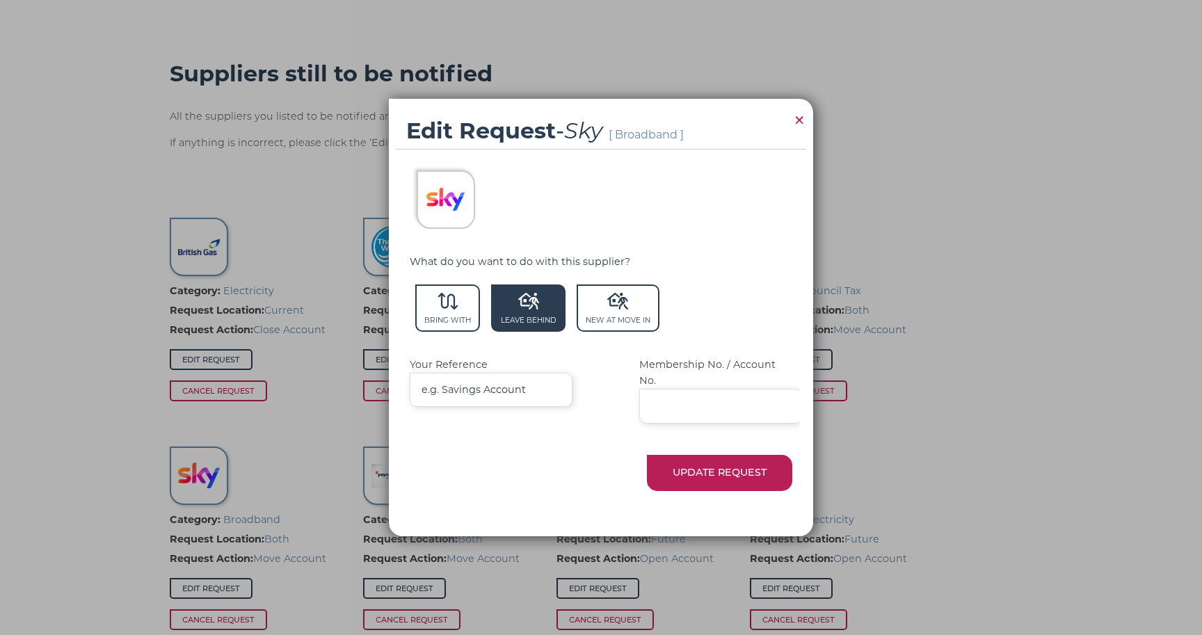
click at [516, 320] on span "Leave Behind" at bounding box center [528, 308] width 74 height 47
click at [687, 465] on button "Update Request" at bounding box center [719, 472] width 145 height 35
click at [692, 463] on button "Update Request" at bounding box center [719, 472] width 145 height 35
click at [687, 399] on input "Membership No. / Account No." at bounding box center [720, 406] width 163 height 34
click at [686, 467] on button "Update Request" at bounding box center [719, 472] width 145 height 35
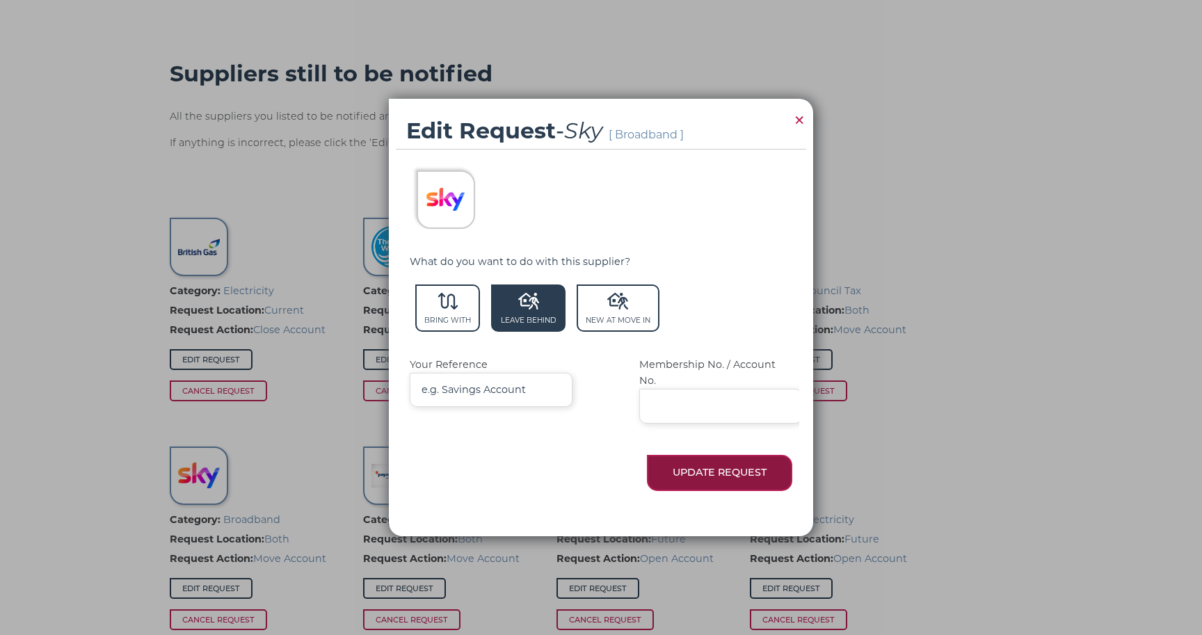
click at [729, 463] on button "Update Request" at bounding box center [719, 472] width 145 height 35
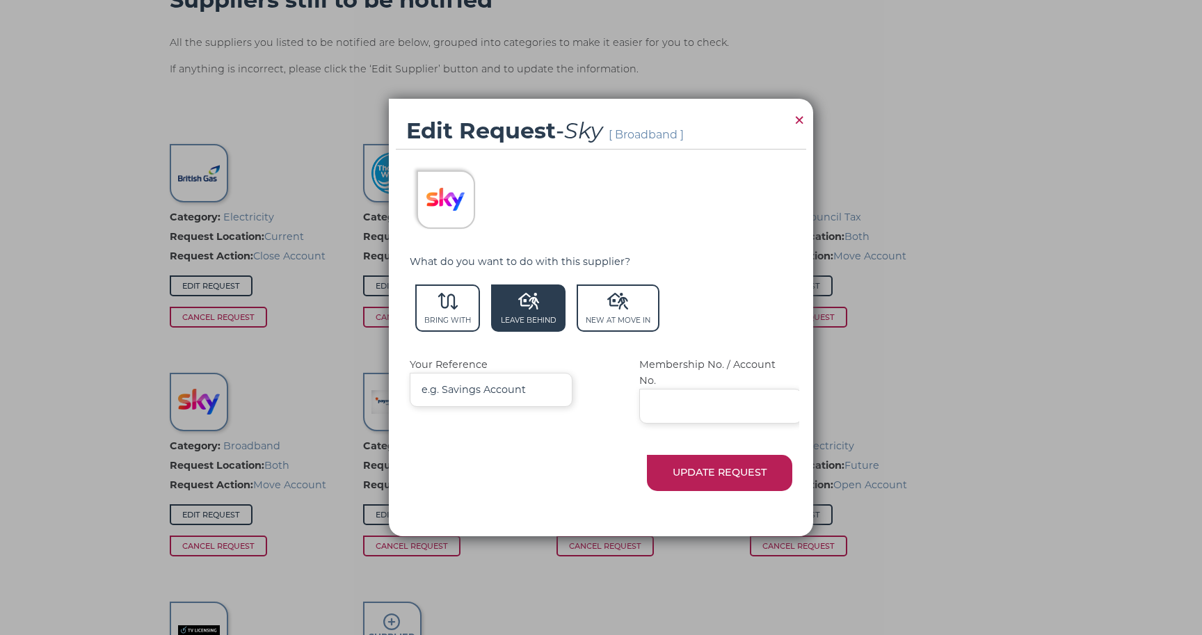
scroll to position [950, 0]
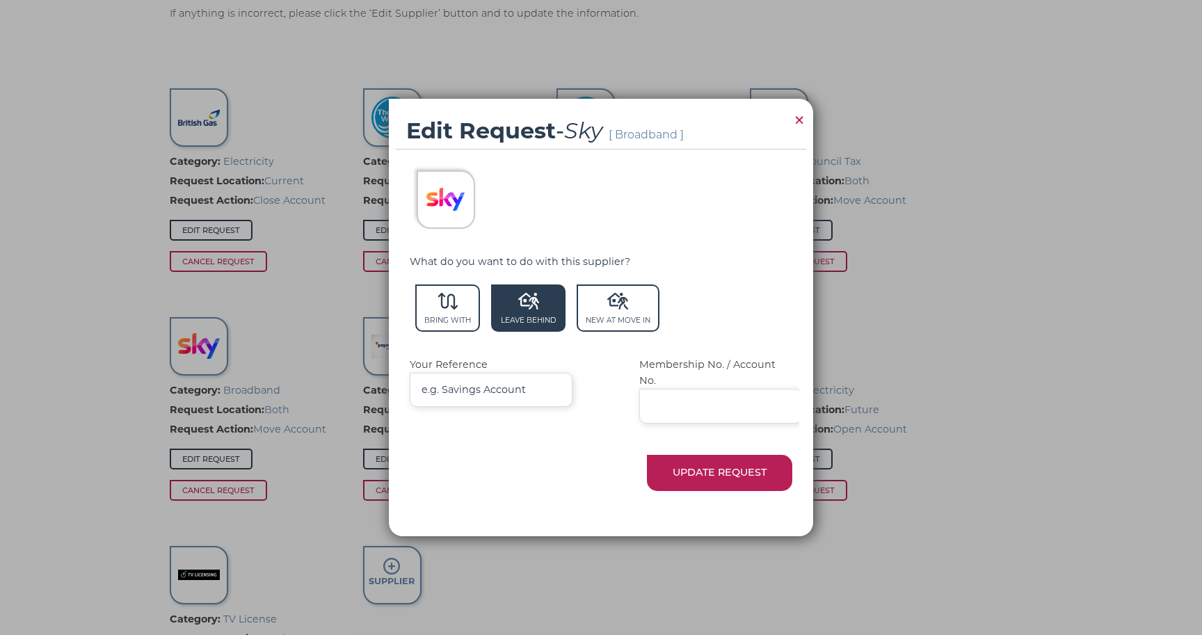
click at [798, 129] on span "×" at bounding box center [799, 119] width 13 height 27
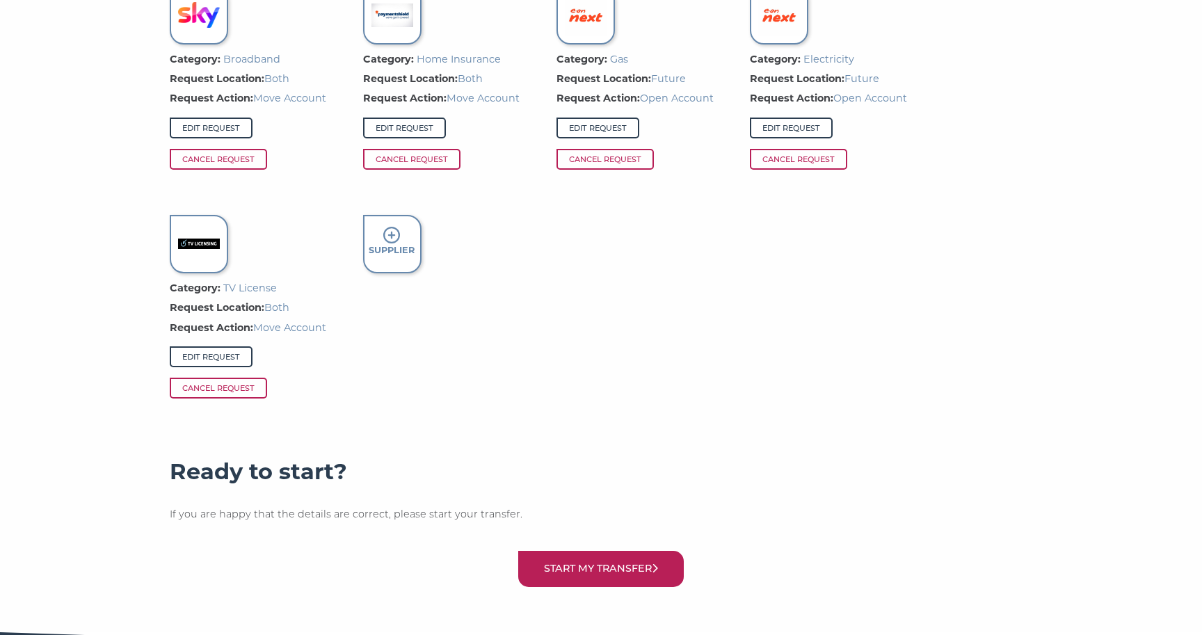
scroll to position [1282, 0]
click at [603, 564] on button "Start my transfer" at bounding box center [601, 567] width 166 height 35
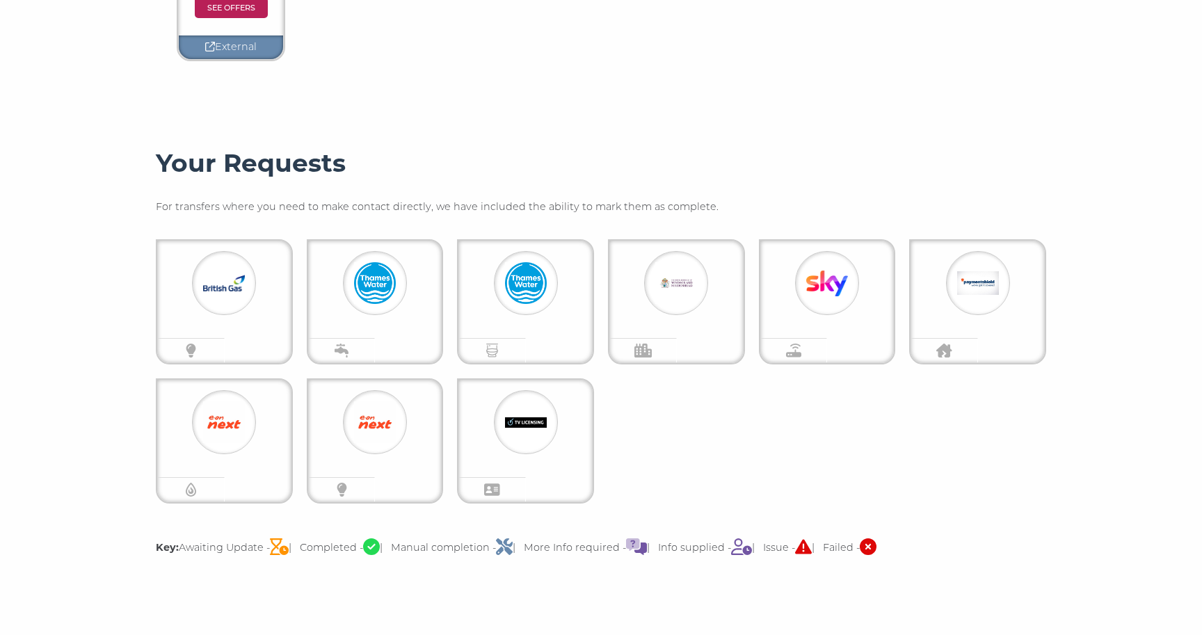
scroll to position [525, 0]
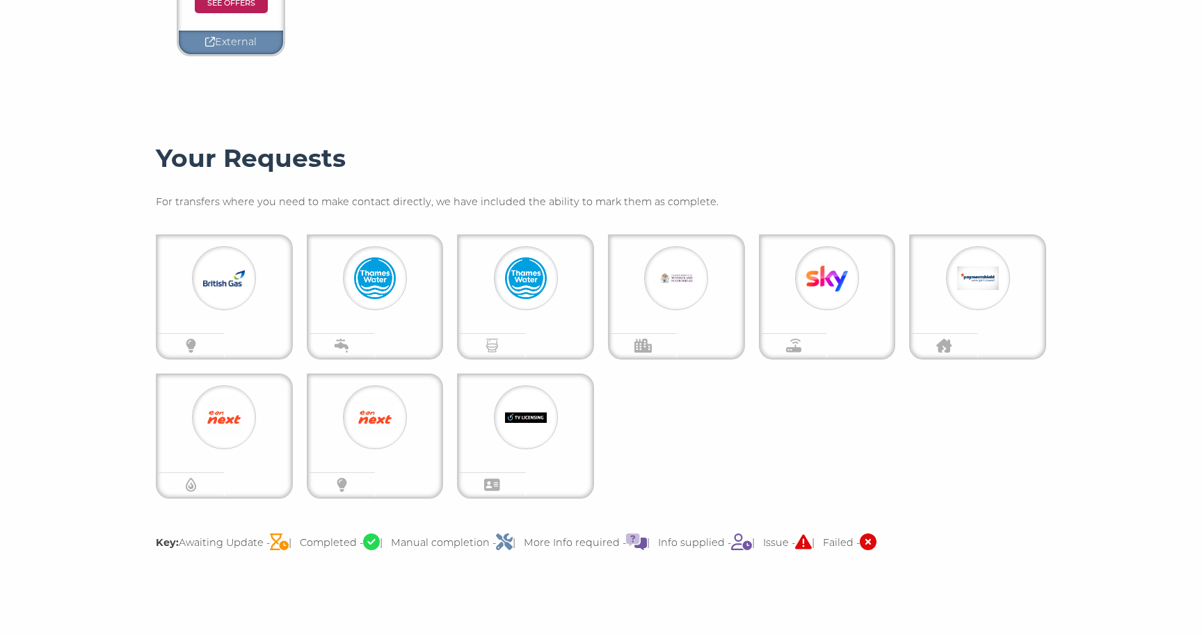
click at [217, 287] on img at bounding box center [224, 278] width 42 height 42
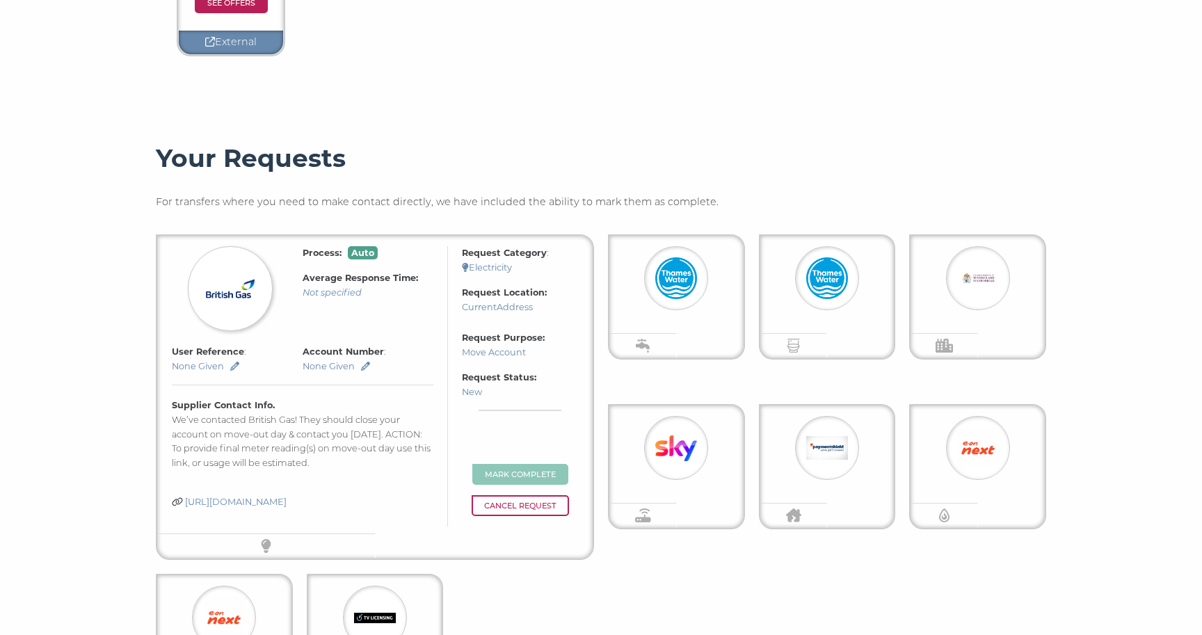
click at [287, 497] on link "[URL][DOMAIN_NAME]" at bounding box center [236, 502] width 102 height 10
